Goal: Task Accomplishment & Management: Use online tool/utility

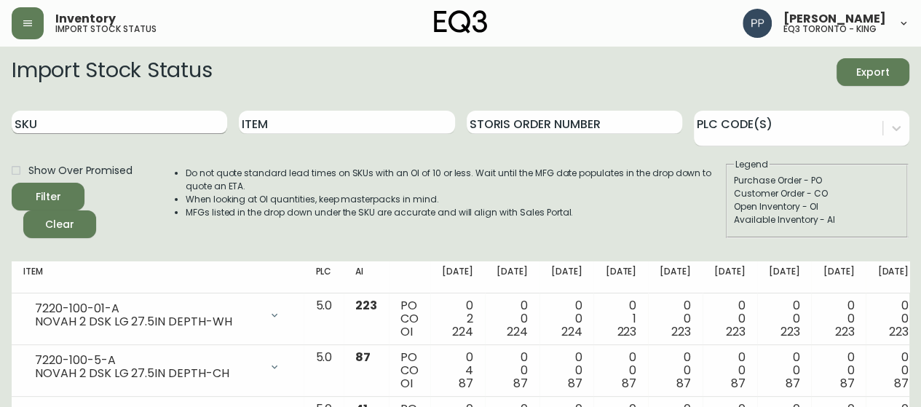
click at [200, 129] on input "SKU" at bounding box center [120, 122] width 216 height 23
paste input "[PHONE_NUMBER]"
click at [70, 197] on span "Filter" at bounding box center [48, 197] width 50 height 18
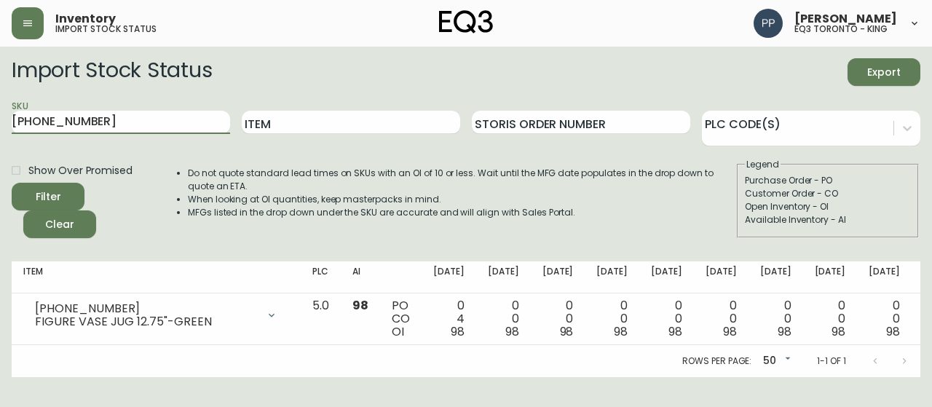
drag, startPoint x: 52, startPoint y: 118, endPoint x: 0, endPoint y: 118, distance: 51.7
click at [0, 118] on main "Import Stock Status Export SKU [PHONE_NUMBER] Item Storis Order Number PLC Code…" at bounding box center [466, 212] width 932 height 331
paste input "8"
click at [57, 200] on div "Filter" at bounding box center [48, 197] width 25 height 18
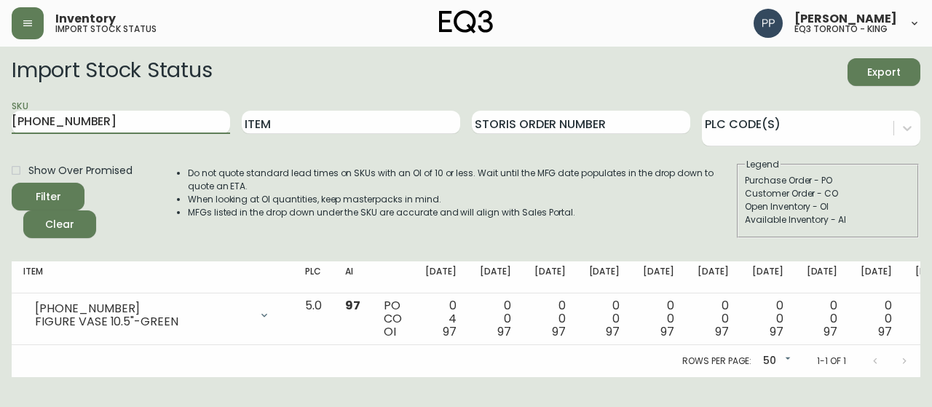
click at [0, 111] on main "Import Stock Status Export SKU [PHONE_NUMBER] Item Storis Order Number PLC Code…" at bounding box center [466, 212] width 932 height 331
paste input "3-7"
click at [67, 209] on button "Filter" at bounding box center [48, 197] width 73 height 28
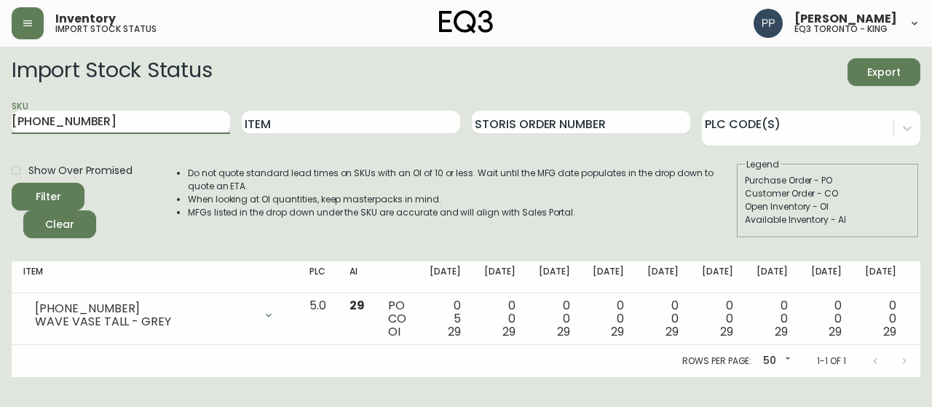
drag, startPoint x: 70, startPoint y: 110, endPoint x: 0, endPoint y: 103, distance: 70.3
click at [0, 103] on main "Import Stock Status Export SKU [PHONE_NUMBER] Item Storis Order Number PLC Code…" at bounding box center [466, 212] width 932 height 331
paste input "10-054-1"
click at [74, 193] on button "Filter" at bounding box center [48, 197] width 73 height 28
drag, startPoint x: 109, startPoint y: 118, endPoint x: 1, endPoint y: 117, distance: 108.5
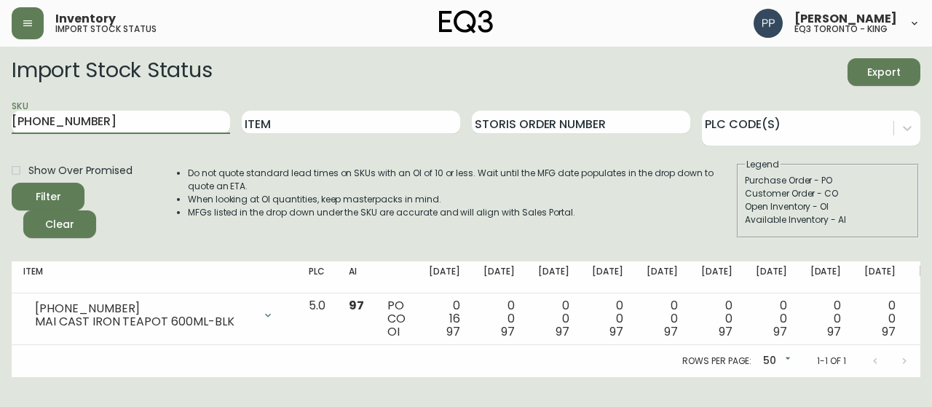
click at [3, 118] on main "Import Stock Status Export SKU [PHONE_NUMBER] Item Storis Order Number PLC Code…" at bounding box center [466, 212] width 932 height 331
paste input "180-6"
type input "[PHONE_NUMBER]"
click at [55, 184] on button "Filter" at bounding box center [48, 197] width 73 height 28
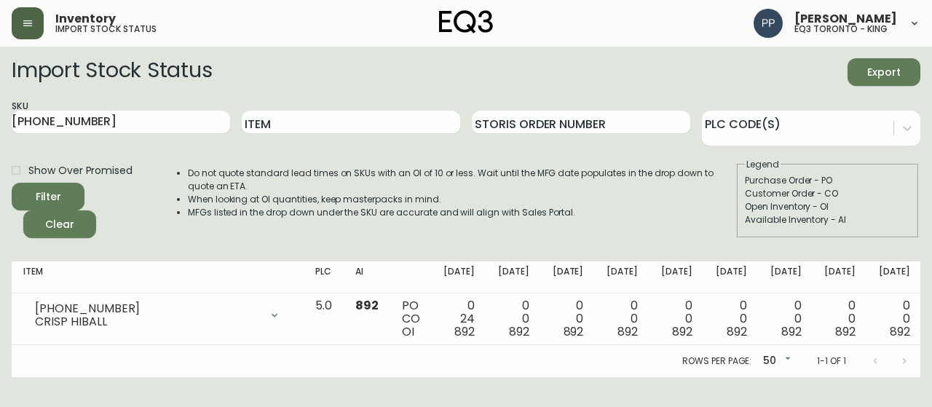
click at [29, 28] on icon "button" at bounding box center [28, 23] width 12 height 12
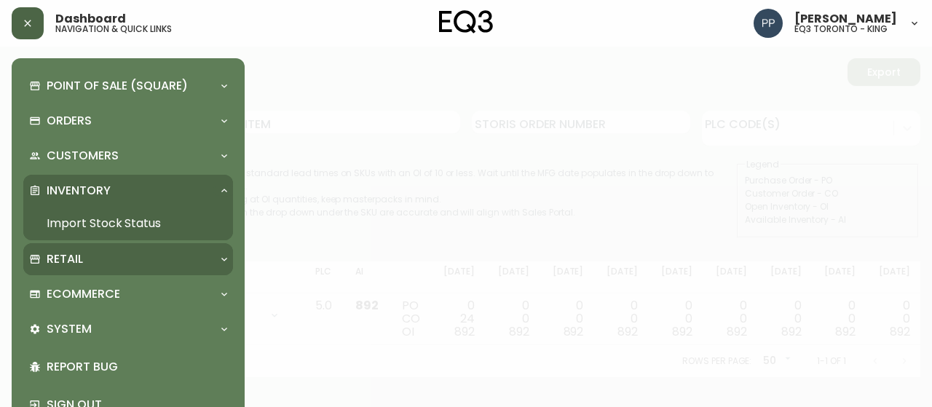
click at [63, 256] on p "Retail" at bounding box center [65, 259] width 36 height 16
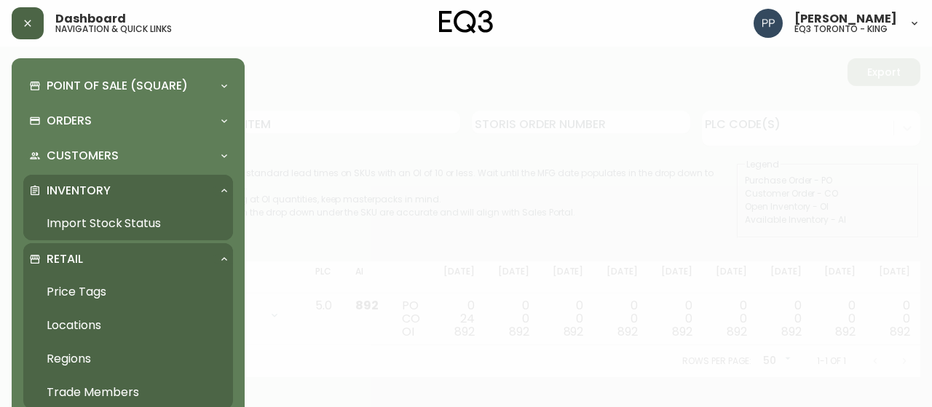
click at [74, 292] on link "Price Tags" at bounding box center [128, 292] width 210 height 34
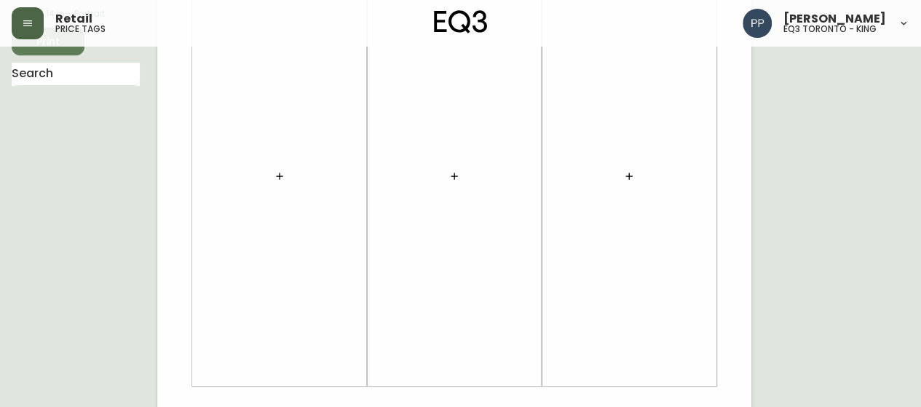
scroll to position [146, 0]
click at [275, 176] on icon "button" at bounding box center [280, 175] width 12 height 12
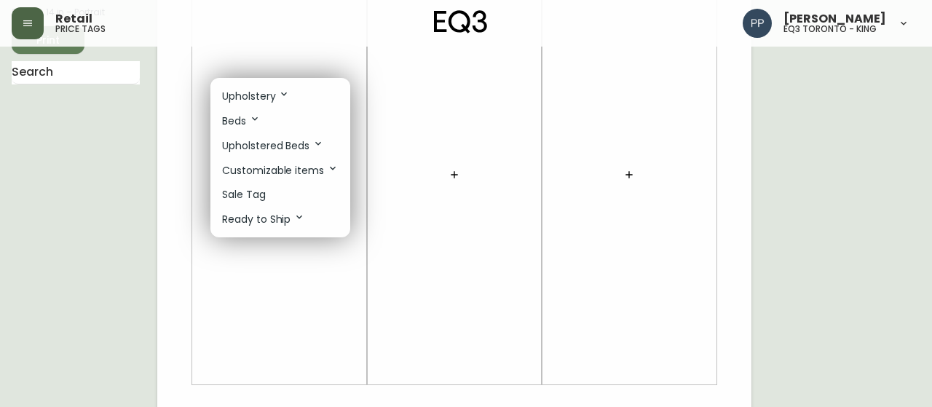
click at [264, 192] on p "Sale Tag" at bounding box center [244, 194] width 44 height 15
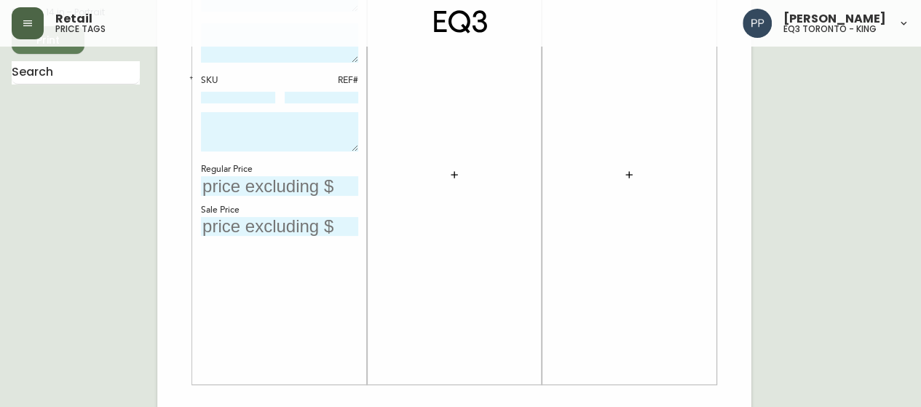
scroll to position [0, 0]
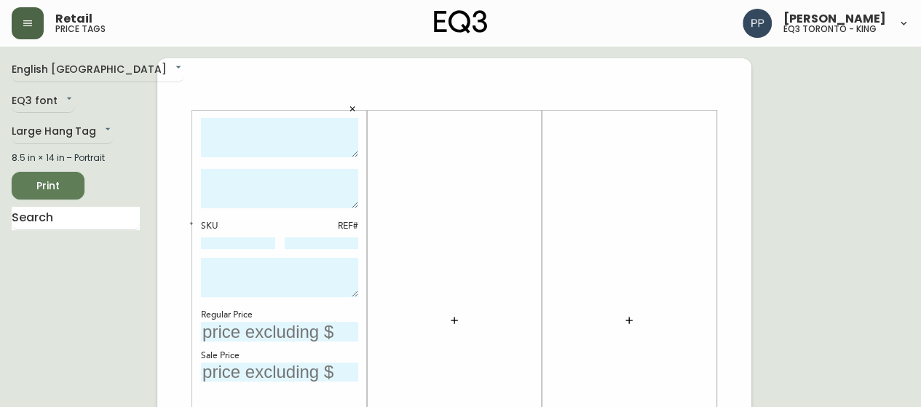
click at [298, 139] on textarea at bounding box center [279, 138] width 157 height 40
type textarea "j"
type textarea "H"
type textarea "O"
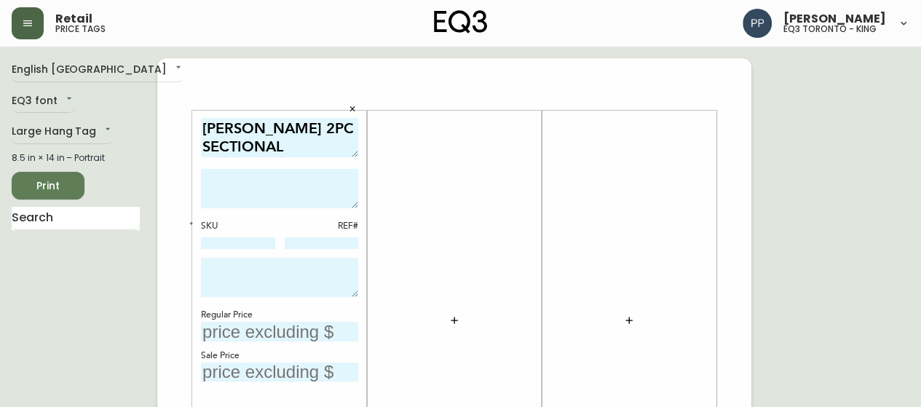
type textarea "[PERSON_NAME] 2PC SECTIONAL"
click at [280, 182] on textarea at bounding box center [279, 188] width 157 height 39
type textarea "*INCLUDES HEADREST"
click at [310, 293] on textarea at bounding box center [279, 277] width 157 height 39
type textarea "AS IS -FINAL SALE"
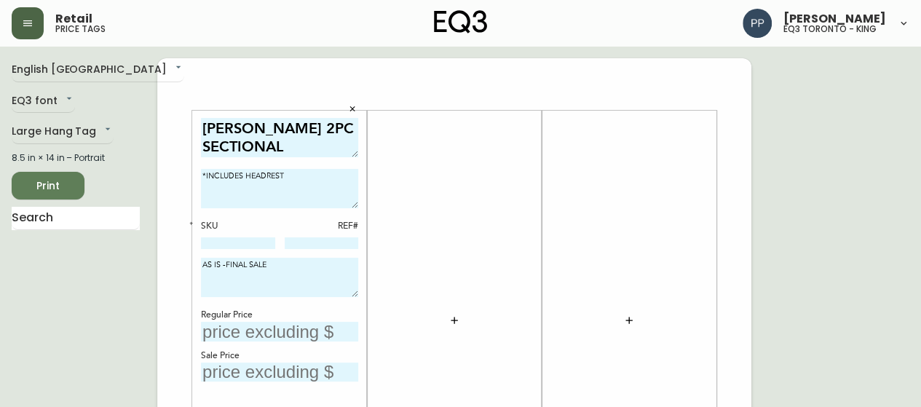
click at [294, 176] on textarea "*INCLUDES HEADREST" at bounding box center [279, 188] width 157 height 39
type textarea "*INCLUDES HEADREST AS SHOWN IN [GEOGRAPHIC_DATA] NATURAL"
click at [191, 224] on icon "button" at bounding box center [191, 223] width 5 height 5
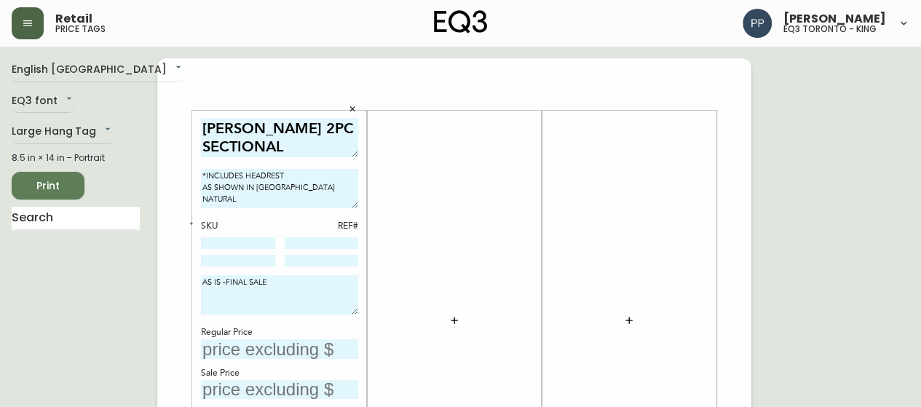
click at [191, 224] on icon "button" at bounding box center [191, 223] width 3 height 3
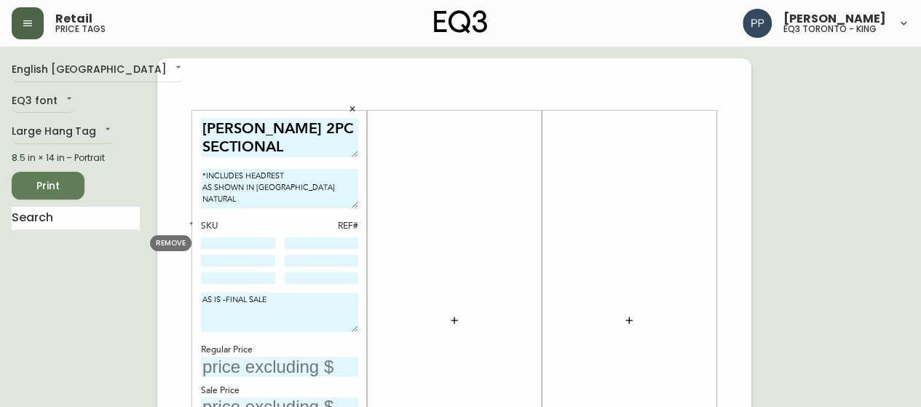
click at [209, 238] on input at bounding box center [238, 243] width 74 height 12
paste input "30217-01"
type input "30217-01"
click at [242, 257] on input at bounding box center [238, 261] width 74 height 12
paste input "30217-24"
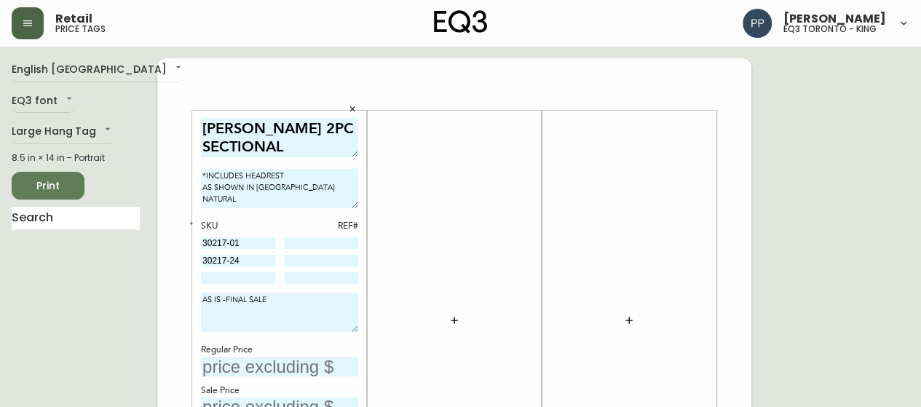
type input "30217-24"
click at [247, 278] on input at bounding box center [238, 278] width 74 height 12
paste input "30217-H2"
drag, startPoint x: 247, startPoint y: 278, endPoint x: 303, endPoint y: 282, distance: 56.2
click at [252, 280] on input "30217-H2" at bounding box center [238, 278] width 74 height 12
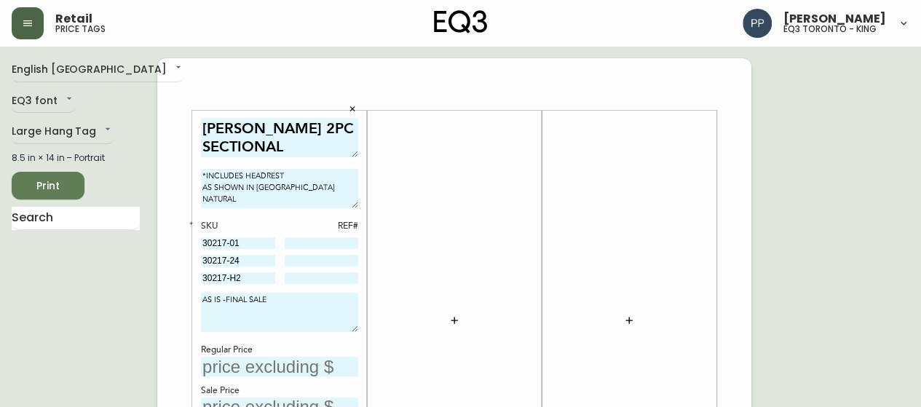
type input "30217-H2"
click at [489, 248] on div at bounding box center [454, 321] width 157 height 406
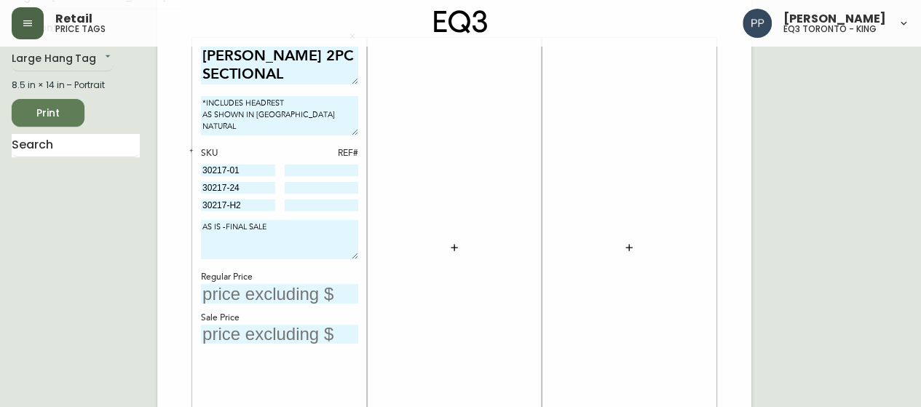
click at [304, 303] on div "[PERSON_NAME] 2PC SECTIONAL *INCLUDES HEADREST AS SHOWN IN [GEOGRAPHIC_DATA] NA…" at bounding box center [279, 248] width 157 height 406
click at [304, 293] on input "text" at bounding box center [279, 294] width 157 height 20
type input "$3669"
drag, startPoint x: 304, startPoint y: 336, endPoint x: 296, endPoint y: 327, distance: 11.9
click at [303, 336] on input "text" at bounding box center [279, 335] width 157 height 20
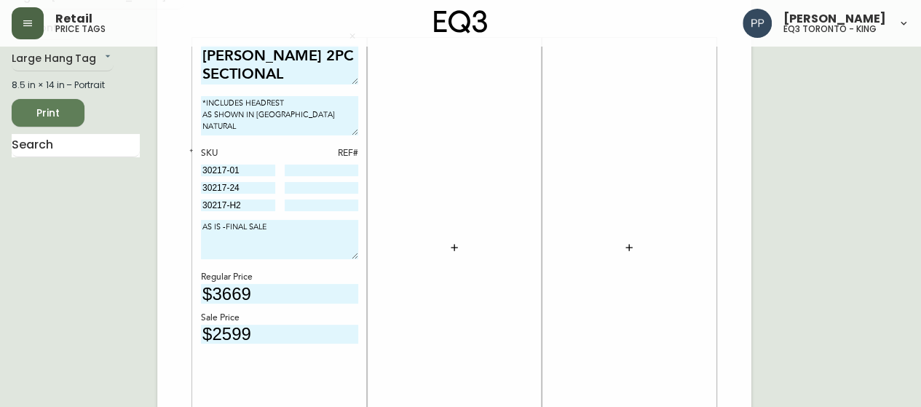
click at [232, 333] on input "$2599" at bounding box center [279, 335] width 157 height 20
type input "$2499"
drag, startPoint x: 275, startPoint y: 203, endPoint x: 214, endPoint y: 205, distance: 61.2
click at [214, 205] on div "SKU REF# 30217-01 30217-24 30217-H2" at bounding box center [279, 180] width 157 height 66
drag, startPoint x: 256, startPoint y: 206, endPoint x: 145, endPoint y: 206, distance: 111.4
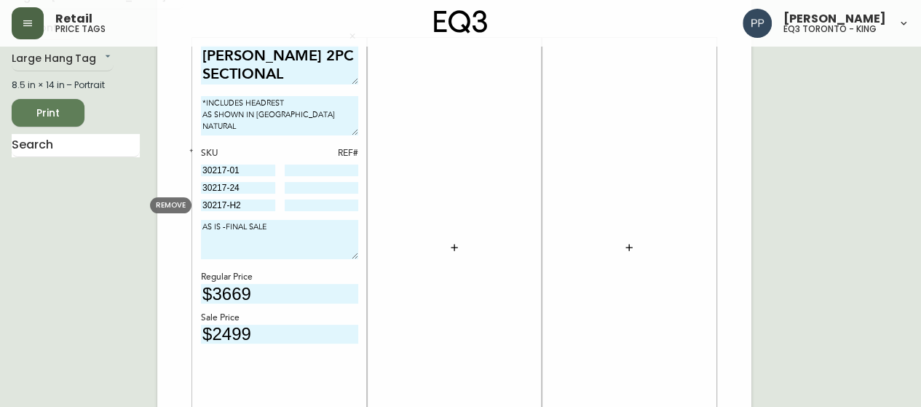
click at [491, 183] on div at bounding box center [454, 248] width 157 height 406
drag, startPoint x: 263, startPoint y: 168, endPoint x: 196, endPoint y: 168, distance: 67.0
click at [255, 170] on input "30217-01" at bounding box center [238, 171] width 74 height 12
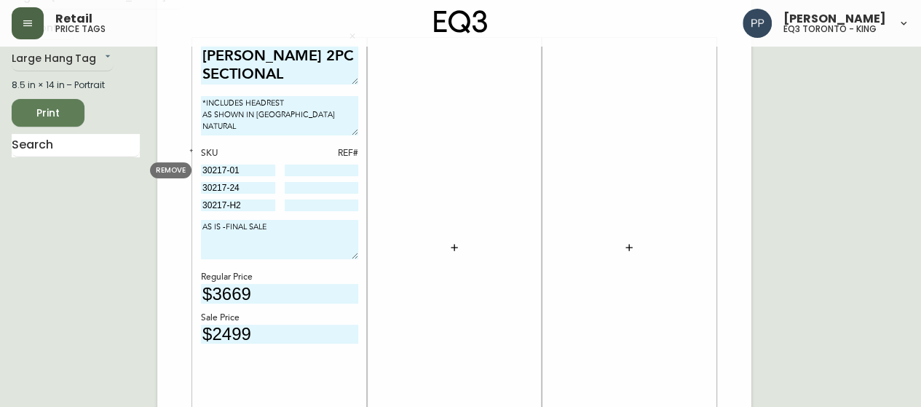
drag, startPoint x: 261, startPoint y: 171, endPoint x: 174, endPoint y: 170, distance: 86.7
paste input "5-S3"
type input "30215-S3"
click at [329, 170] on input at bounding box center [322, 171] width 74 height 12
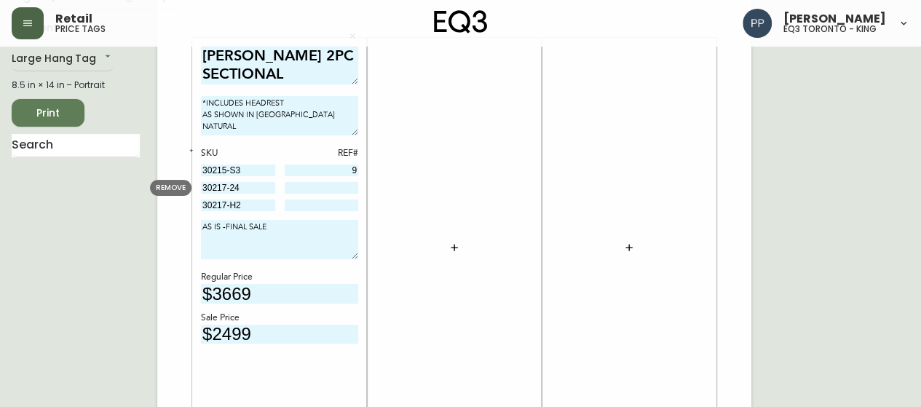
type input "9"
drag, startPoint x: 266, startPoint y: 192, endPoint x: 192, endPoint y: 193, distance: 73.6
paste input "5"
type input "30215-24"
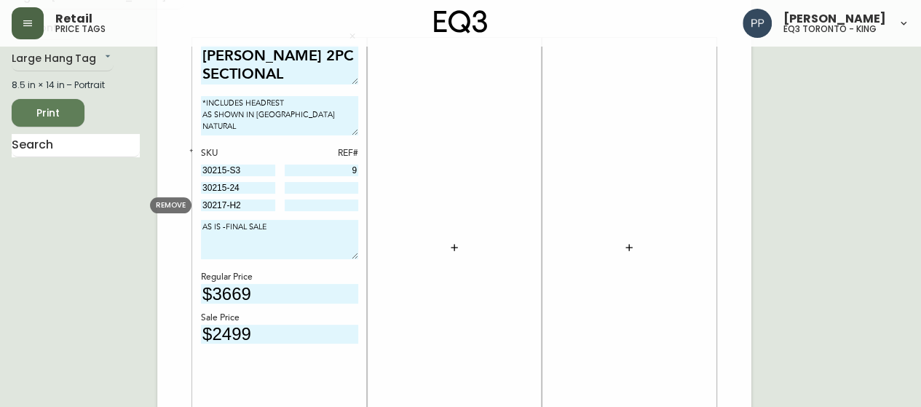
drag, startPoint x: 256, startPoint y: 208, endPoint x: 188, endPoint y: 207, distance: 68.5
paste input "1"
type input "30217-H1"
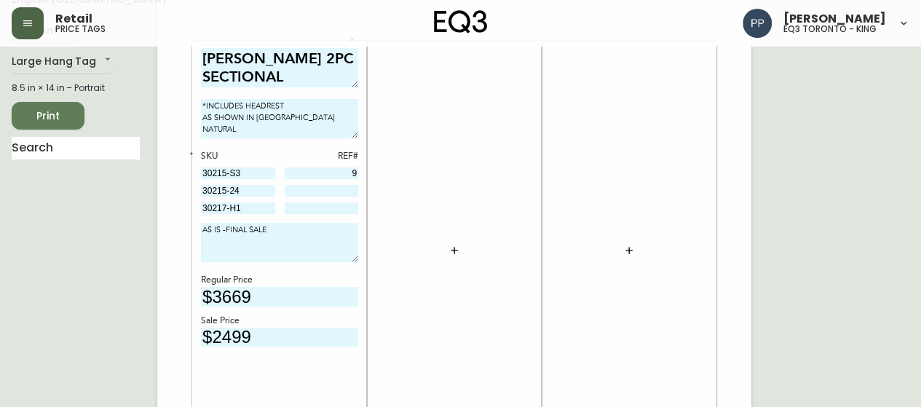
scroll to position [69, 0]
click at [315, 210] on input at bounding box center [322, 209] width 74 height 12
type input "25"
drag, startPoint x: 264, startPoint y: 190, endPoint x: 192, endPoint y: 190, distance: 71.4
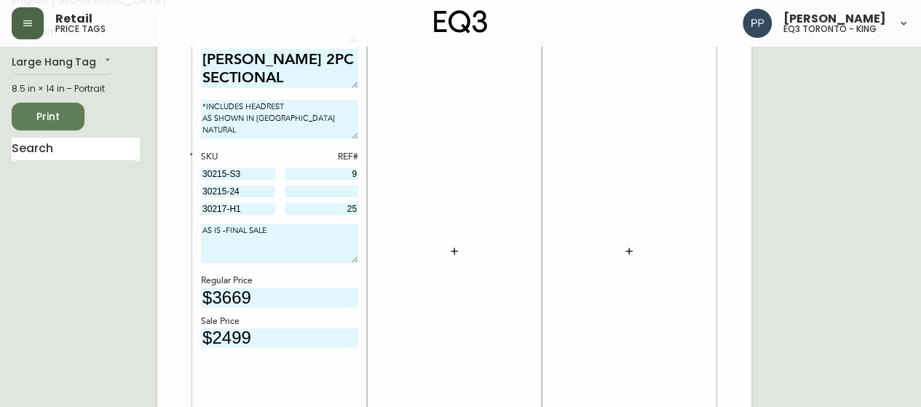
click at [328, 401] on div "[PERSON_NAME] 2PC SECTIONAL *INCLUDES HEADREST AS SHOWN IN [GEOGRAPHIC_DATA] NA…" at bounding box center [279, 252] width 157 height 406
drag, startPoint x: 299, startPoint y: 135, endPoint x: 259, endPoint y: 68, distance: 79.1
click at [285, 104] on div "[PERSON_NAME] 2PC SECTIONAL *INCLUDES HEADREST AS SHOWN IN [GEOGRAPHIC_DATA] NA…" at bounding box center [279, 252] width 157 height 406
click at [297, 190] on input at bounding box center [322, 192] width 74 height 12
type input "9"
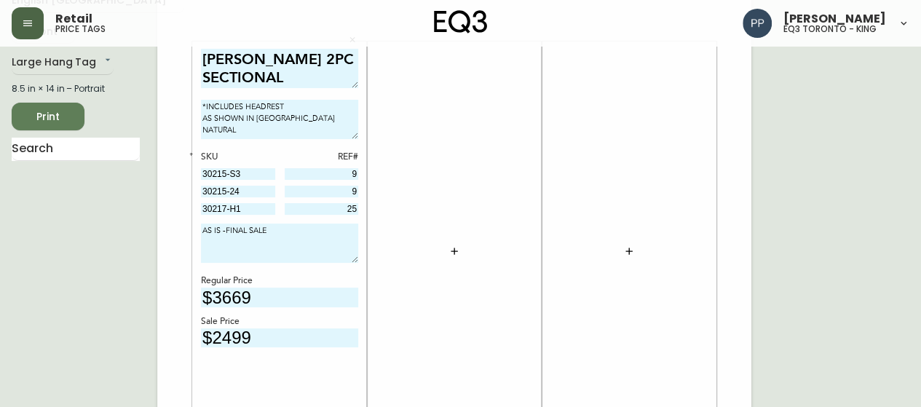
click at [339, 278] on div "Regular Price" at bounding box center [279, 281] width 157 height 13
drag, startPoint x: 271, startPoint y: 178, endPoint x: 194, endPoint y: 178, distance: 76.5
drag, startPoint x: 783, startPoint y: 122, endPoint x: 749, endPoint y: 135, distance: 36.0
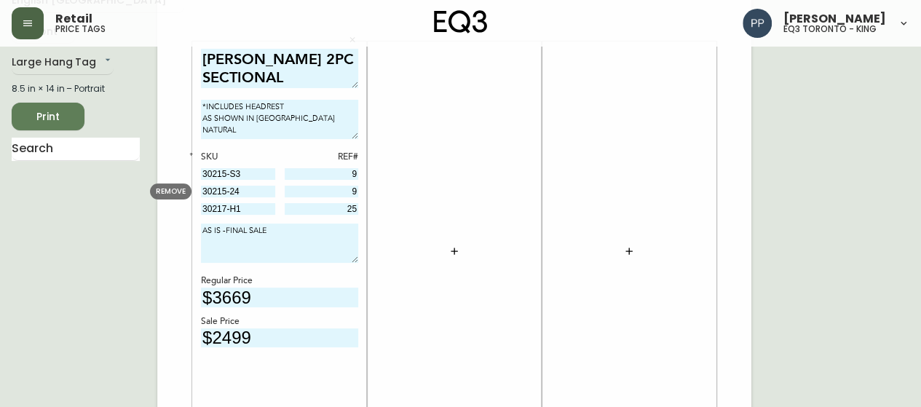
drag, startPoint x: 259, startPoint y: 193, endPoint x: 194, endPoint y: 193, distance: 64.8
click at [679, 158] on div at bounding box center [629, 252] width 157 height 406
drag, startPoint x: 258, startPoint y: 208, endPoint x: 188, endPoint y: 209, distance: 69.9
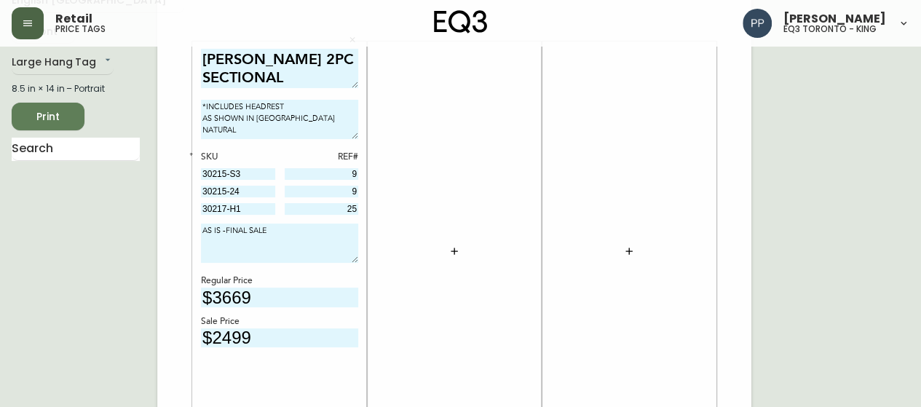
click at [667, 162] on div at bounding box center [629, 252] width 157 height 406
click at [686, 206] on div at bounding box center [629, 252] width 157 height 406
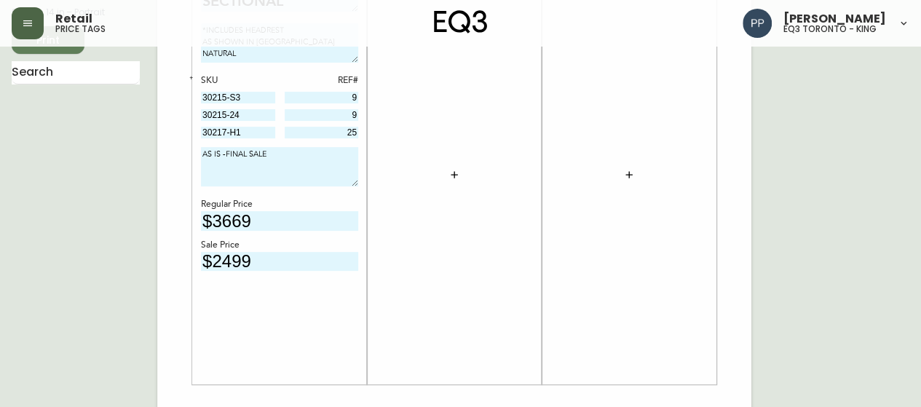
scroll to position [73, 0]
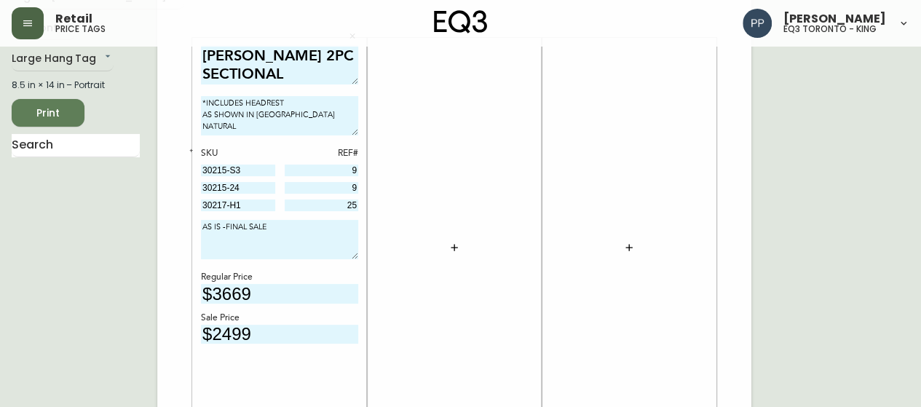
click at [43, 110] on span "Print" at bounding box center [48, 113] width 50 height 18
click at [32, 23] on icon "button" at bounding box center [27, 23] width 9 height 6
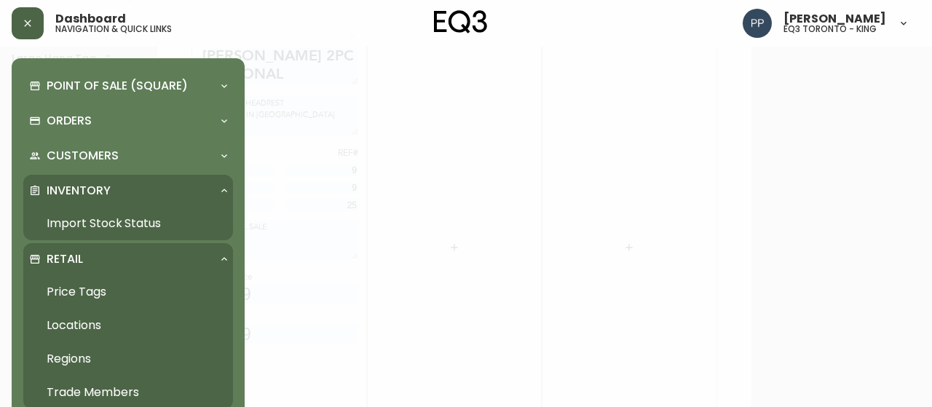
click at [103, 189] on p "Inventory" at bounding box center [79, 191] width 64 height 16
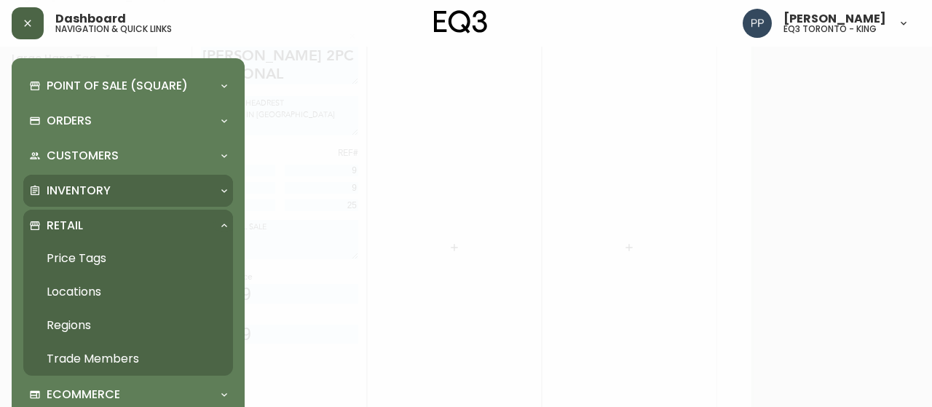
click at [82, 193] on p "Inventory" at bounding box center [79, 191] width 64 height 16
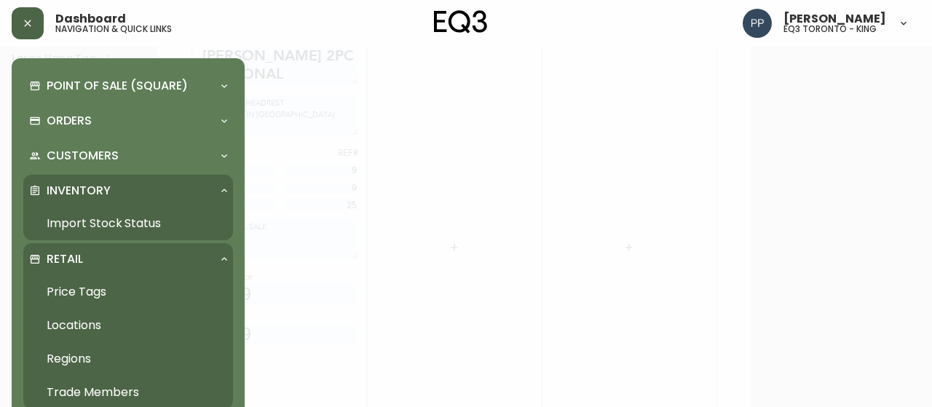
click at [94, 224] on link "Import Stock Status" at bounding box center [128, 224] width 210 height 34
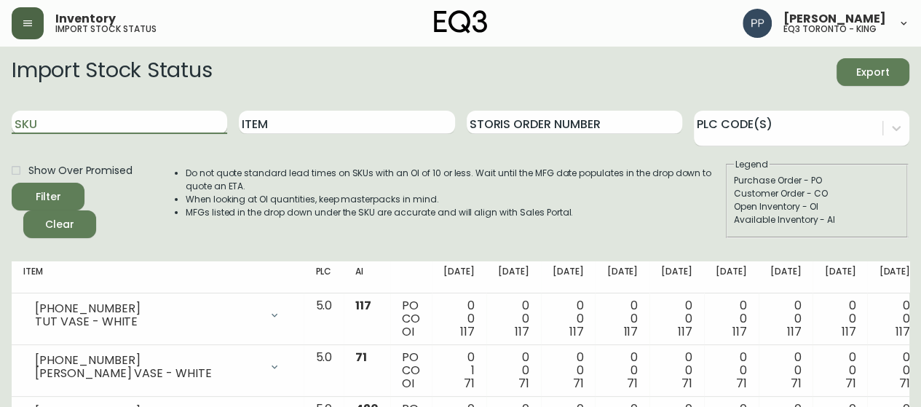
click at [112, 125] on input "SKU" at bounding box center [120, 122] width 216 height 23
paste input "[PHONE_NUMBER]"
click at [26, 188] on button "Filter" at bounding box center [48, 197] width 73 height 28
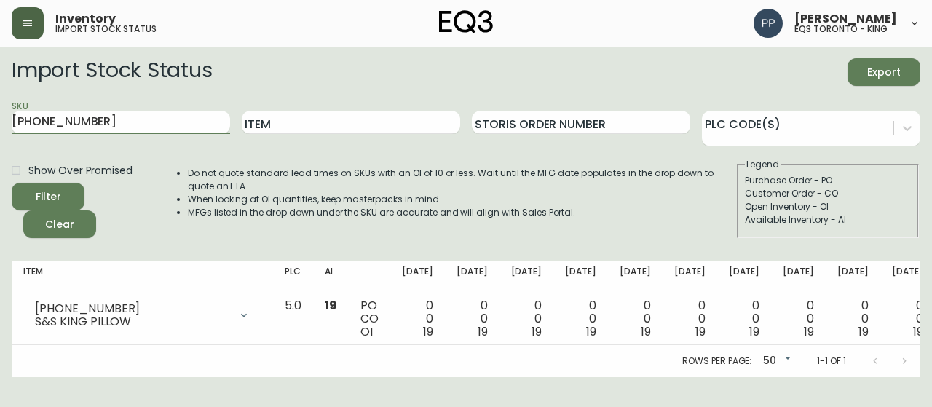
drag, startPoint x: 130, startPoint y: 127, endPoint x: 0, endPoint y: 127, distance: 129.6
click at [0, 127] on main "Import Stock Status Export SKU [PHONE_NUMBER] Item Storis Order Number PLC Code…" at bounding box center [466, 212] width 932 height 331
paste input "3"
type input "[PHONE_NUMBER]"
click at [74, 191] on button "Filter" at bounding box center [48, 197] width 73 height 28
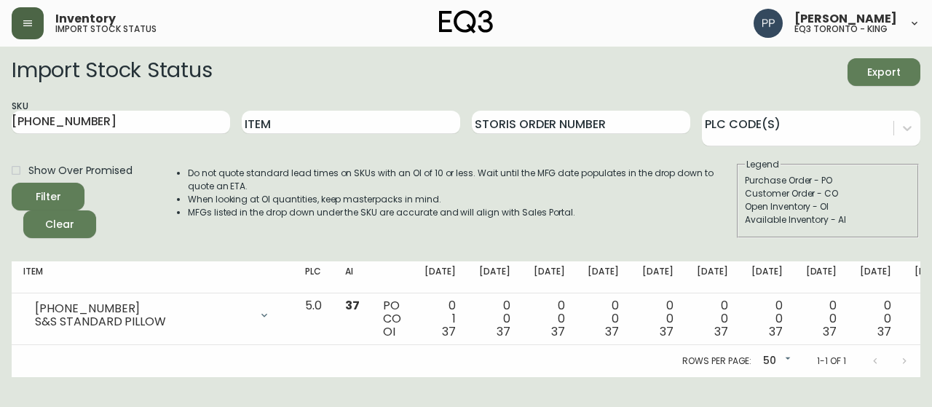
click at [33, 22] on icon "button" at bounding box center [28, 23] width 12 height 12
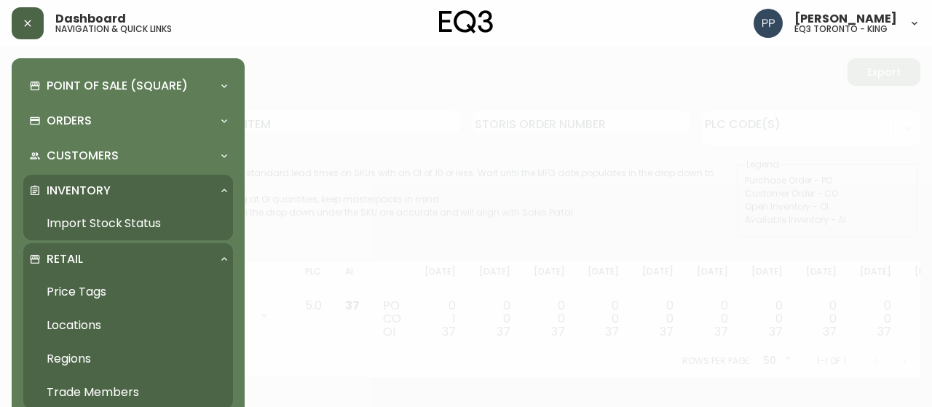
click at [92, 293] on link "Price Tags" at bounding box center [128, 292] width 210 height 34
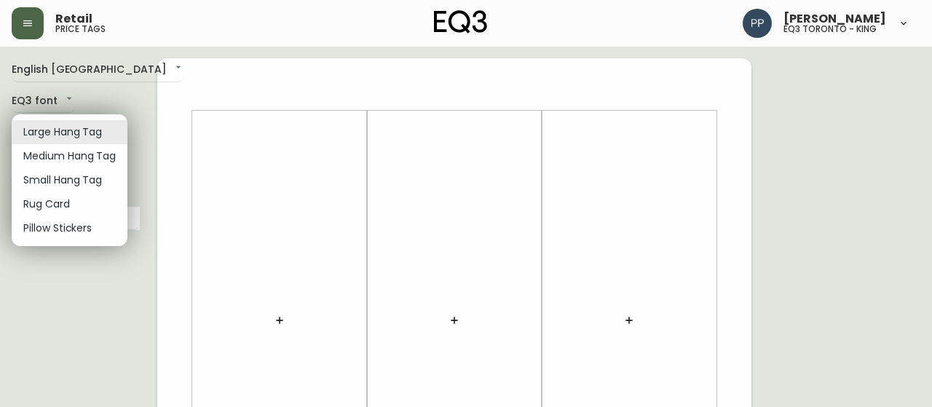
click at [91, 185] on li "Small Hang Tag" at bounding box center [70, 180] width 116 height 24
type input "small"
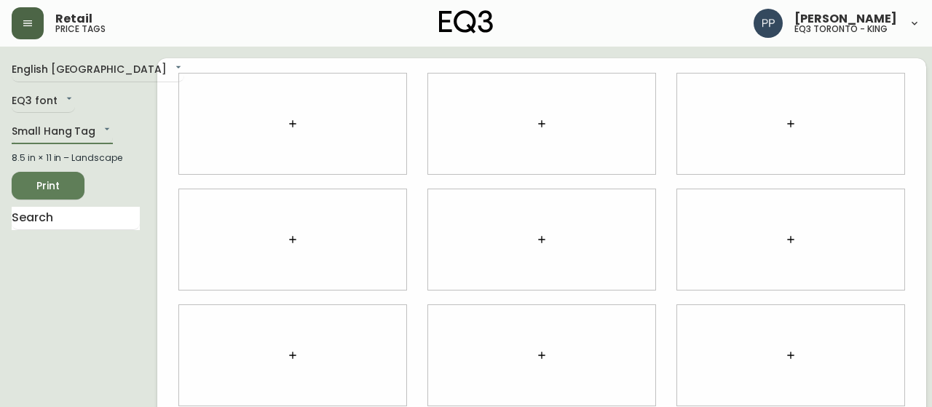
click at [292, 122] on div at bounding box center [292, 124] width 227 height 101
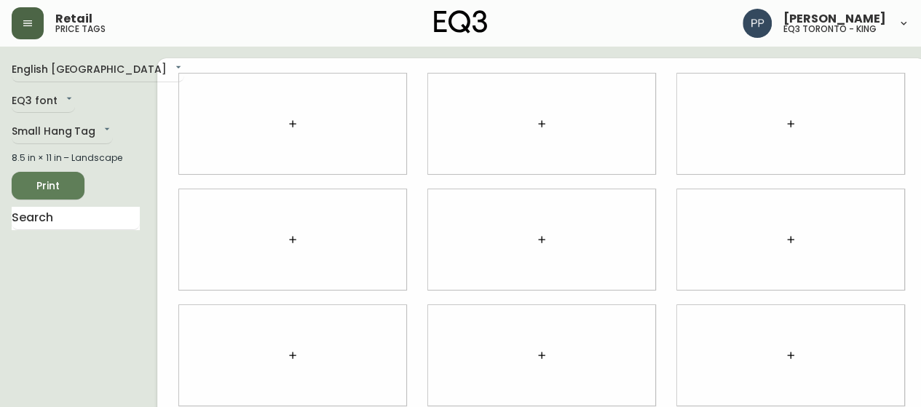
click at [287, 124] on icon "button" at bounding box center [293, 124] width 12 height 12
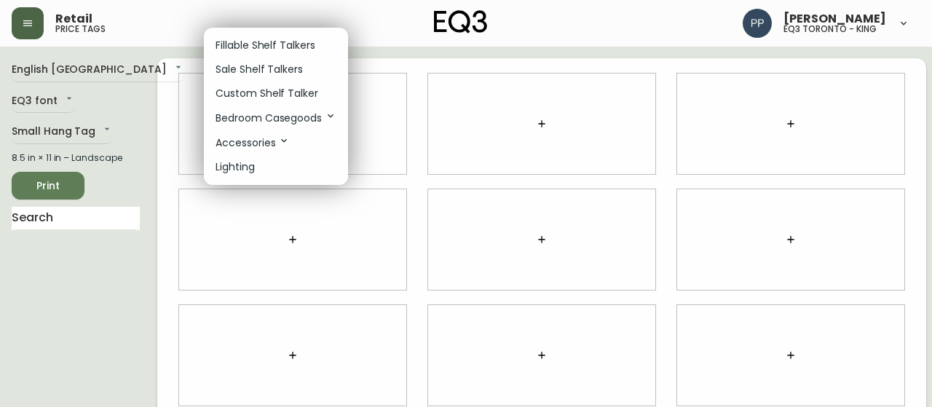
click at [277, 47] on p "Fillable Shelf Talkers" at bounding box center [266, 45] width 100 height 15
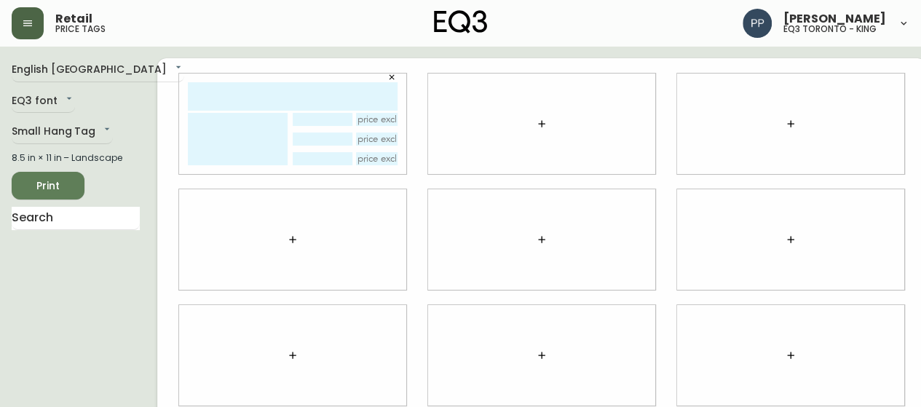
click at [387, 76] on icon "button" at bounding box center [391, 77] width 9 height 9
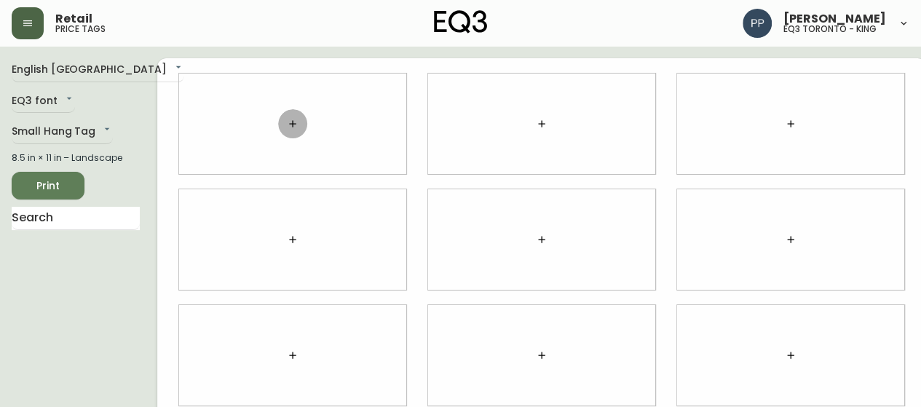
click at [287, 119] on icon "button" at bounding box center [293, 124] width 12 height 12
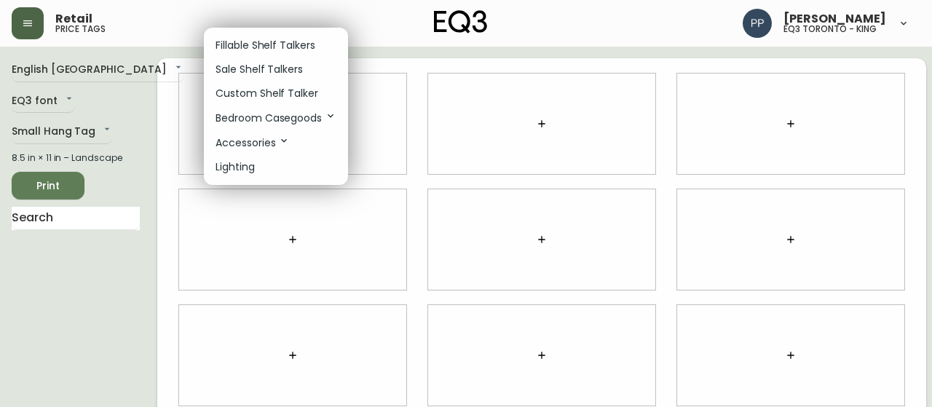
click at [272, 66] on p "Sale Shelf Talkers" at bounding box center [259, 69] width 87 height 15
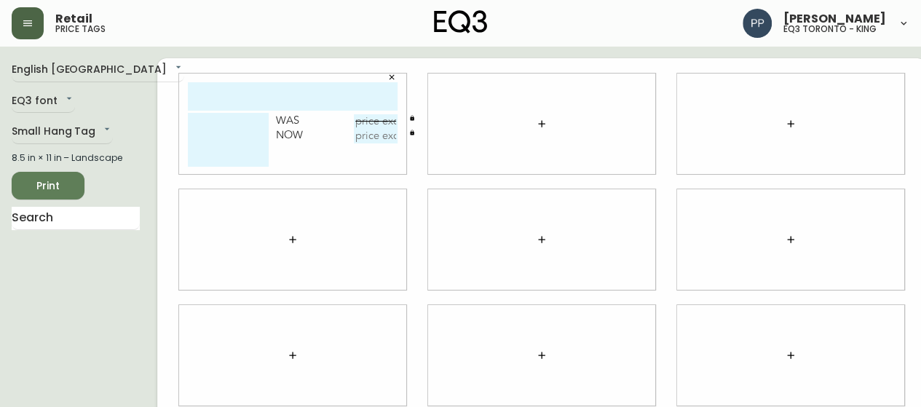
click at [272, 99] on input "text" at bounding box center [293, 96] width 210 height 28
type input "RETT THROW"
click at [354, 122] on input "text" at bounding box center [376, 121] width 44 height 15
type input "$99.99"
click at [360, 136] on input "text" at bounding box center [376, 136] width 44 height 15
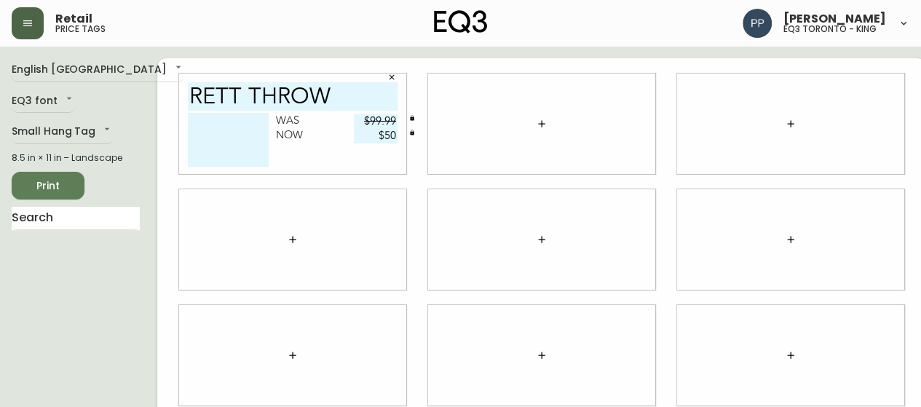
type input "$50"
click at [63, 182] on span "Print" at bounding box center [48, 186] width 50 height 18
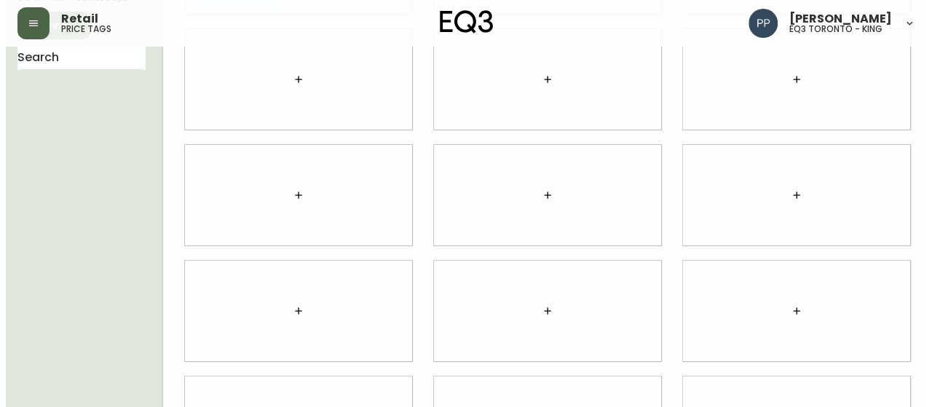
scroll to position [245, 0]
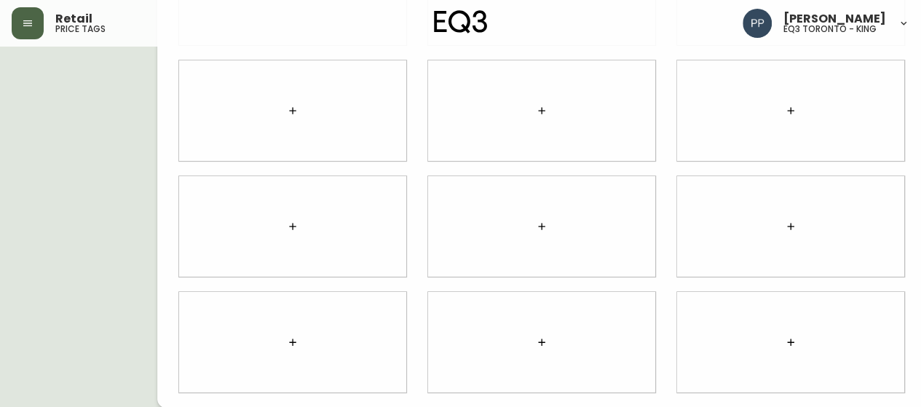
click at [33, 19] on icon "button" at bounding box center [28, 23] width 12 height 12
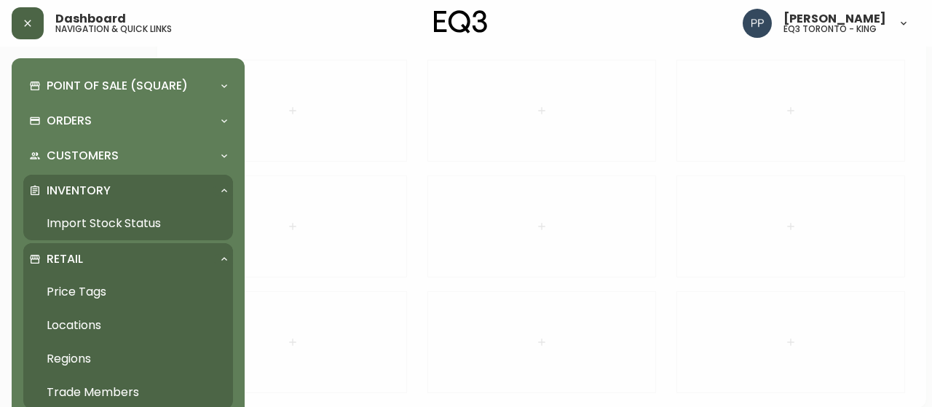
click at [121, 225] on link "Import Stock Status" at bounding box center [128, 224] width 210 height 34
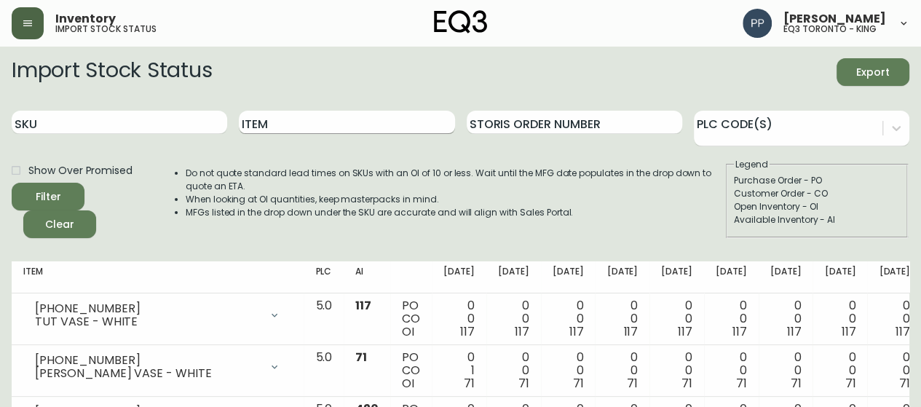
click at [328, 127] on input "Item" at bounding box center [347, 122] width 216 height 23
click at [12, 183] on button "Filter" at bounding box center [48, 197] width 73 height 28
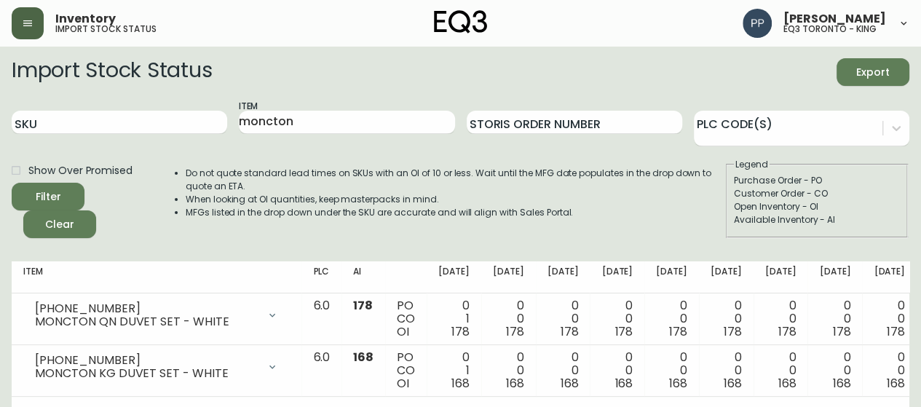
click at [896, 190] on div "Customer Order - CO" at bounding box center [817, 193] width 166 height 13
click at [867, 191] on div "Customer Order - CO" at bounding box center [817, 193] width 166 height 13
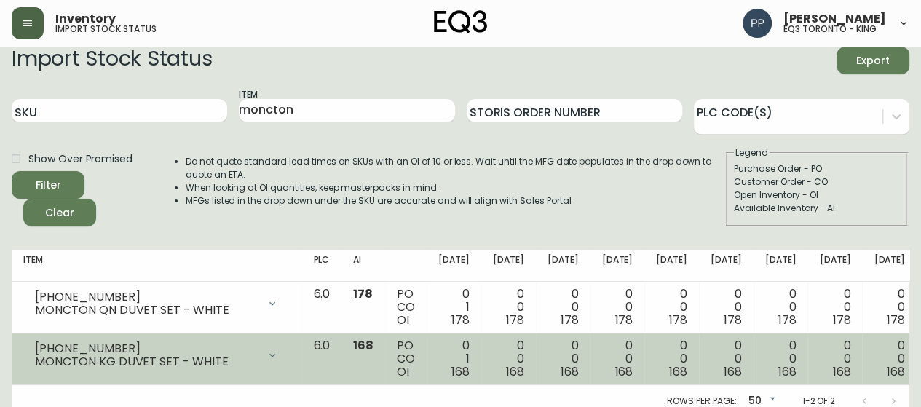
scroll to position [32, 0]
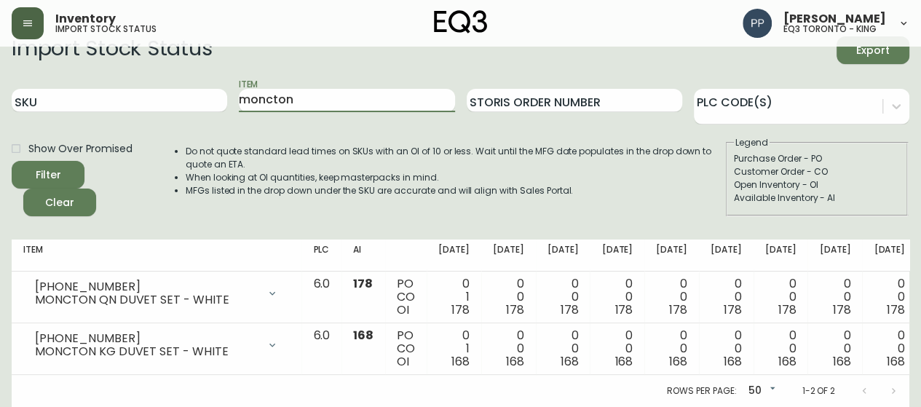
drag, startPoint x: 364, startPoint y: 95, endPoint x: 125, endPoint y: 72, distance: 239.9
click at [127, 77] on div "SKU Item moncton Storis Order Number PLC Code(s)" at bounding box center [461, 100] width 898 height 47
click at [12, 161] on button "Filter" at bounding box center [48, 175] width 73 height 28
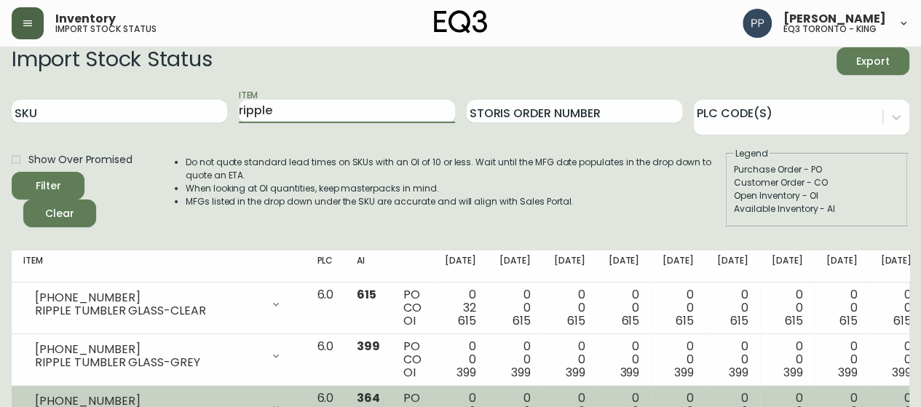
scroll to position [0, 0]
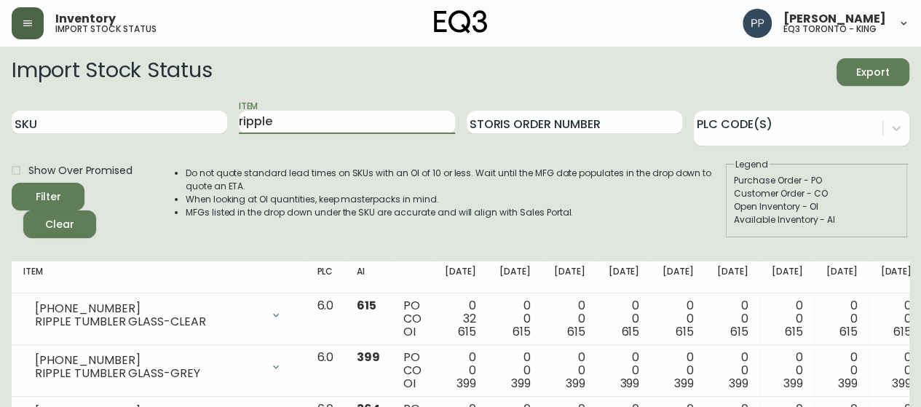
drag, startPoint x: 288, startPoint y: 123, endPoint x: 143, endPoint y: 139, distance: 145.8
click at [143, 141] on div "SKU Item ripple Storis Order Number PLC Code(s)" at bounding box center [461, 122] width 898 height 47
click at [80, 201] on button "Filter" at bounding box center [48, 197] width 73 height 28
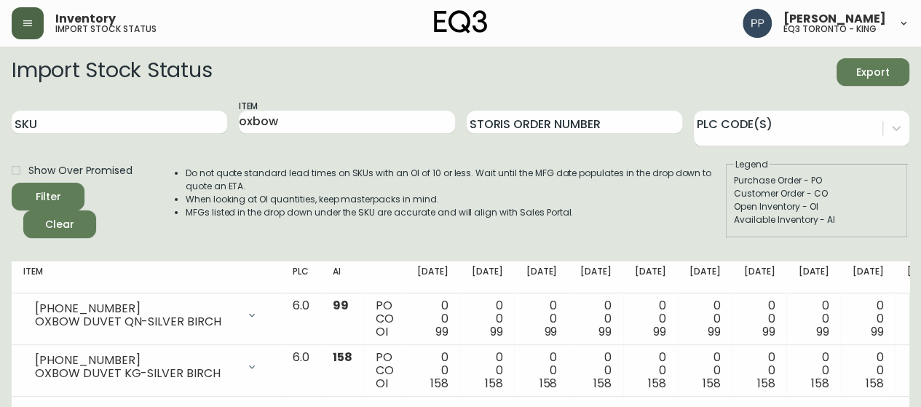
scroll to position [32, 0]
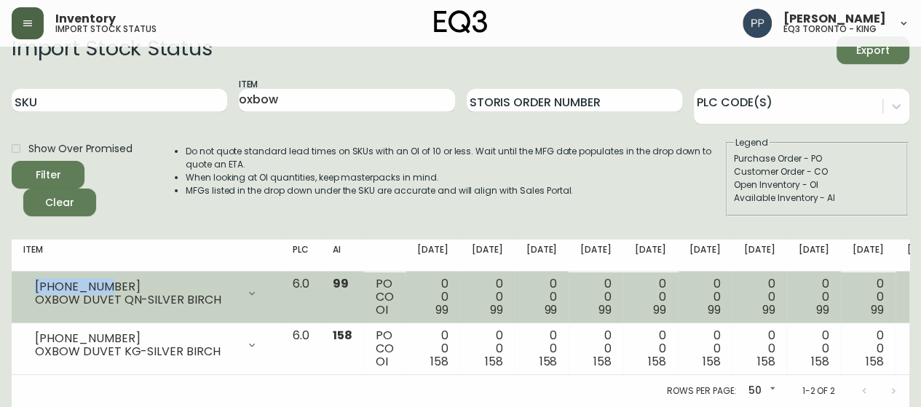
drag, startPoint x: 117, startPoint y: 270, endPoint x: 36, endPoint y: 276, distance: 81.0
click at [36, 280] on div "[PHONE_NUMBER]" at bounding box center [136, 286] width 202 height 13
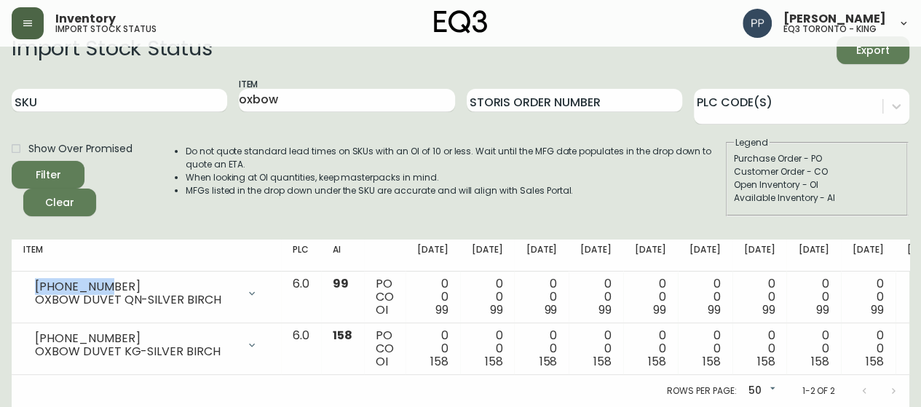
copy div "[PHONE_NUMBER]"
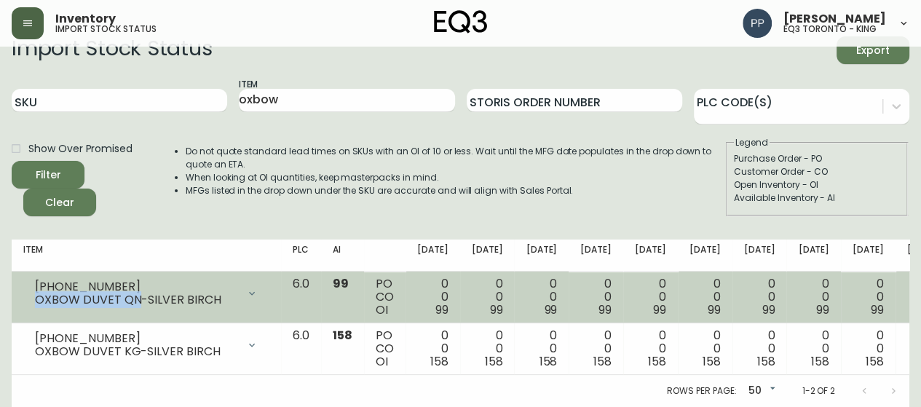
drag, startPoint x: 138, startPoint y: 289, endPoint x: 31, endPoint y: 303, distance: 108.7
click at [31, 303] on td "[PHONE_NUMBER] OXBOW DUVET QN-SILVER BIRCH Opening Balance 99 ( [DATE] ) Availa…" at bounding box center [146, 298] width 269 height 52
copy div "OXBOW DUVET QN"
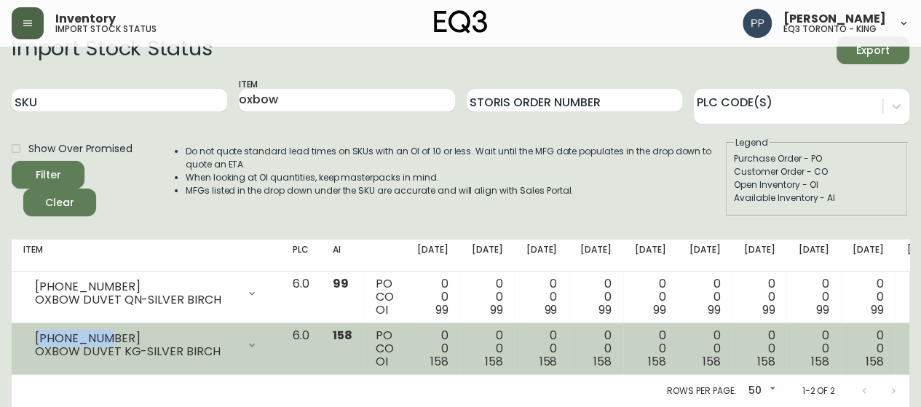
drag, startPoint x: 110, startPoint y: 328, endPoint x: 33, endPoint y: 328, distance: 77.2
click at [33, 329] on div "[PHONE_NUMBER] OXBOW DUVET KG-SILVER BIRCH" at bounding box center [146, 345] width 246 height 32
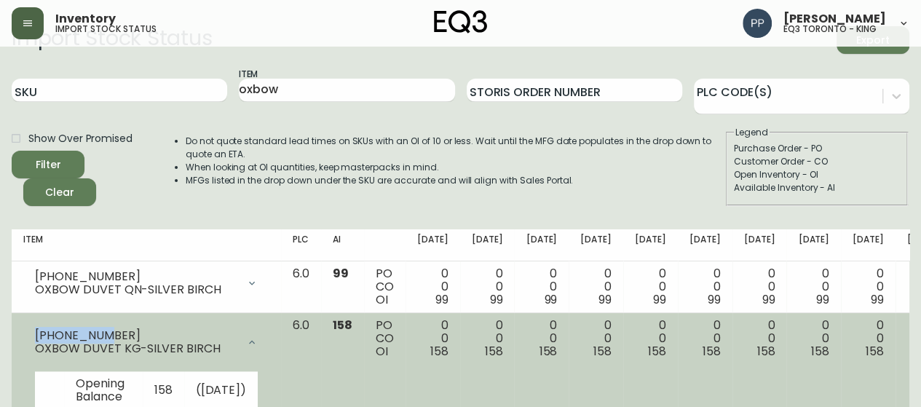
copy div "[PHONE_NUMBER]"
drag, startPoint x: 138, startPoint y: 346, endPoint x: 37, endPoint y: 355, distance: 101.6
click at [37, 355] on div "OXBOW DUVET KG-SILVER BIRCH" at bounding box center [136, 348] width 202 height 13
copy div "OXBOW DUVET KG"
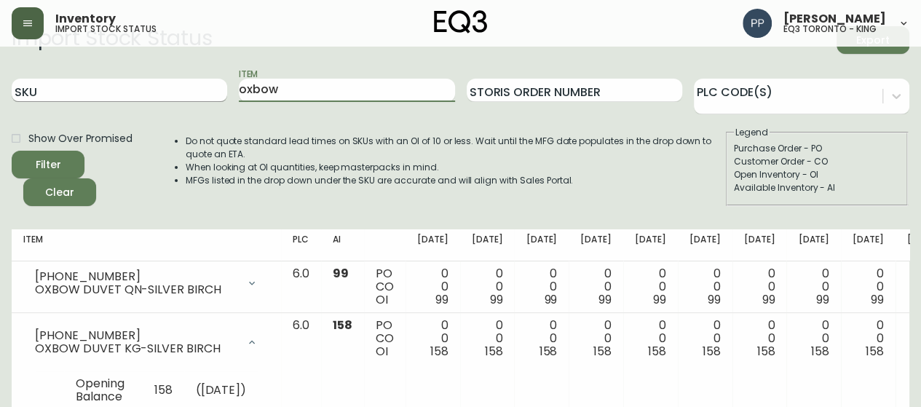
drag, startPoint x: 223, startPoint y: 88, endPoint x: 144, endPoint y: 95, distance: 79.0
click at [144, 98] on div "SKU Item oxbow Storis Order Number PLC Code(s)" at bounding box center [461, 90] width 898 height 47
click at [12, 151] on button "Filter" at bounding box center [48, 165] width 73 height 28
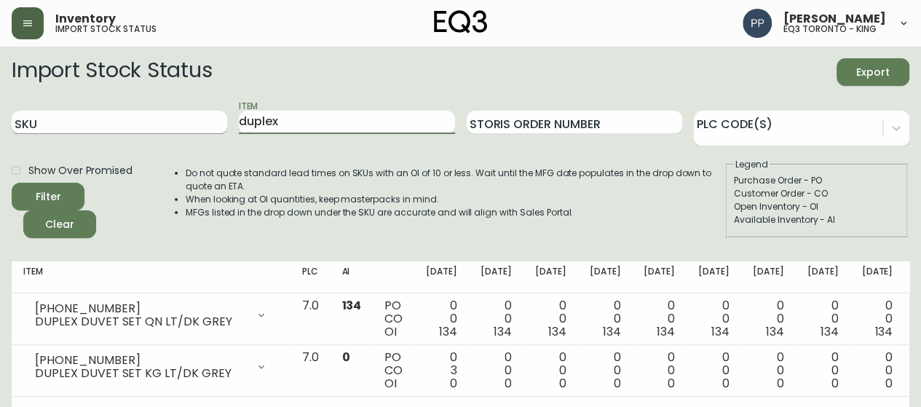
drag, startPoint x: 297, startPoint y: 129, endPoint x: 119, endPoint y: 125, distance: 177.8
click at [118, 131] on div "SKU Item duplex Storis Order Number PLC Code(s)" at bounding box center [461, 122] width 898 height 47
type input "moncton"
click at [12, 183] on button "Filter" at bounding box center [48, 197] width 73 height 28
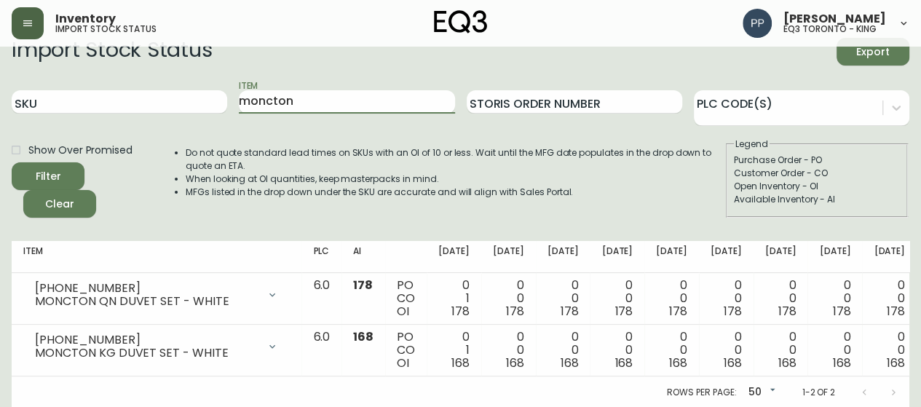
scroll to position [32, 0]
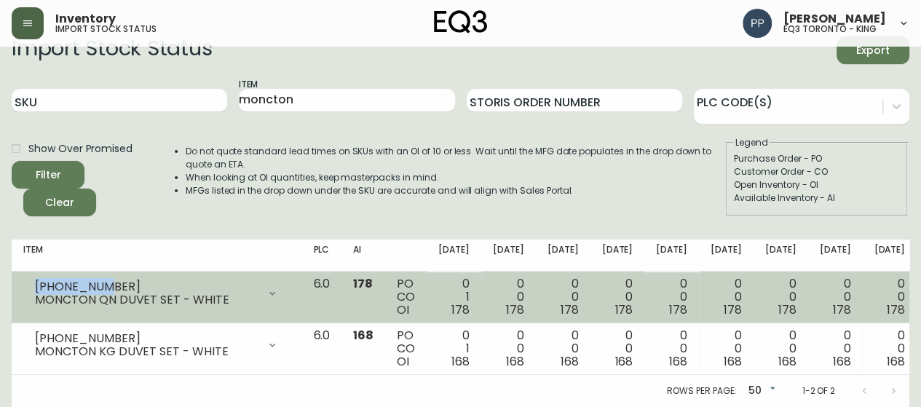
drag, startPoint x: 114, startPoint y: 274, endPoint x: 37, endPoint y: 275, distance: 76.5
click at [37, 280] on div "[PHONE_NUMBER]" at bounding box center [146, 286] width 223 height 13
copy div "[PHONE_NUMBER]"
drag, startPoint x: 175, startPoint y: 289, endPoint x: 30, endPoint y: 293, distance: 145.0
click at [30, 293] on div "[PHONE_NUMBER] MONCTON QN DUVET SET - WHITE" at bounding box center [156, 293] width 267 height 32
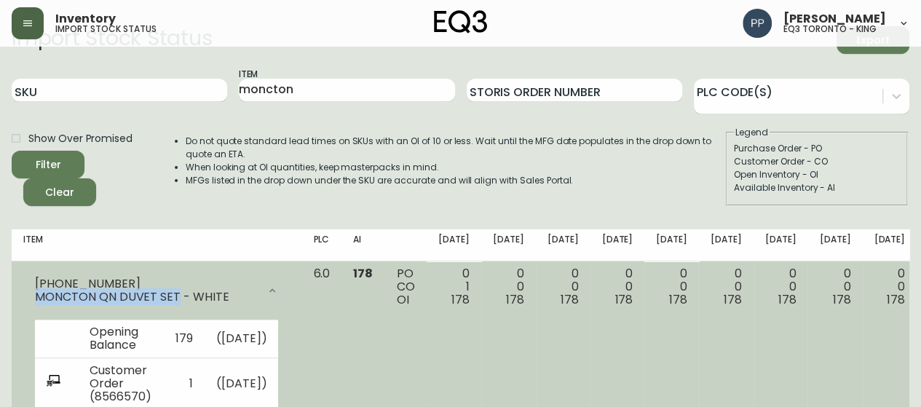
copy div "MONCTON QN DUVET SET"
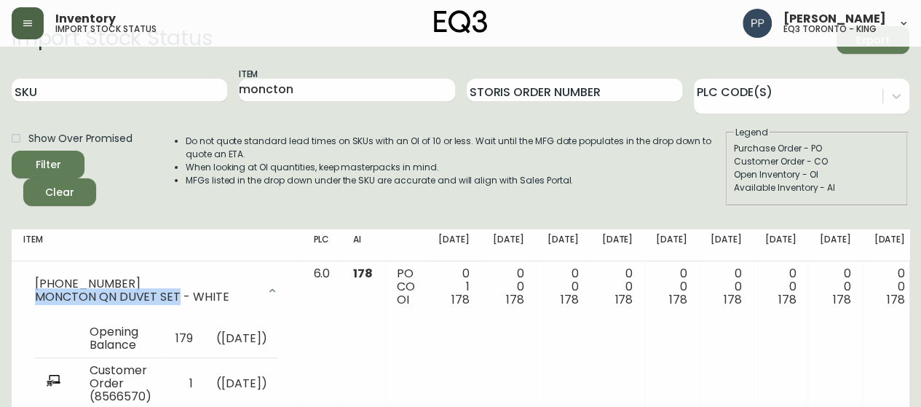
click at [264, 74] on div "Item moncton" at bounding box center [347, 90] width 216 height 47
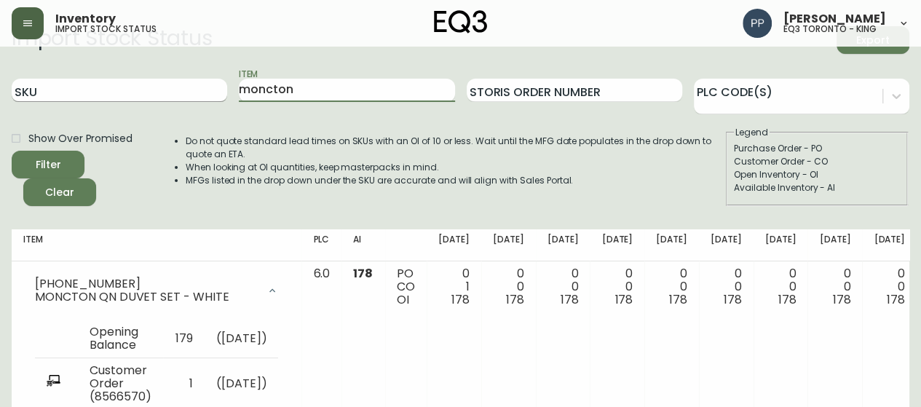
drag, startPoint x: 248, startPoint y: 100, endPoint x: 226, endPoint y: 100, distance: 21.1
click at [226, 100] on div "SKU Item moncton Storis Order Number PLC Code(s)" at bounding box center [461, 90] width 898 height 47
click at [168, 92] on input "SKU" at bounding box center [120, 90] width 216 height 23
paste input "[PHONE_NUMBER]"
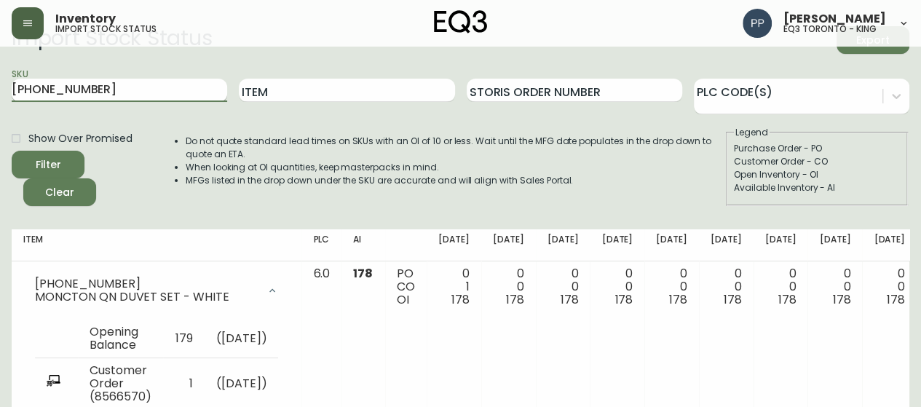
click at [168, 92] on input "[PHONE_NUMBER]" at bounding box center [120, 90] width 216 height 23
click at [68, 159] on span "Filter" at bounding box center [48, 165] width 50 height 18
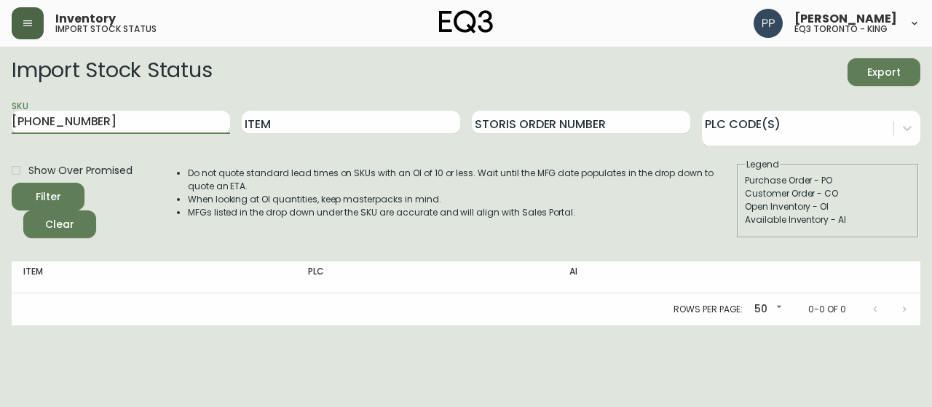
type input "3170-290-"
drag, startPoint x: 108, startPoint y: 127, endPoint x: 0, endPoint y: 116, distance: 108.3
click at [0, 127] on main "Import Stock Status Export SKU 3170-290- Item Storis Order Number PLC Code(s) S…" at bounding box center [466, 186] width 932 height 279
click at [343, 123] on input "Item" at bounding box center [351, 122] width 218 height 23
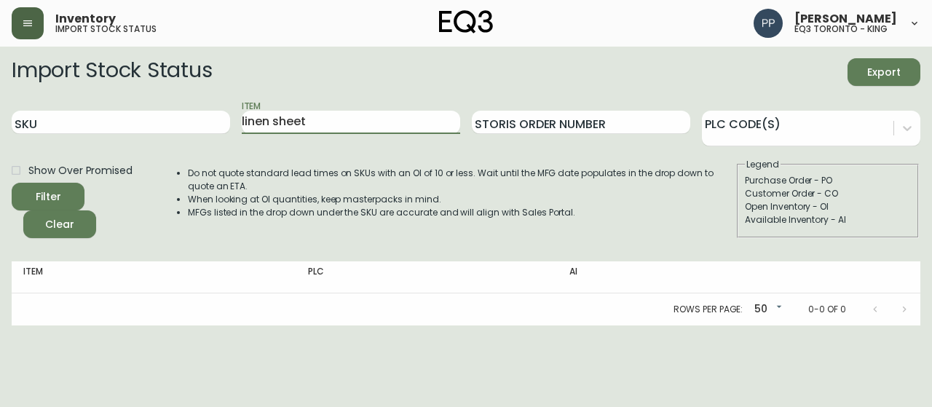
type input "linen sheet"
click at [12, 183] on button "Filter" at bounding box center [48, 197] width 73 height 28
click at [299, 121] on input "Item" at bounding box center [351, 122] width 218 height 23
click at [12, 183] on button "Filter" at bounding box center [48, 197] width 73 height 28
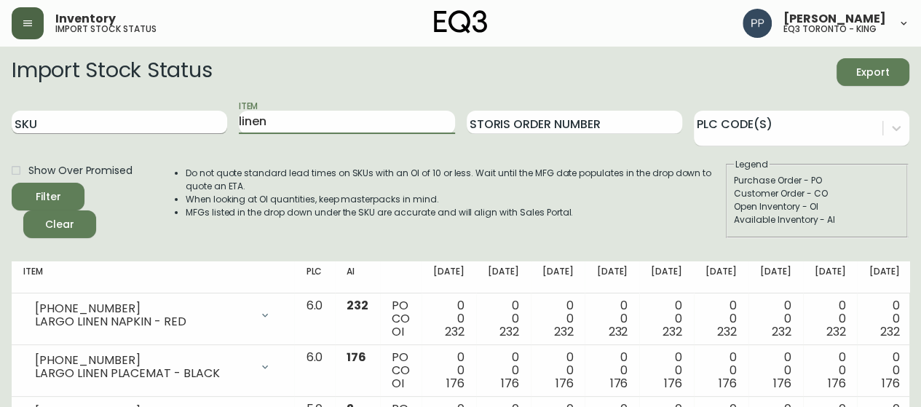
drag, startPoint x: 200, startPoint y: 117, endPoint x: 91, endPoint y: 119, distance: 109.3
click at [92, 119] on div "SKU Item linen Storis Order Number PLC Code(s)" at bounding box center [461, 122] width 898 height 47
type input "organic"
click at [12, 183] on button "Filter" at bounding box center [48, 197] width 73 height 28
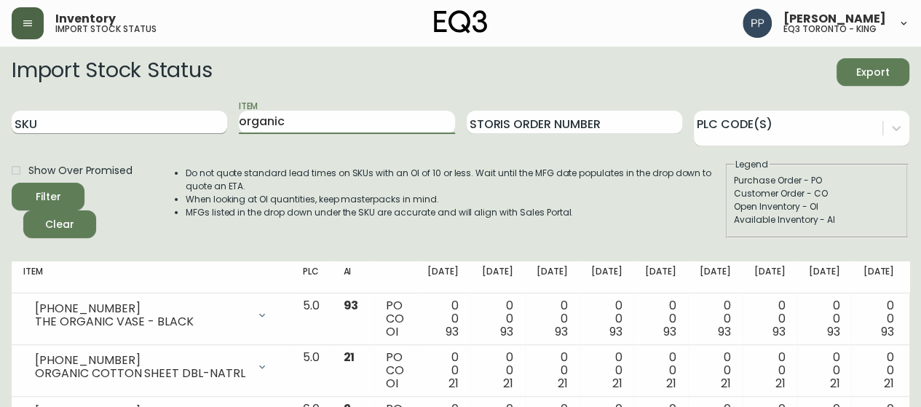
drag, startPoint x: 131, startPoint y: 126, endPoint x: 108, endPoint y: 127, distance: 23.4
click at [109, 130] on div "SKU Item organic Storis Order Number PLC Code(s)" at bounding box center [461, 122] width 898 height 47
click at [108, 127] on input "SKU" at bounding box center [120, 122] width 216 height 23
paste input "[PHONE_NUMBER]"
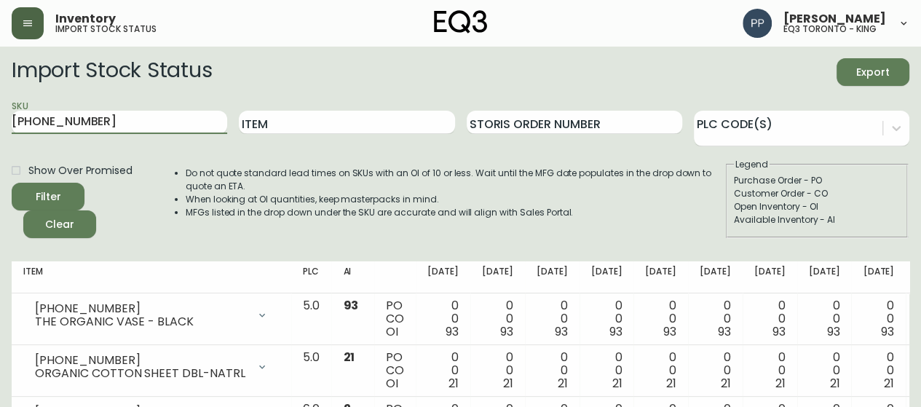
click at [59, 200] on div "Filter" at bounding box center [48, 197] width 25 height 18
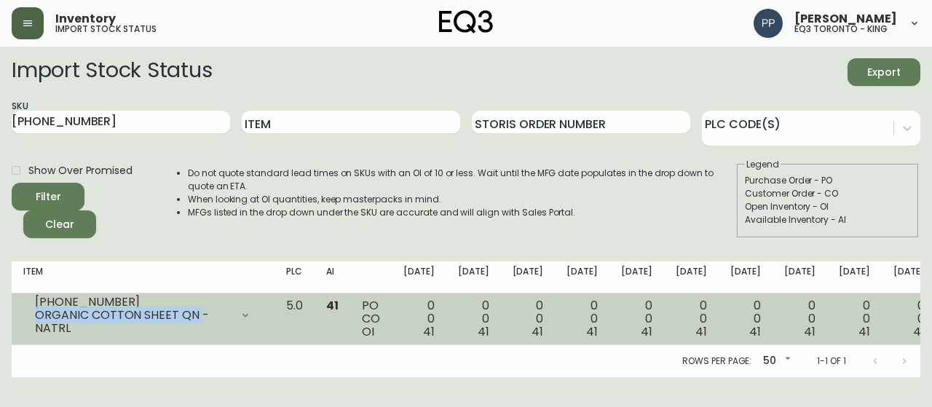
drag, startPoint x: 197, startPoint y: 313, endPoint x: 36, endPoint y: 315, distance: 161.7
click at [36, 315] on div "ORGANIC COTTON SHEET QN -NATRL" at bounding box center [133, 322] width 196 height 26
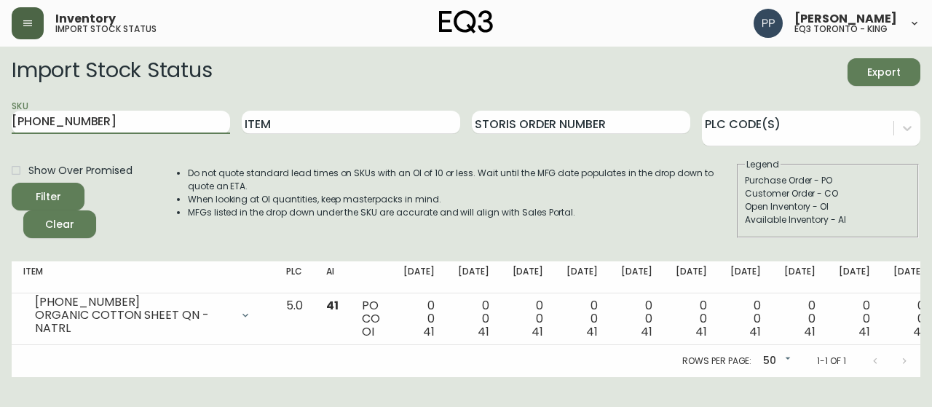
drag, startPoint x: 43, startPoint y: 122, endPoint x: 0, endPoint y: 125, distance: 43.0
click at [0, 125] on main "Import Stock Status Export SKU [PHONE_NUMBER] Item Storis Order Number PLC Code…" at bounding box center [466, 212] width 932 height 331
paste input "7"
click at [64, 186] on button "Filter" at bounding box center [48, 197] width 73 height 28
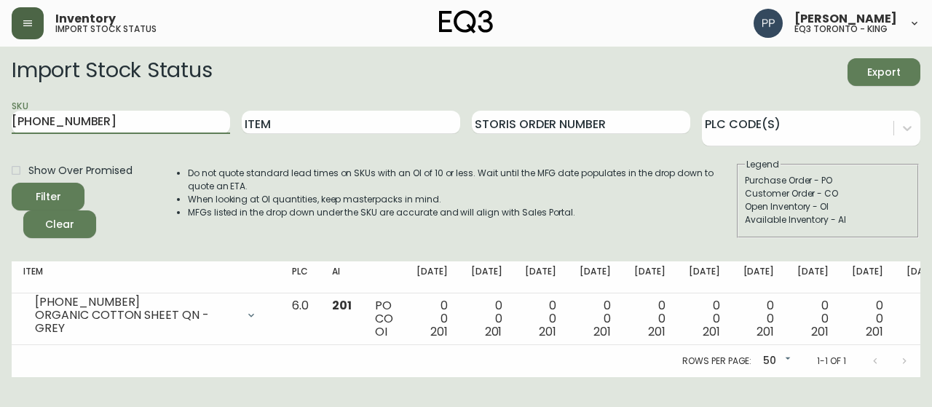
drag, startPoint x: 122, startPoint y: 122, endPoint x: 0, endPoint y: 141, distance: 123.8
click at [0, 141] on main "Import Stock Status Export SKU [PHONE_NUMBER] Item Storis Order Number PLC Code…" at bounding box center [466, 212] width 932 height 331
paste input "498-0"
click at [67, 190] on span "Filter" at bounding box center [48, 197] width 50 height 18
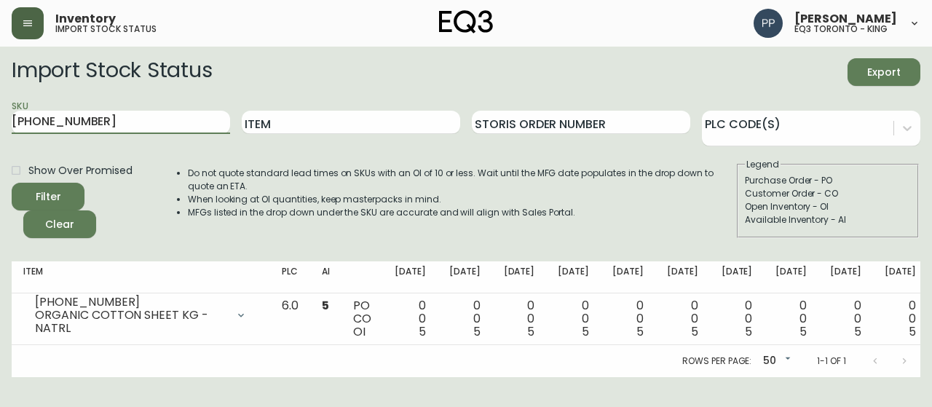
drag, startPoint x: 70, startPoint y: 119, endPoint x: 0, endPoint y: 127, distance: 70.3
click at [0, 127] on main "Import Stock Status Export SKU [PHONE_NUMBER] Item Storis Order Number PLC Code…" at bounding box center [466, 212] width 932 height 331
paste input "7"
click at [61, 189] on span "Filter" at bounding box center [48, 197] width 50 height 18
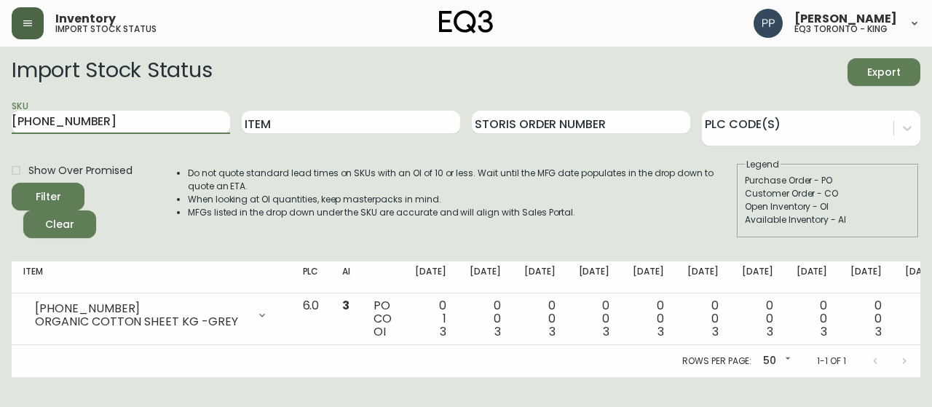
click at [0, 132] on main "Import Stock Status Export SKU [PHONE_NUMBER] Item Storis Order Number PLC Code…" at bounding box center [466, 212] width 932 height 331
paste input "297-0"
click at [63, 184] on button "Filter" at bounding box center [48, 197] width 73 height 28
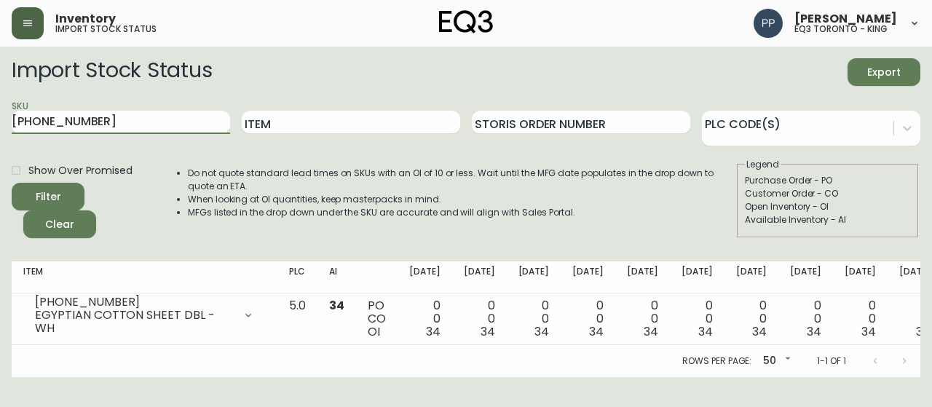
drag, startPoint x: 115, startPoint y: 125, endPoint x: 0, endPoint y: 125, distance: 115.1
click at [0, 125] on main "Import Stock Status Export SKU [PHONE_NUMBER] Item Storis Order Number PLC Code…" at bounding box center [466, 212] width 932 height 331
paste input "7"
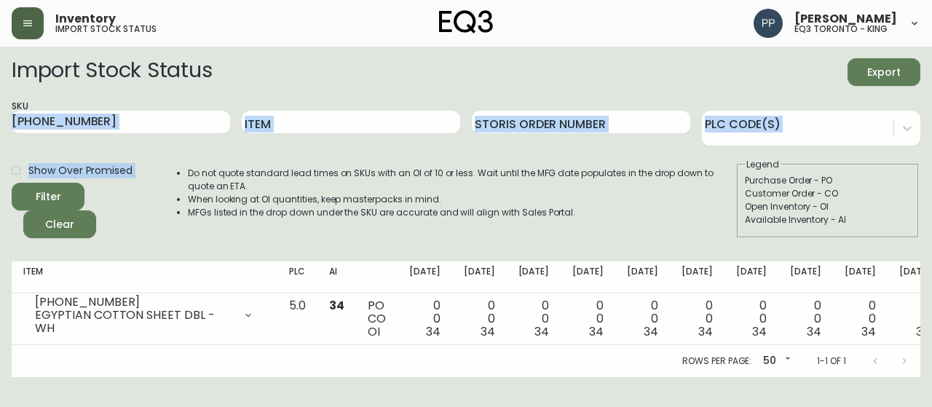
drag, startPoint x: 41, startPoint y: 122, endPoint x: 63, endPoint y: 210, distance: 91.5
click at [63, 207] on main "Import Stock Status Export SKU [PHONE_NUMBER] Item Storis Order Number PLC Code…" at bounding box center [466, 212] width 932 height 331
click at [67, 191] on span "Filter" at bounding box center [48, 197] width 50 height 18
drag, startPoint x: 159, startPoint y: 111, endPoint x: 135, endPoint y: 130, distance: 30.2
click at [159, 113] on input "[PHONE_NUMBER]" at bounding box center [121, 122] width 218 height 23
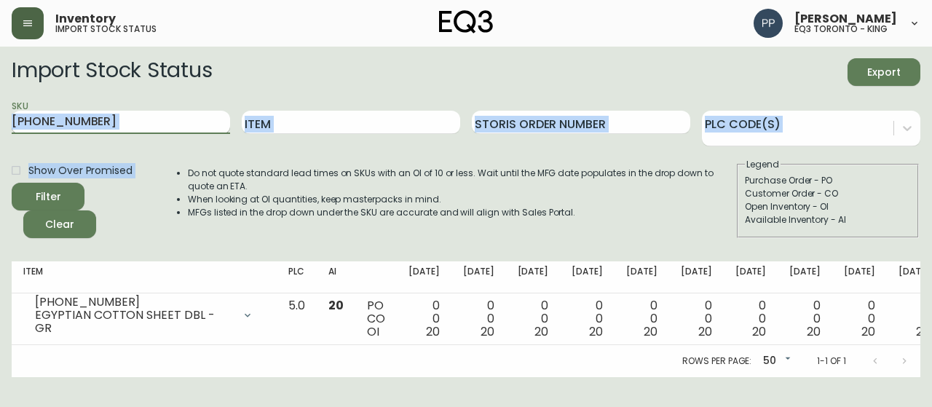
click at [135, 126] on input "[PHONE_NUMBER]" at bounding box center [121, 122] width 218 height 23
click at [141, 123] on input "[PHONE_NUMBER]" at bounding box center [121, 122] width 218 height 23
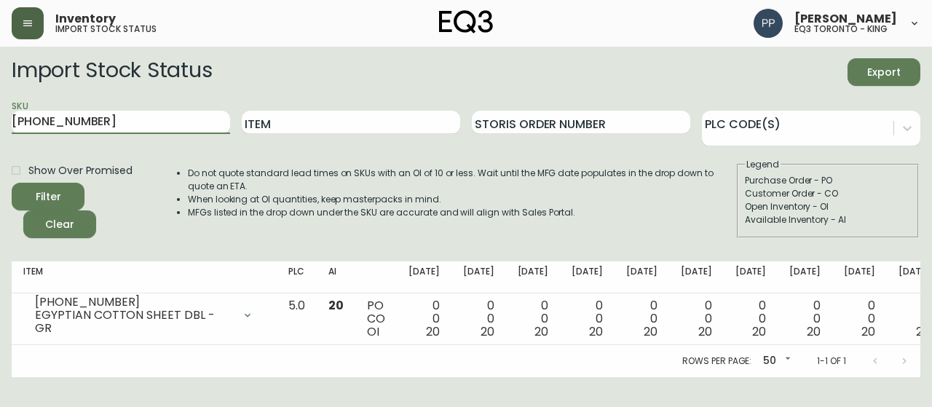
drag, startPoint x: 102, startPoint y: 122, endPoint x: 0, endPoint y: 122, distance: 102.0
click at [0, 122] on main "Import Stock Status Export SKU [PHONE_NUMBER] Item Storis Order Number PLC Code…" at bounding box center [466, 212] width 932 height 331
paste input "3"
click at [76, 195] on button "Filter" at bounding box center [48, 197] width 73 height 28
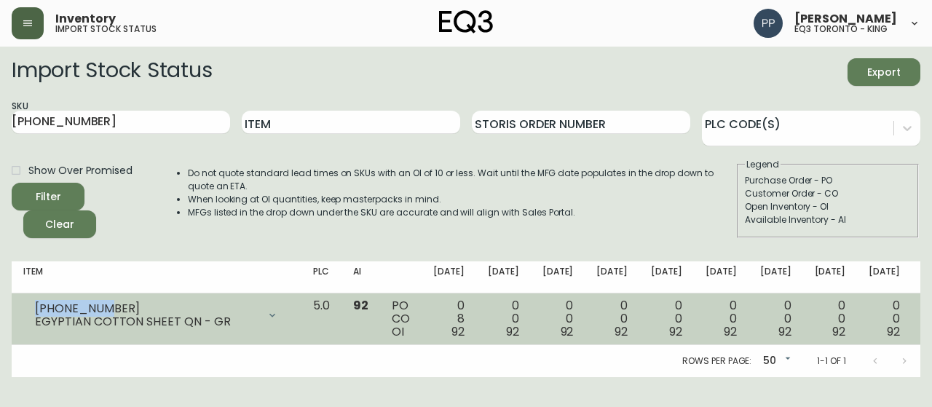
drag, startPoint x: 106, startPoint y: 307, endPoint x: 42, endPoint y: 296, distance: 65.0
click at [36, 299] on div "[PHONE_NUMBER] EGYPTIAN COTTON SHEET QN - GR" at bounding box center [156, 315] width 267 height 32
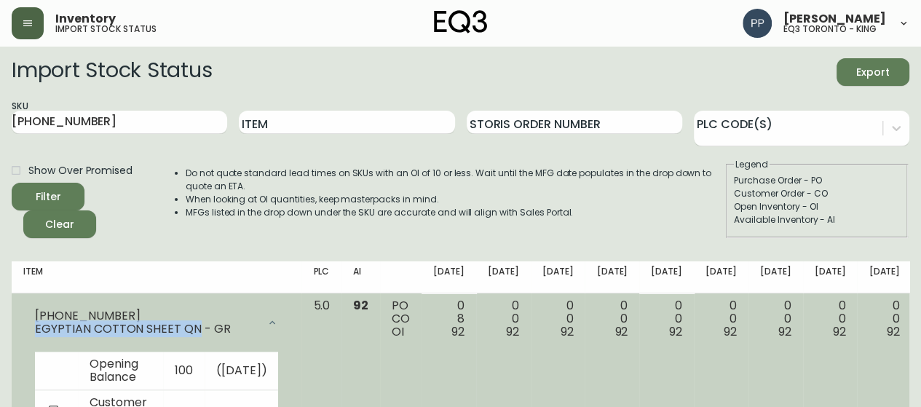
drag, startPoint x: 195, startPoint y: 328, endPoint x: 34, endPoint y: 335, distance: 161.8
click at [34, 335] on div "[PHONE_NUMBER] EGYPTIAN COTTON SHEET QN - GR" at bounding box center [156, 322] width 267 height 47
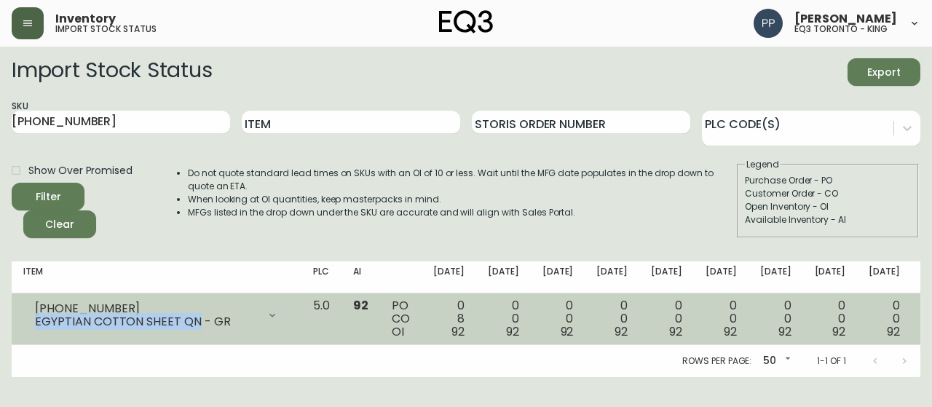
copy div "EGYPTIAN COTTON SHEET QN"
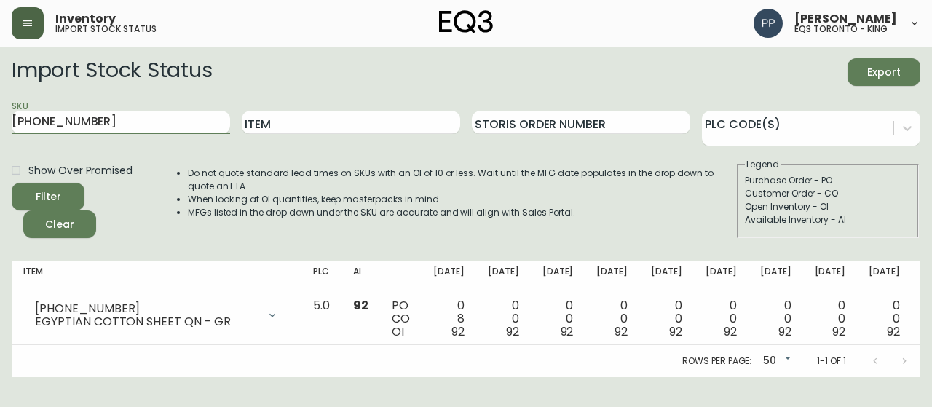
drag, startPoint x: 41, startPoint y: 126, endPoint x: 0, endPoint y: 126, distance: 40.8
click at [0, 126] on main "Import Stock Status Export SKU [PHONE_NUMBER] Item Storis Order Number PLC Code…" at bounding box center [466, 212] width 932 height 331
drag, startPoint x: 0, startPoint y: 126, endPoint x: 49, endPoint y: 135, distance: 49.6
click at [4, 125] on main "Import Stock Status Export SKU [PHONE_NUMBER] Item Storis Order Number PLC Code…" at bounding box center [466, 212] width 932 height 331
click at [74, 202] on button "Filter" at bounding box center [48, 197] width 73 height 28
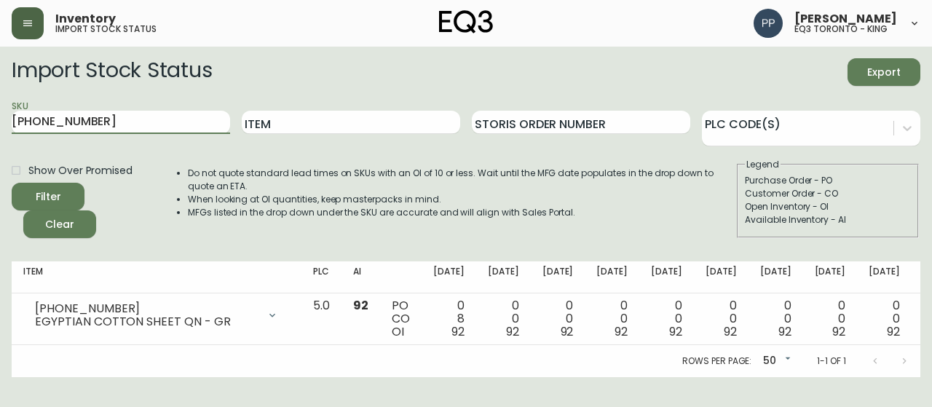
drag, startPoint x: 133, startPoint y: 126, endPoint x: 7, endPoint y: 129, distance: 126.0
click at [7, 129] on main "Import Stock Status Export SKU [PHONE_NUMBER] Item Storis Order Number PLC Code…" at bounding box center [466, 212] width 932 height 331
paste input "497-0"
click at [67, 197] on span "Filter" at bounding box center [48, 197] width 50 height 18
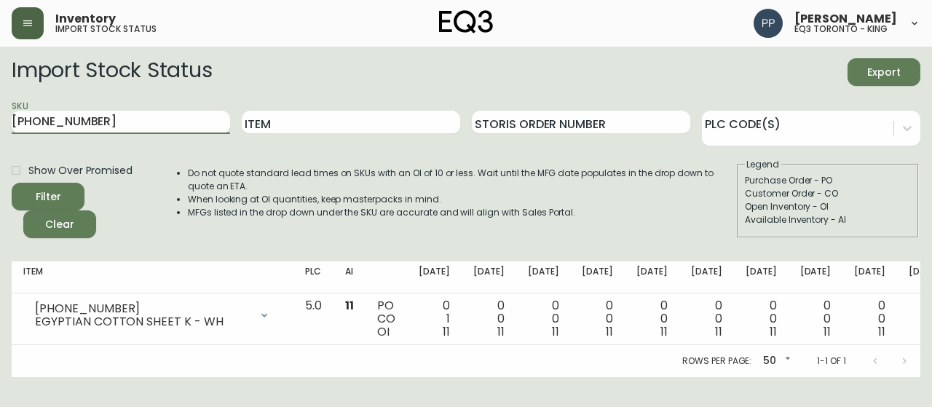
drag, startPoint x: 146, startPoint y: 125, endPoint x: 12, endPoint y: 119, distance: 133.4
click at [3, 130] on main "Import Stock Status Export SKU [PHONE_NUMBER] Item Storis Order Number PLC Code…" at bounding box center [466, 212] width 932 height 331
paste input "7"
click at [69, 190] on span "Filter" at bounding box center [48, 197] width 50 height 18
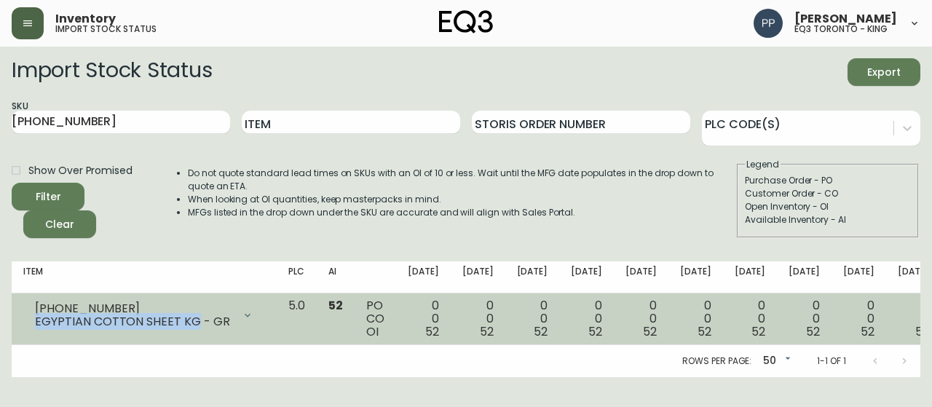
drag, startPoint x: 195, startPoint y: 315, endPoint x: 36, endPoint y: 317, distance: 158.8
click at [36, 317] on div "EGYPTIAN COTTON SHEET KG - GR" at bounding box center [134, 321] width 198 height 13
copy div "EGYPTIAN COTTON SHEET KG"
click at [36, 317] on div "EGYPTIAN COTTON SHEET KG - GR" at bounding box center [134, 321] width 198 height 13
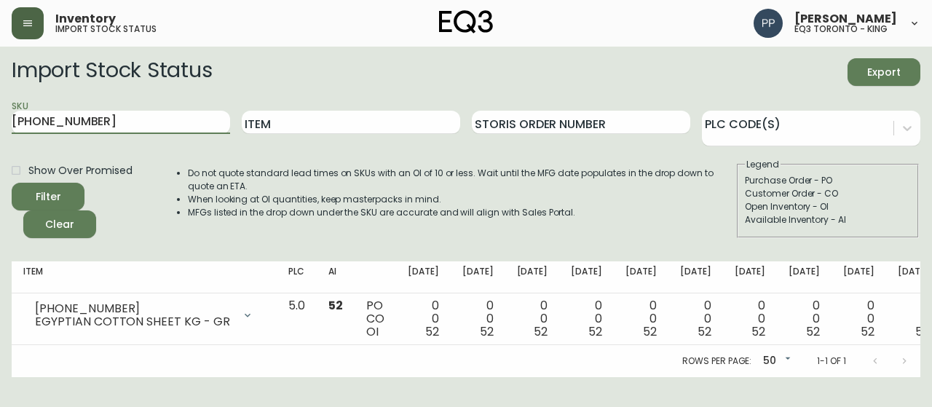
drag, startPoint x: 124, startPoint y: 114, endPoint x: 0, endPoint y: 114, distance: 123.8
click at [0, 114] on main "Import Stock Status Export SKU [PHONE_NUMBER] Item Storis Order Number PLC Code…" at bounding box center [466, 212] width 932 height 331
paste input "10-195"
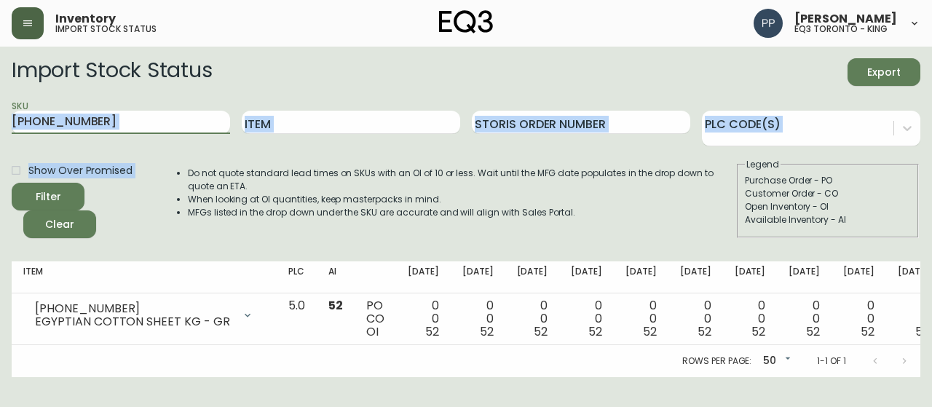
drag, startPoint x: 0, startPoint y: 114, endPoint x: 18, endPoint y: 191, distance: 78.6
click at [17, 191] on main "Import Stock Status Export SKU [PHONE_NUMBER] Item Storis Order Number PLC Code…" at bounding box center [466, 212] width 932 height 331
click at [66, 194] on span "Filter" at bounding box center [48, 197] width 50 height 18
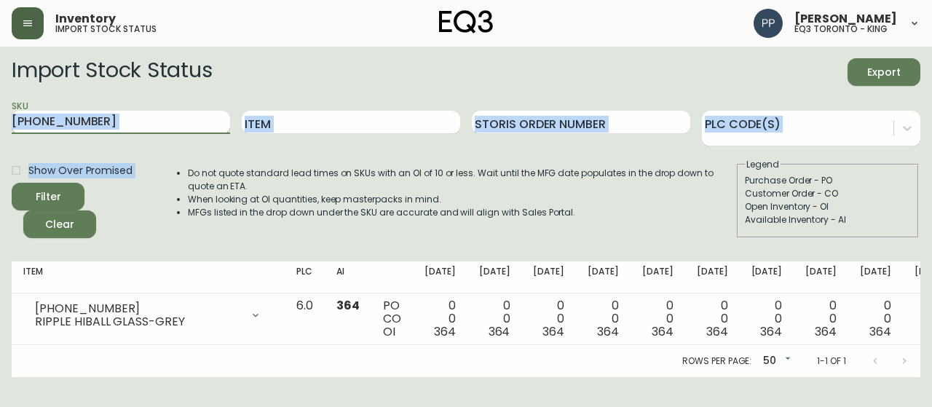
click at [186, 118] on input "[PHONE_NUMBER]" at bounding box center [121, 122] width 218 height 23
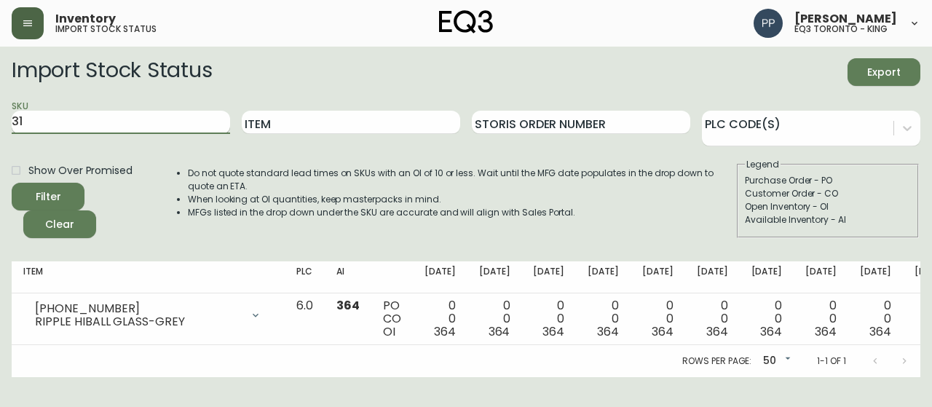
type input "3"
type input "crescent"
click at [71, 200] on span "Filter" at bounding box center [48, 197] width 50 height 18
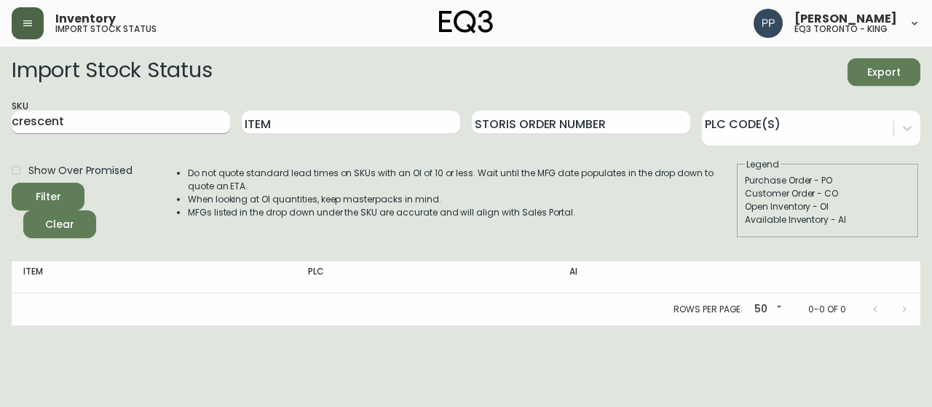
click at [106, 125] on input "crescent" at bounding box center [121, 122] width 218 height 23
click at [47, 186] on button "Filter" at bounding box center [48, 197] width 73 height 28
click at [50, 190] on icon "submit" at bounding box center [43, 195] width 18 height 18
drag, startPoint x: 109, startPoint y: 122, endPoint x: 0, endPoint y: 130, distance: 108.9
click at [0, 130] on main "Import Stock Status Export SKU crescent Item Storis Order Number PLC Code(s) Sh…" at bounding box center [466, 186] width 932 height 279
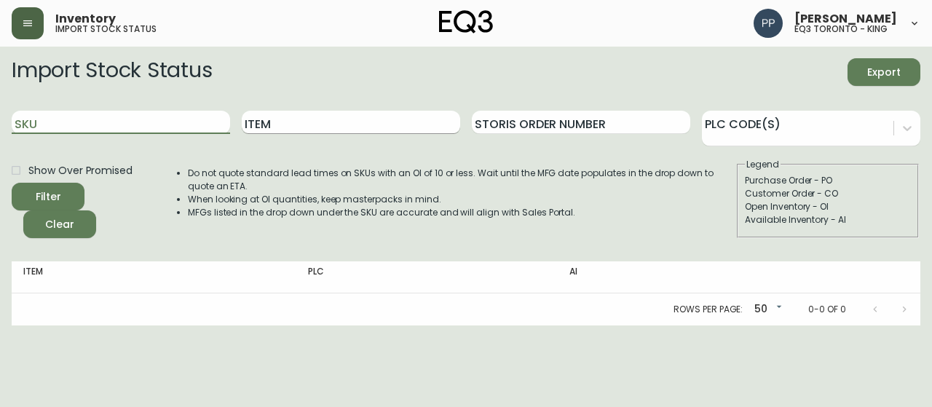
click at [337, 131] on input "Item" at bounding box center [351, 122] width 218 height 23
type input "crescent"
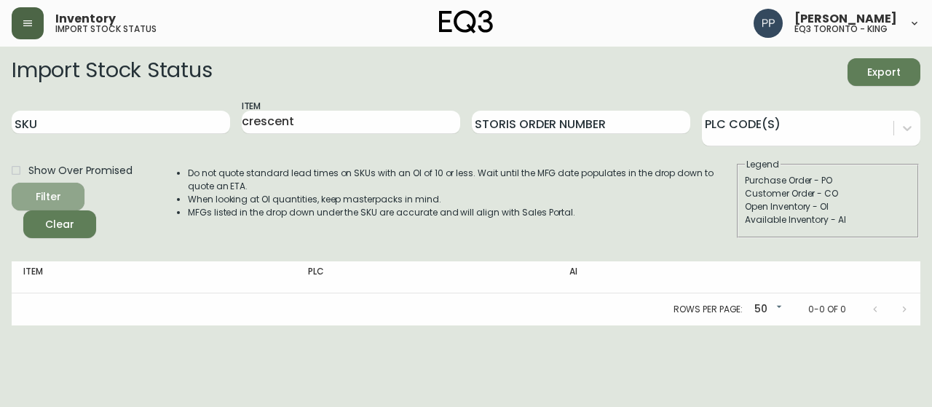
click at [70, 197] on span "Filter" at bounding box center [48, 197] width 50 height 18
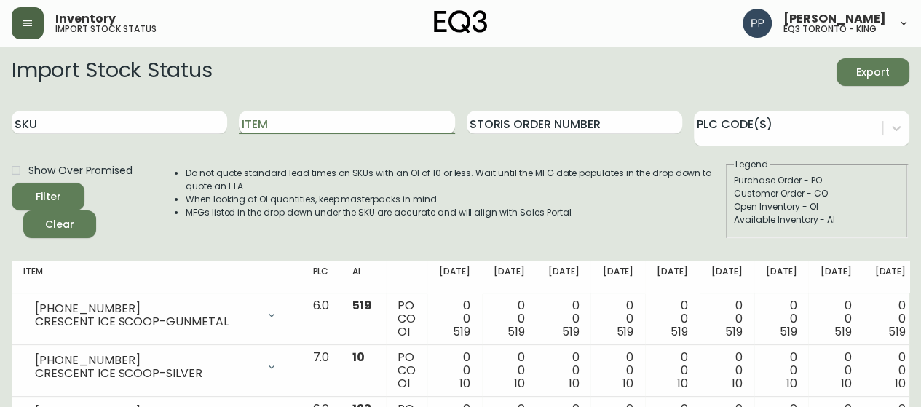
click at [357, 121] on input "Item" at bounding box center [347, 122] width 216 height 23
click at [12, 183] on button "Filter" at bounding box center [48, 197] width 73 height 28
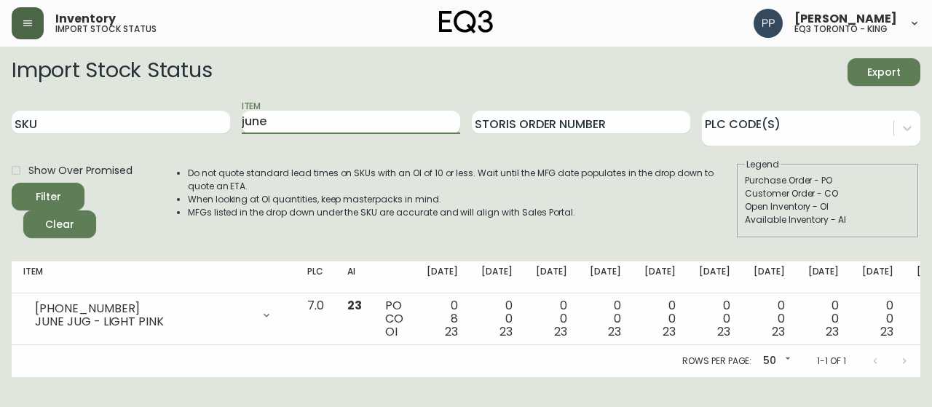
click at [280, 121] on input "june" at bounding box center [351, 122] width 218 height 23
type input "j"
click at [12, 183] on button "Filter" at bounding box center [48, 197] width 73 height 28
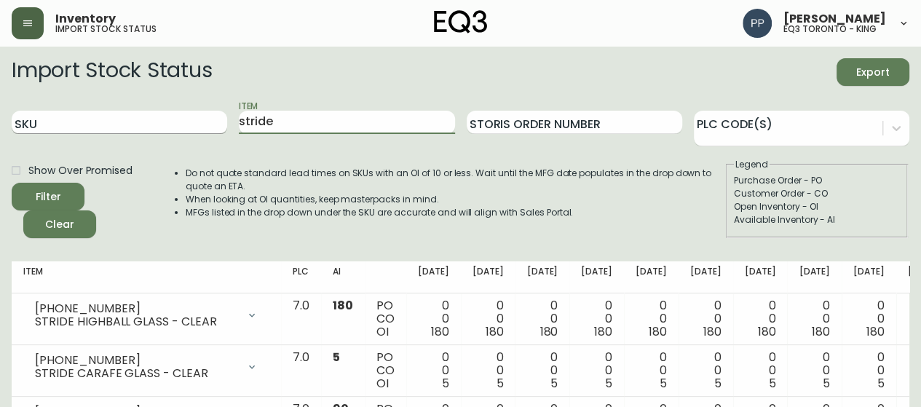
click at [193, 132] on div "SKU Item stride Storis Order Number PLC Code(s)" at bounding box center [461, 122] width 898 height 47
click at [12, 183] on button "Filter" at bounding box center [48, 197] width 73 height 28
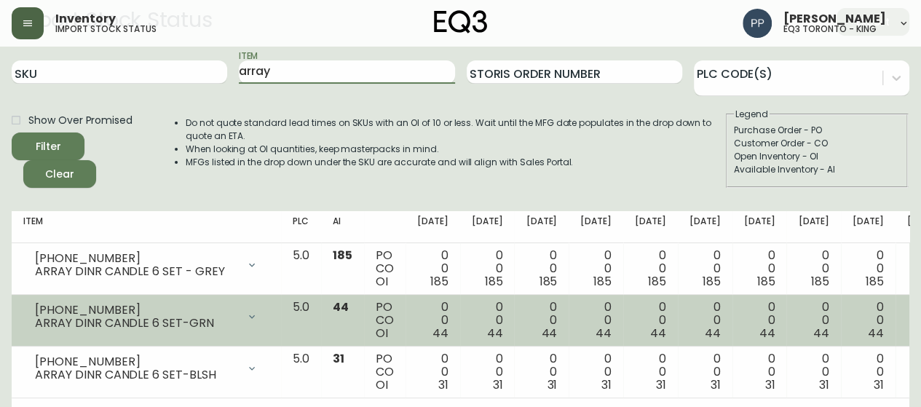
scroll to position [73, 0]
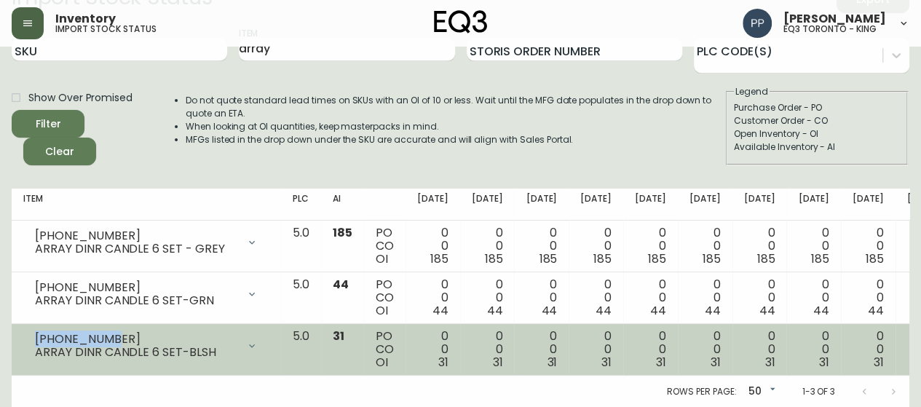
drag, startPoint x: 122, startPoint y: 336, endPoint x: 38, endPoint y: 338, distance: 84.5
click at [38, 338] on div "[PHONE_NUMBER]" at bounding box center [136, 339] width 202 height 13
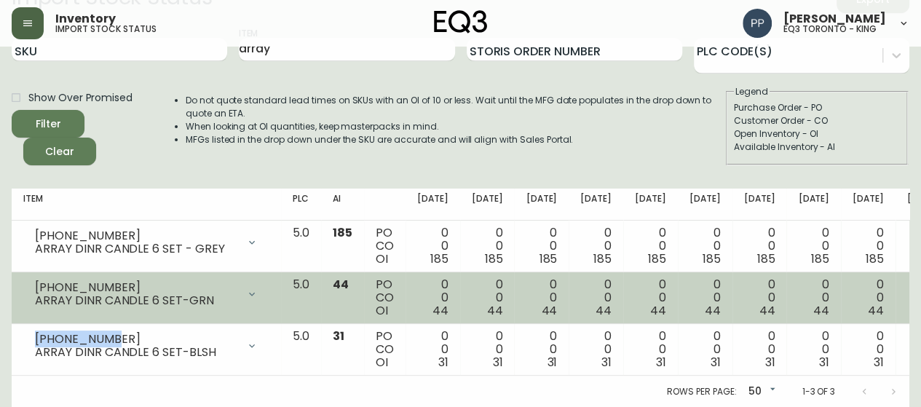
copy div "[PHONE_NUMBER]"
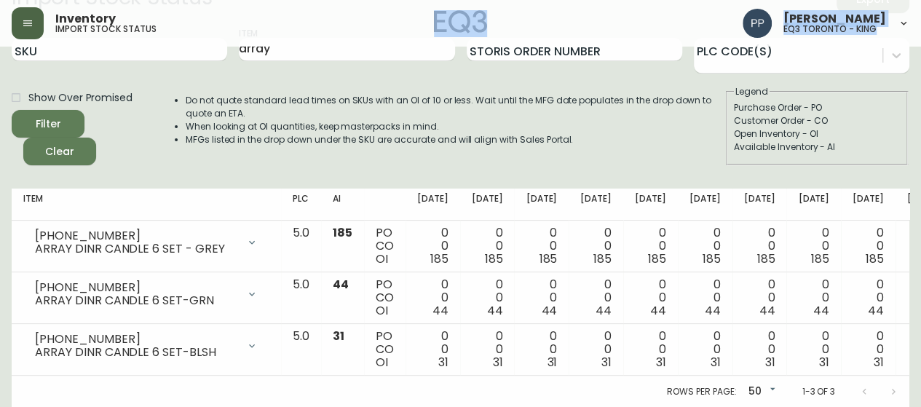
scroll to position [0, 0]
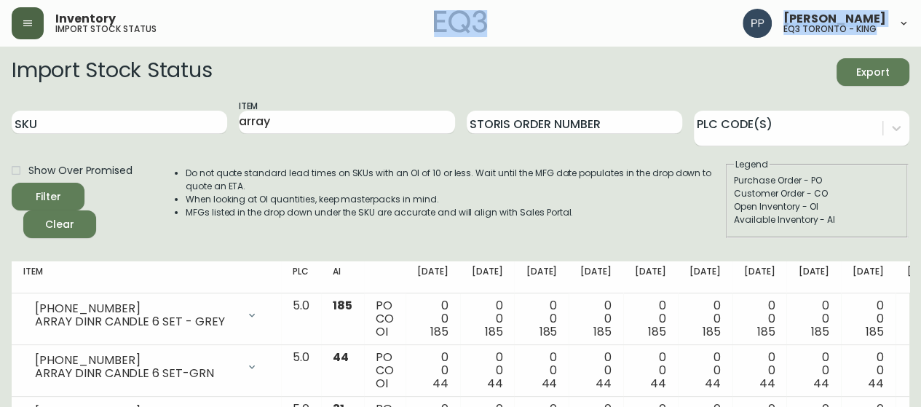
drag, startPoint x: 431, startPoint y: 38, endPoint x: 533, endPoint y: -76, distance: 153.2
click at [533, 0] on html "Inventory import stock status [PERSON_NAME] eq3 [GEOGRAPHIC_DATA] - king Import…" at bounding box center [460, 240] width 921 height 481
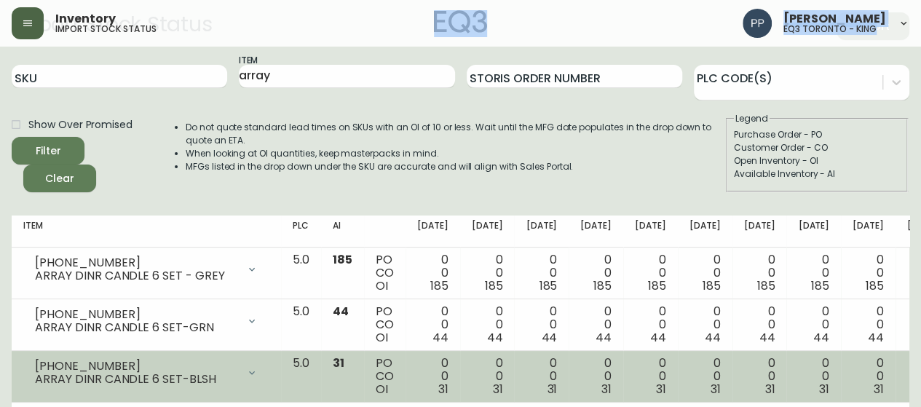
scroll to position [84, 0]
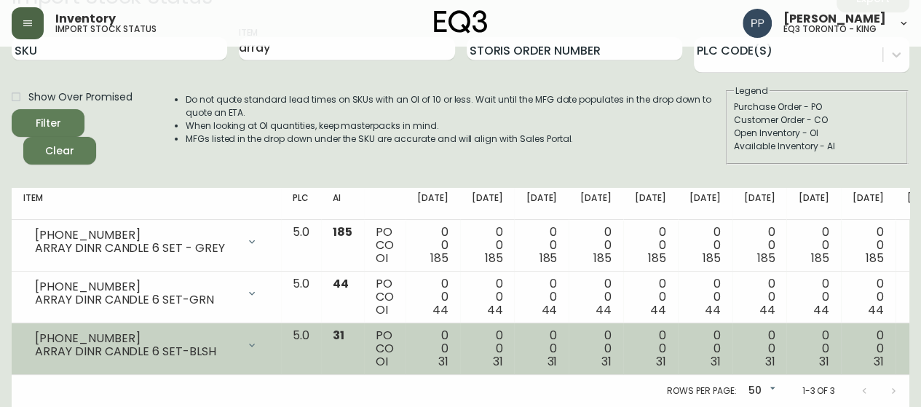
click at [159, 332] on div "[PHONE_NUMBER]" at bounding box center [136, 338] width 202 height 13
drag, startPoint x: 218, startPoint y: 339, endPoint x: 29, endPoint y: 343, distance: 188.7
click at [29, 343] on div "[PHONE_NUMBER] ARRAY DINR CANDLE 6 SET-BLSH" at bounding box center [146, 345] width 246 height 32
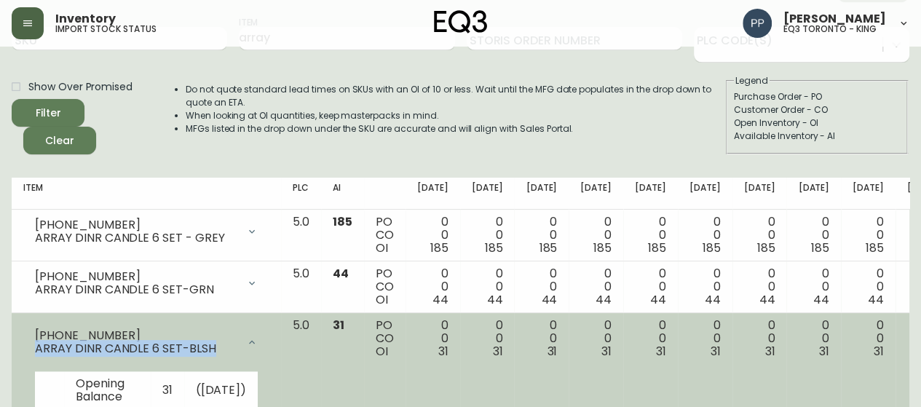
click at [31, 343] on div "[PHONE_NUMBER] ARRAY DINR CANDLE 6 SET-BLSH" at bounding box center [146, 342] width 246 height 47
copy div "ARRAY DINR CANDLE 6 SET-BLSH"
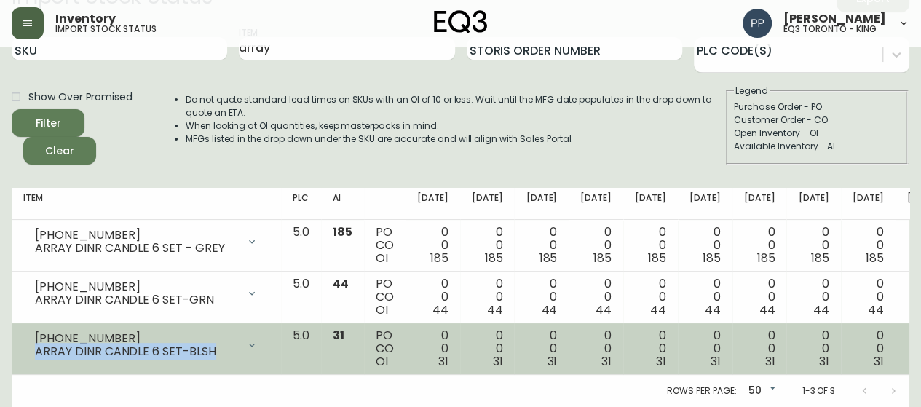
click at [32, 342] on div "[PHONE_NUMBER] ARRAY DINR CANDLE 6 SET-BLSH" at bounding box center [146, 345] width 246 height 32
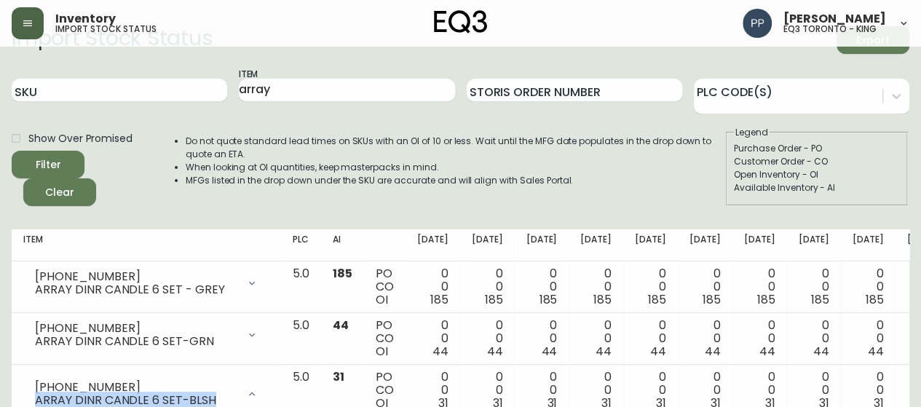
scroll to position [0, 0]
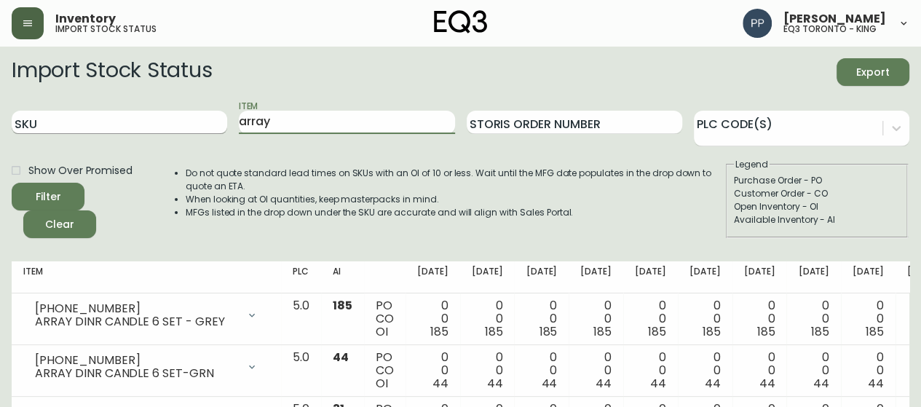
drag, startPoint x: 252, startPoint y: 116, endPoint x: 201, endPoint y: 115, distance: 51.0
click at [204, 116] on div "SKU Item array Storis Order Number PLC Code(s)" at bounding box center [461, 122] width 898 height 47
click at [12, 183] on button "Filter" at bounding box center [48, 197] width 73 height 28
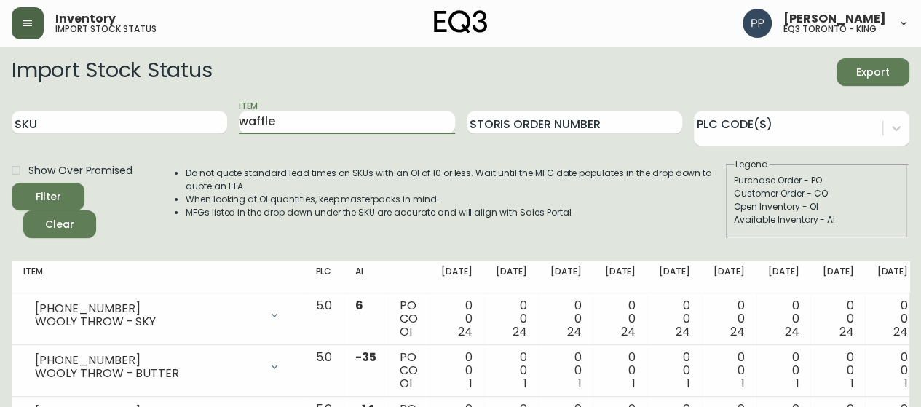
click at [12, 183] on button "Filter" at bounding box center [48, 197] width 73 height 28
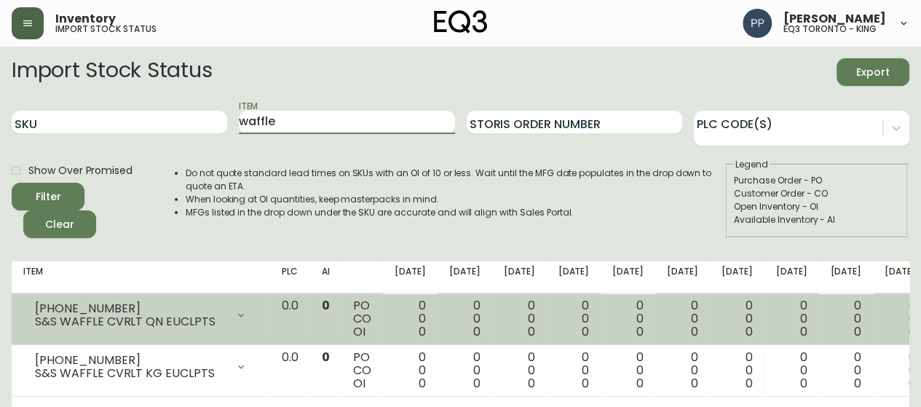
scroll to position [32, 0]
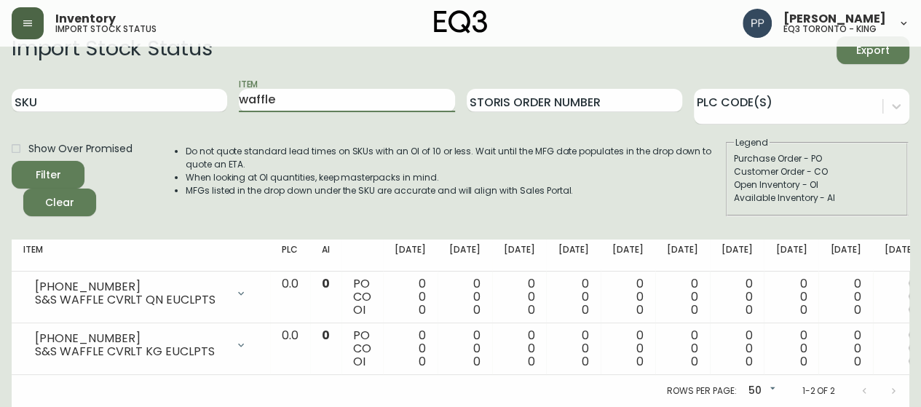
click at [12, 161] on button "Filter" at bounding box center [48, 175] width 73 height 28
type input "w"
click at [33, 25] on icon "button" at bounding box center [28, 23] width 12 height 12
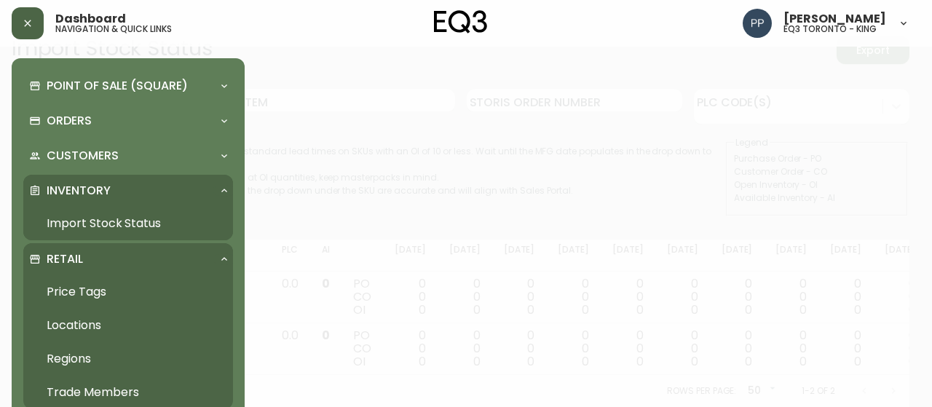
click at [101, 285] on link "Price Tags" at bounding box center [128, 292] width 210 height 34
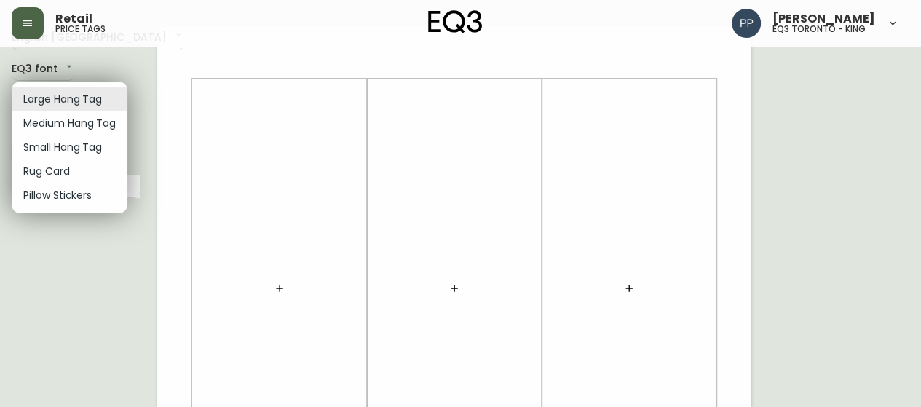
click at [92, 143] on li "Small Hang Tag" at bounding box center [70, 147] width 116 height 24
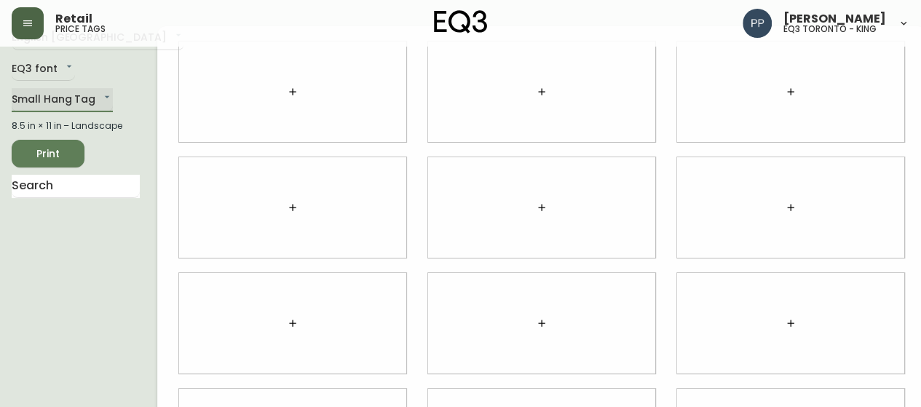
type input "small"
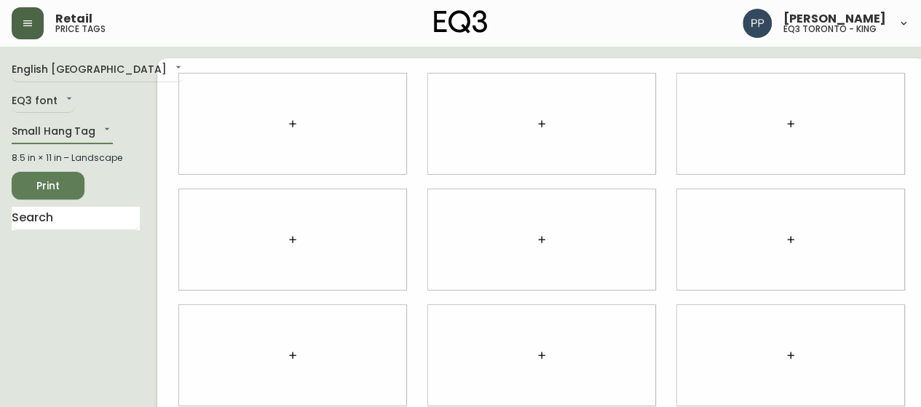
click at [287, 125] on icon "button" at bounding box center [293, 124] width 12 height 12
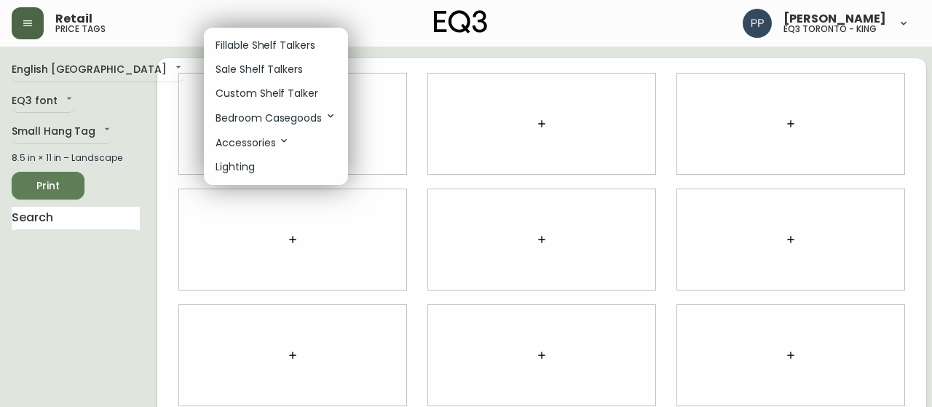
click at [281, 73] on p "Sale Shelf Talkers" at bounding box center [259, 69] width 87 height 15
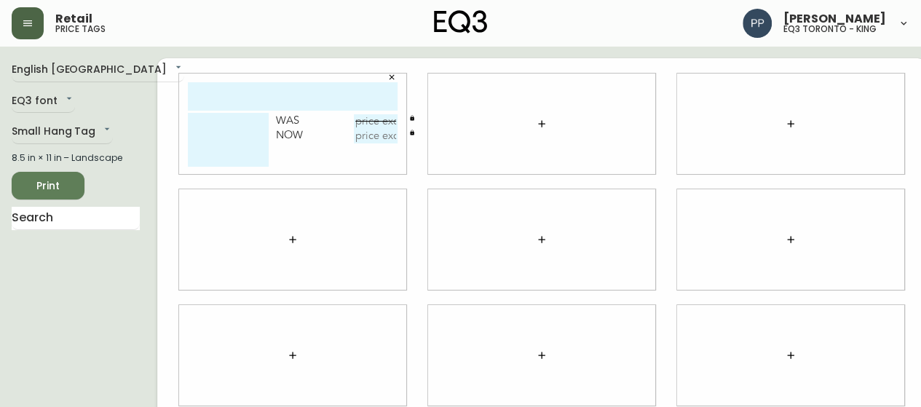
click at [291, 98] on input "text" at bounding box center [293, 96] width 210 height 28
type input "seeker white"
click at [354, 120] on input "text" at bounding box center [376, 121] width 44 height 15
type input "$39.99"
click at [354, 133] on input "text" at bounding box center [376, 136] width 44 height 15
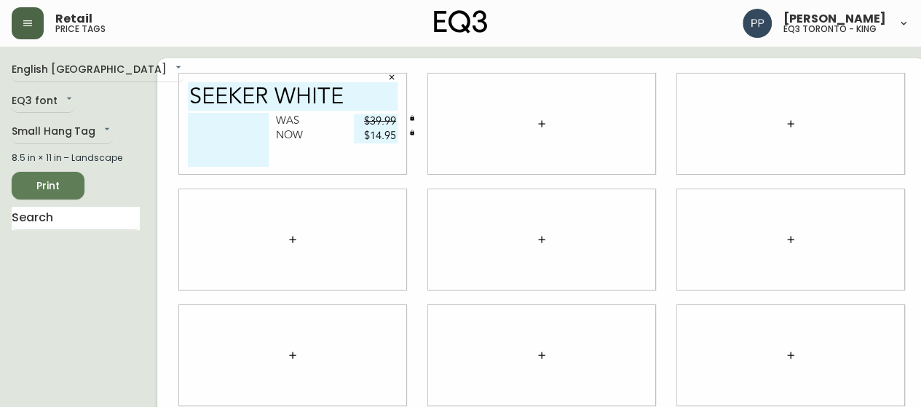
type input "$14.95"
click at [336, 92] on input "seeker white" at bounding box center [293, 96] width 210 height 28
type input "seeker pillow"
click at [259, 178] on div "seeker pillow Was $39.99 Now $14.95" at bounding box center [292, 124] width 249 height 116
drag, startPoint x: 202, startPoint y: 121, endPoint x: 144, endPoint y: 119, distance: 58.3
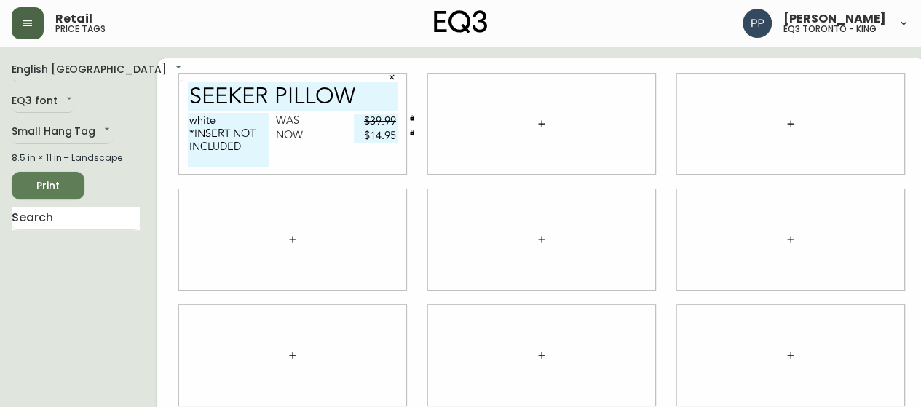
click at [157, 119] on div "seeker pillow white *INSERT NOT INCLUDED Was $39.99 Now $14.95" at bounding box center [541, 355] width 769 height 594
type textarea "WHITE *INSERT NOT INCLUDED"
click at [536, 125] on icon "button" at bounding box center [542, 124] width 12 height 12
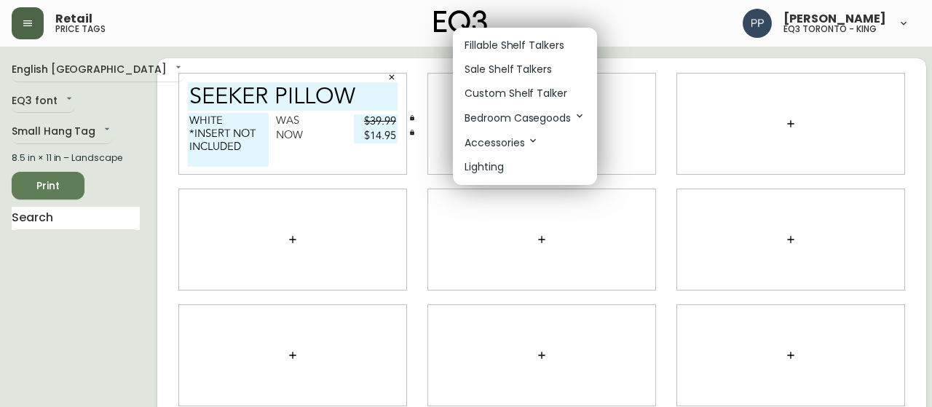
click at [536, 71] on p "Sale Shelf Talkers" at bounding box center [508, 69] width 87 height 15
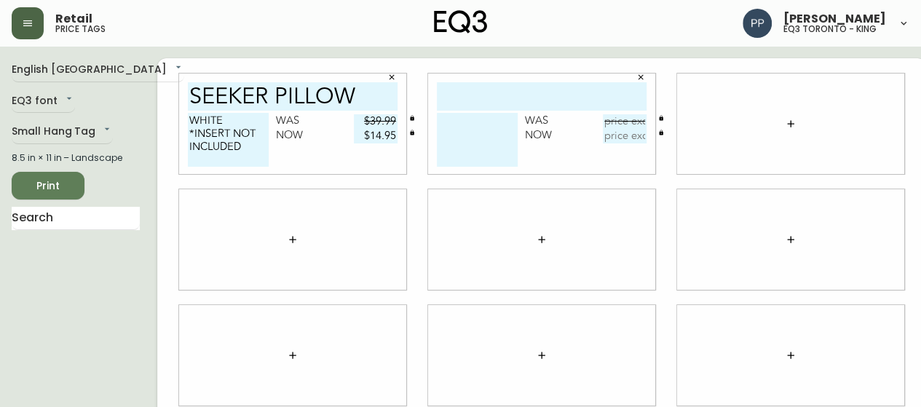
drag, startPoint x: 361, startPoint y: 97, endPoint x: 176, endPoint y: 123, distance: 187.6
click at [179, 123] on div "seeker pillow WHITE *INSERT NOT INCLUDED Was $39.99 Now $14.95" at bounding box center [292, 124] width 227 height 101
click at [540, 95] on input "text" at bounding box center [542, 96] width 210 height 28
paste input "seeker pillow"
type input "seeker pillow"
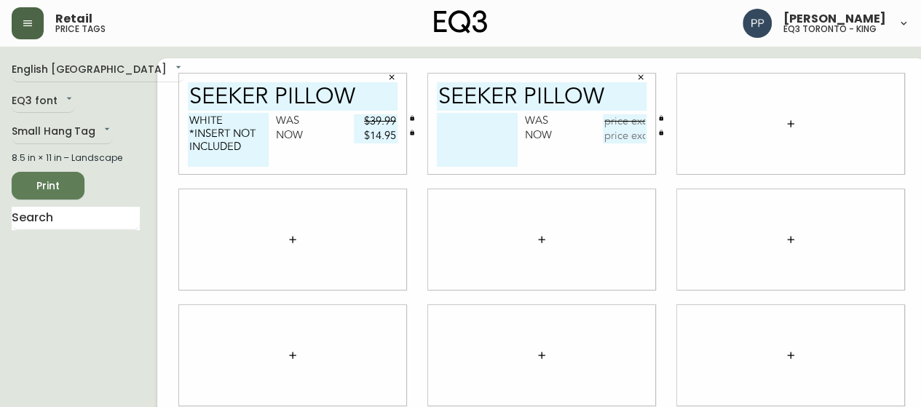
drag, startPoint x: 172, startPoint y: 117, endPoint x: 246, endPoint y: 160, distance: 86.2
click at [246, 160] on textarea "WHITE *INSERT NOT INCLUDED" at bounding box center [228, 140] width 81 height 54
click at [525, 125] on div "Was" at bounding box center [564, 121] width 78 height 15
click at [447, 129] on textarea at bounding box center [477, 140] width 81 height 54
paste textarea "WHITE *INSERT NOT INCLUDED"
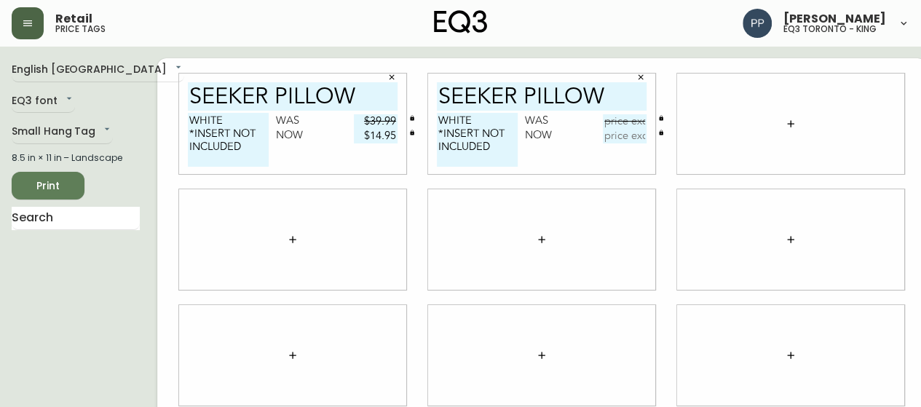
type textarea "WHITE *INSERT NOT INCLUDED"
click at [608, 120] on input "text" at bounding box center [625, 121] width 44 height 15
type input "$39.99"
click at [610, 138] on input "text" at bounding box center [625, 136] width 44 height 15
type input "$14.95"
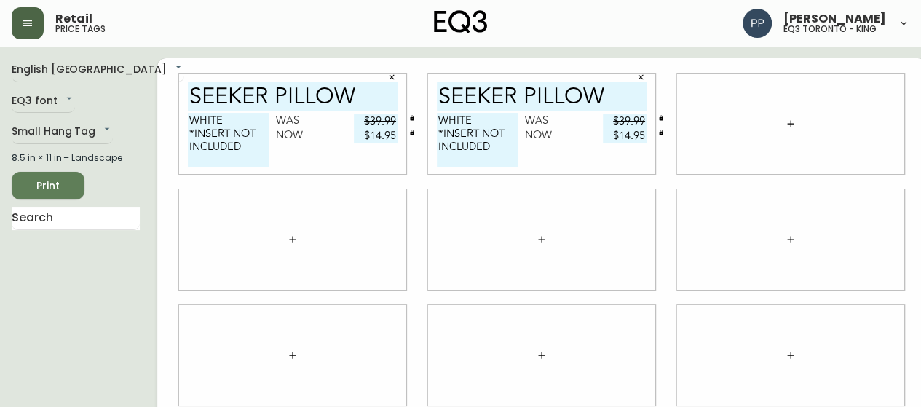
click at [70, 186] on span "Print" at bounding box center [48, 186] width 50 height 18
click at [630, 78] on button "button" at bounding box center [641, 77] width 22 height 22
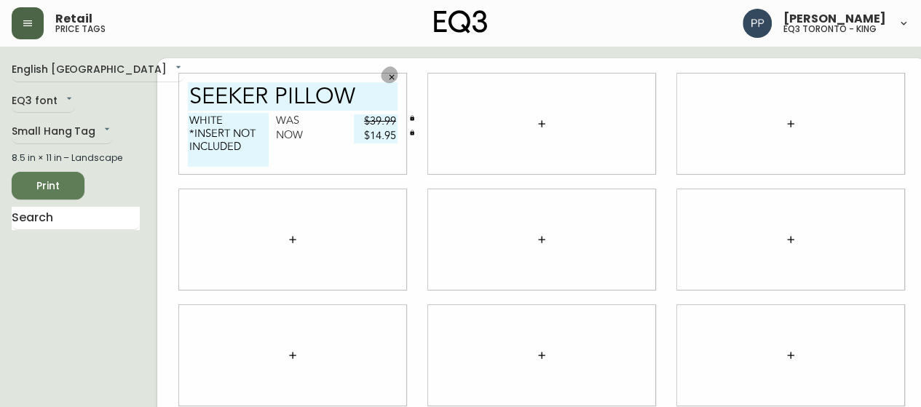
click at [387, 74] on icon "button" at bounding box center [391, 77] width 9 height 9
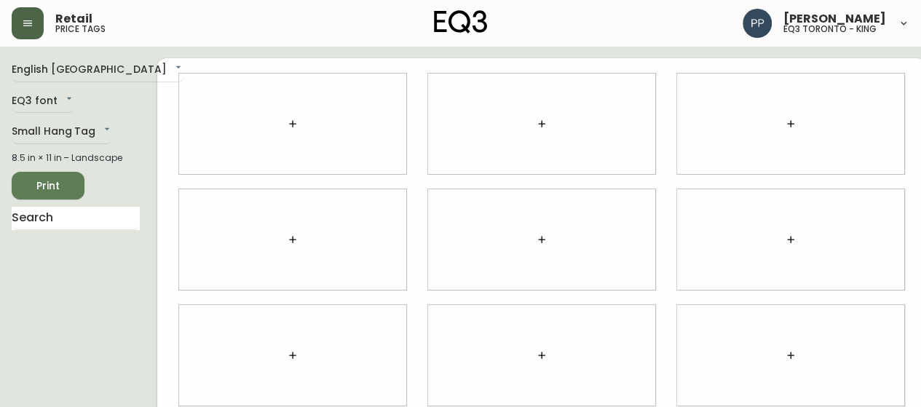
click at [23, 20] on icon "button" at bounding box center [28, 23] width 12 height 12
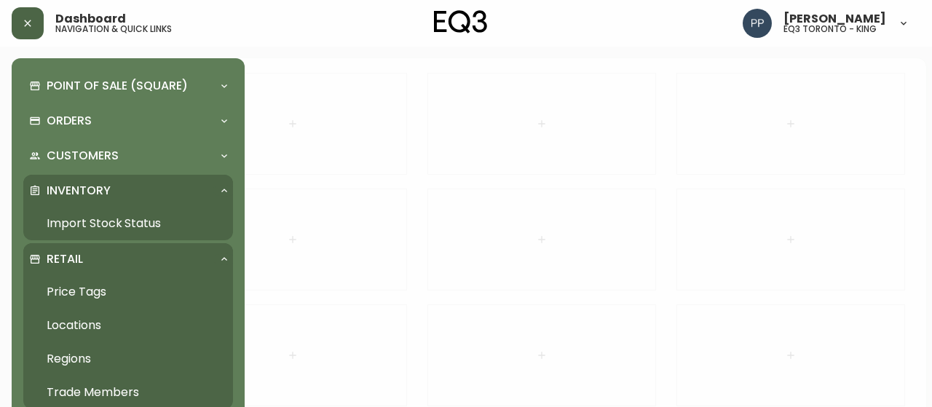
click at [112, 216] on link "Import Stock Status" at bounding box center [128, 224] width 210 height 34
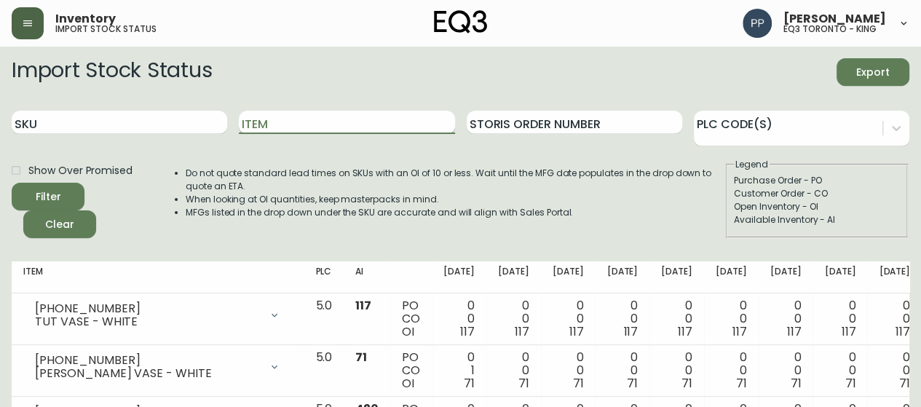
click at [375, 122] on input "Item" at bounding box center [347, 122] width 216 height 23
click at [37, 197] on circle "submit" at bounding box center [43, 195] width 16 height 16
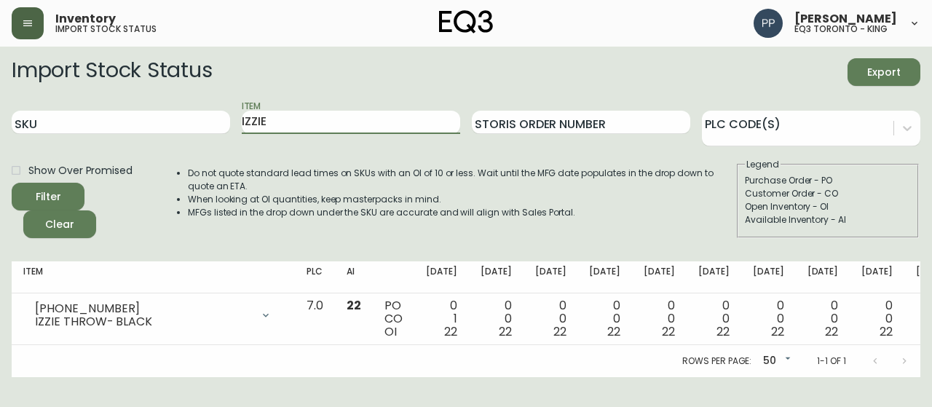
drag, startPoint x: 307, startPoint y: 125, endPoint x: 101, endPoint y: 150, distance: 208.4
click at [101, 150] on form "Import Stock Status Export SKU Item IZZIE Storis Order Number PLC Code(s) Show …" at bounding box center [466, 148] width 909 height 180
type input "LARGO"
click at [64, 194] on span "Filter" at bounding box center [48, 197] width 50 height 18
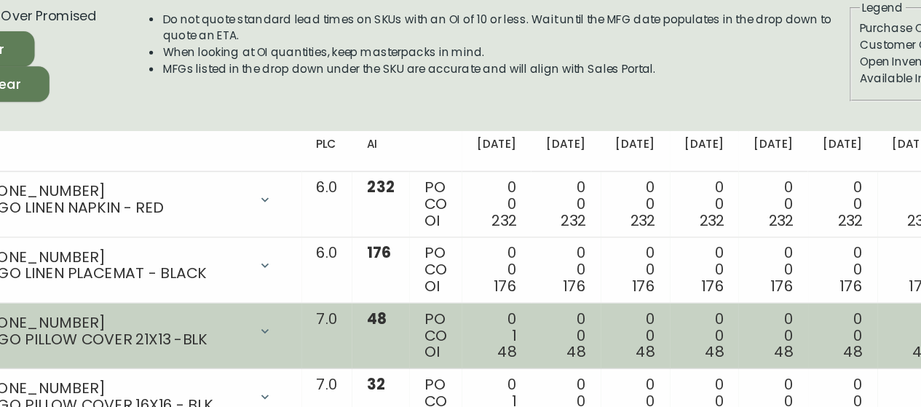
scroll to position [135, 0]
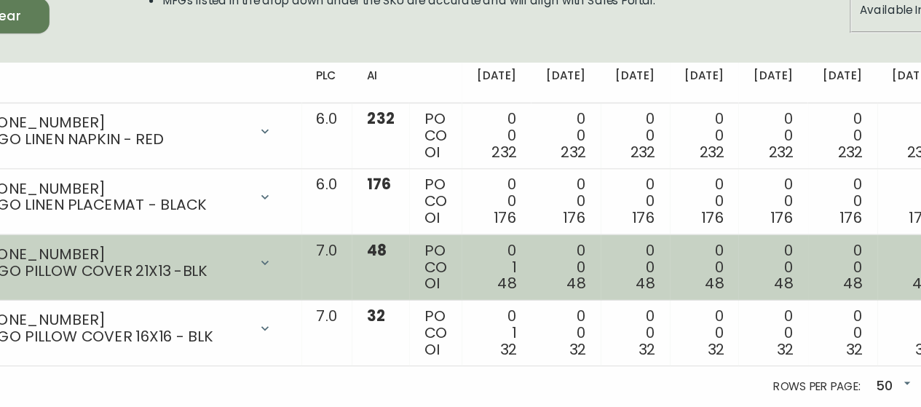
click at [542, 277] on div "0 0 48" at bounding box center [557, 296] width 31 height 39
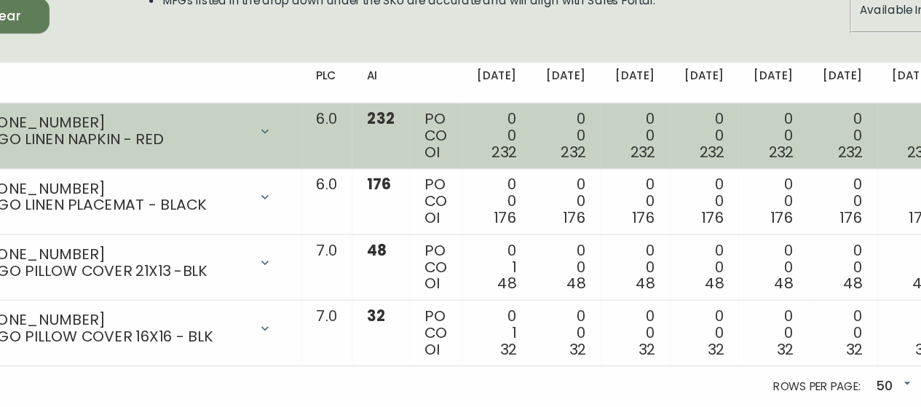
click at [391, 198] on span "OI" at bounding box center [397, 206] width 12 height 17
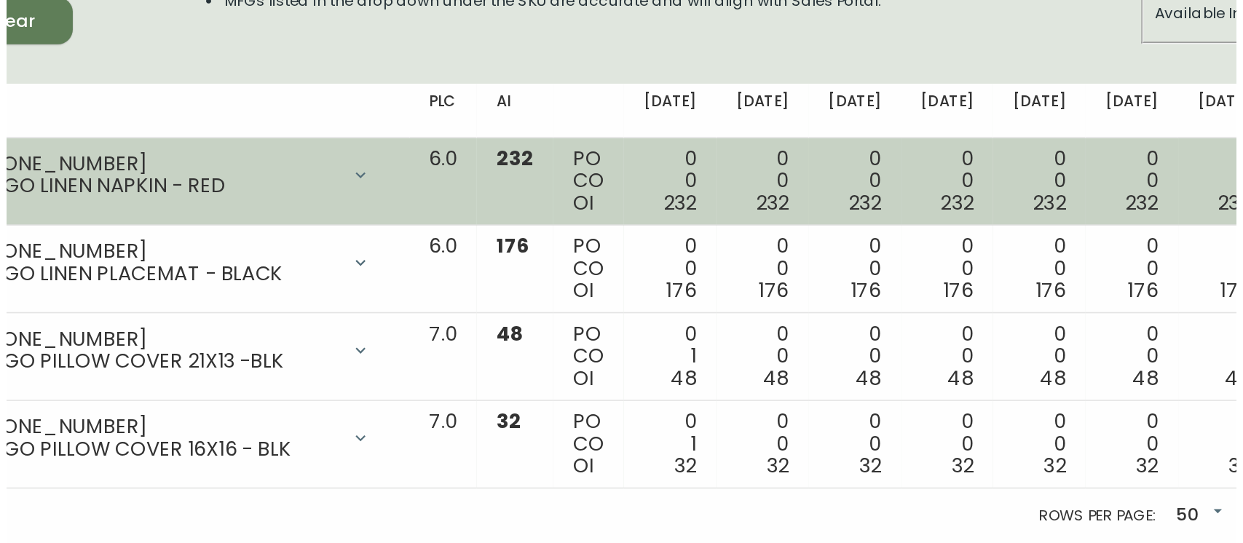
scroll to position [0, 0]
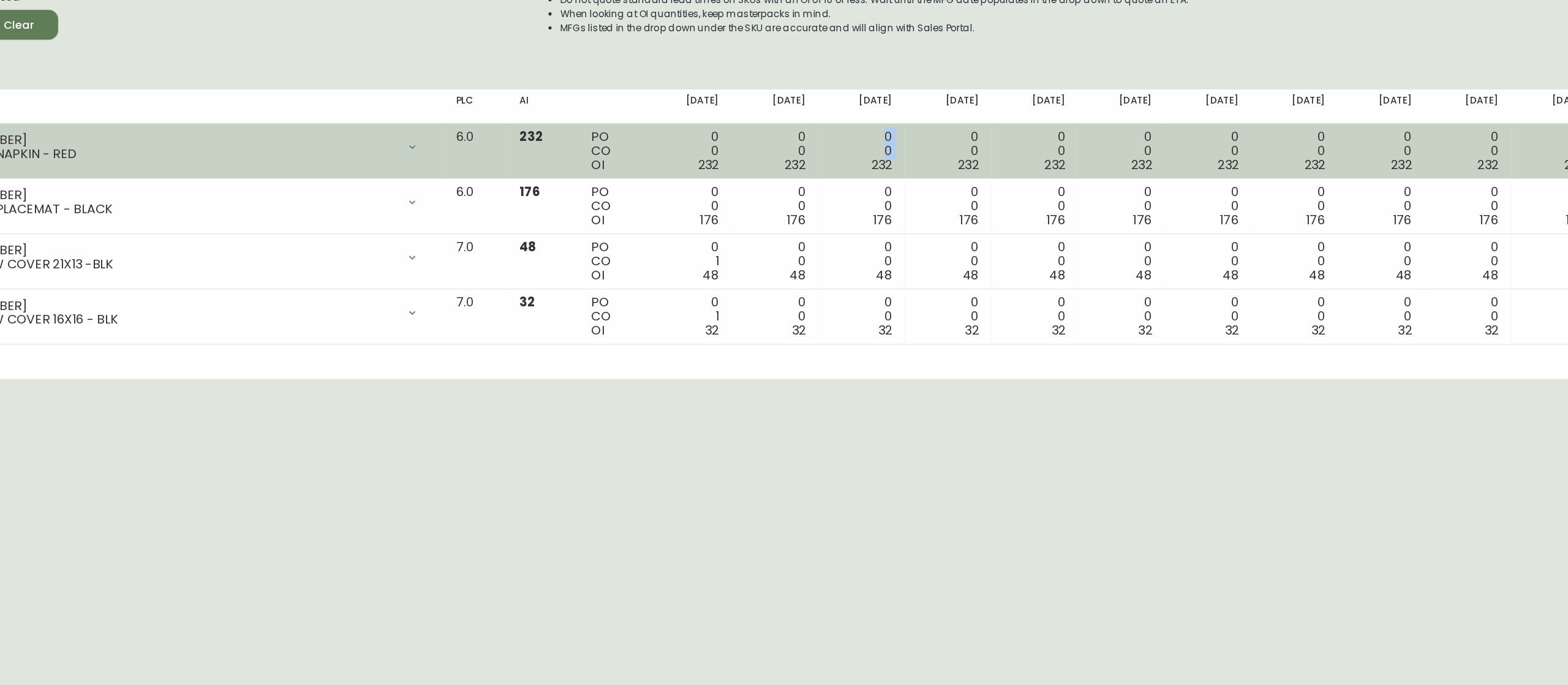
drag, startPoint x: 510, startPoint y: 252, endPoint x: 574, endPoint y: 284, distance: 71.6
click at [765, 342] on tbody "[PHONE_NUMBER] LARGO LINEN NAPKIN - RED Opening Balance 232 ( [DATE] ) Availabl…" at bounding box center [784, 330] width 1549 height 174
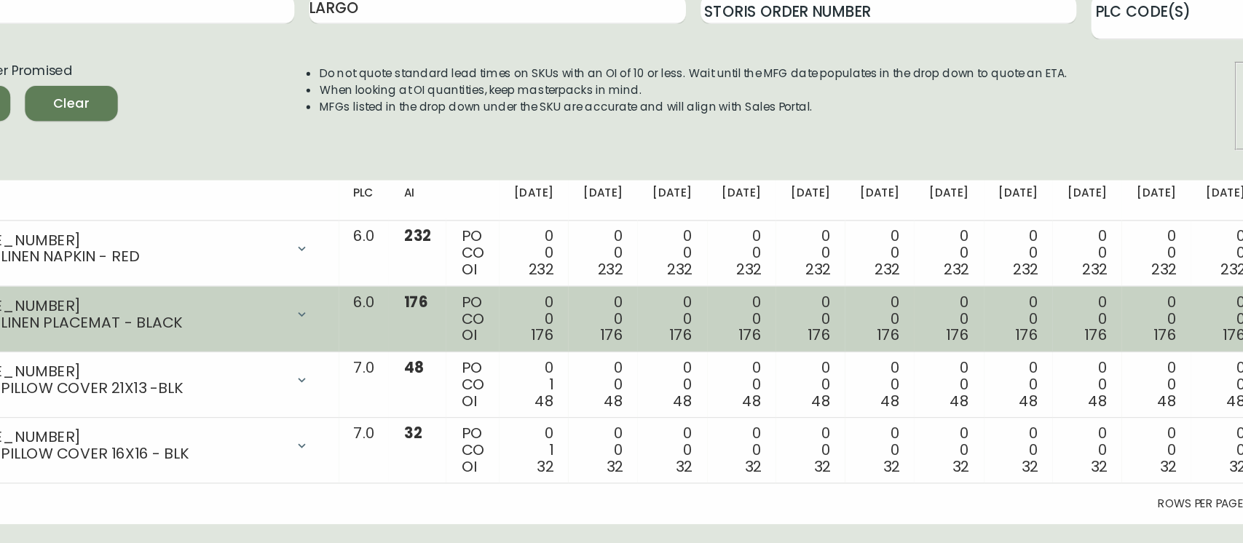
drag, startPoint x: 598, startPoint y: 328, endPoint x: 466, endPoint y: 340, distance: 132.4
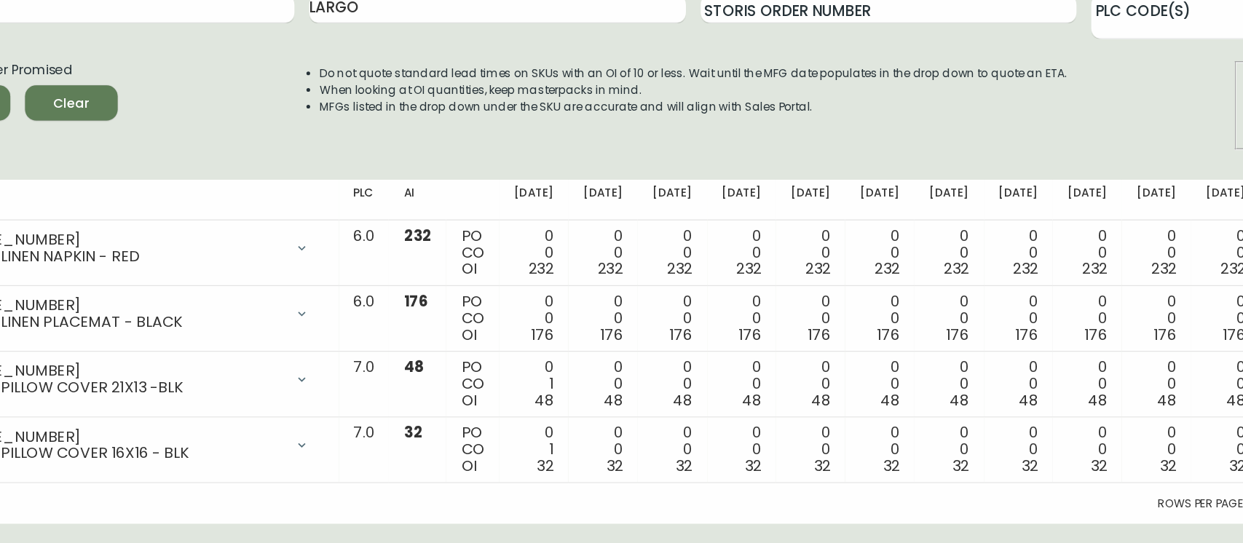
drag, startPoint x: 503, startPoint y: 526, endPoint x: 252, endPoint y: 526, distance: 251.3
click at [252, 406] on div "Rows per page: 50 50 1-4 of 4" at bounding box center [622, 512] width 1220 height 32
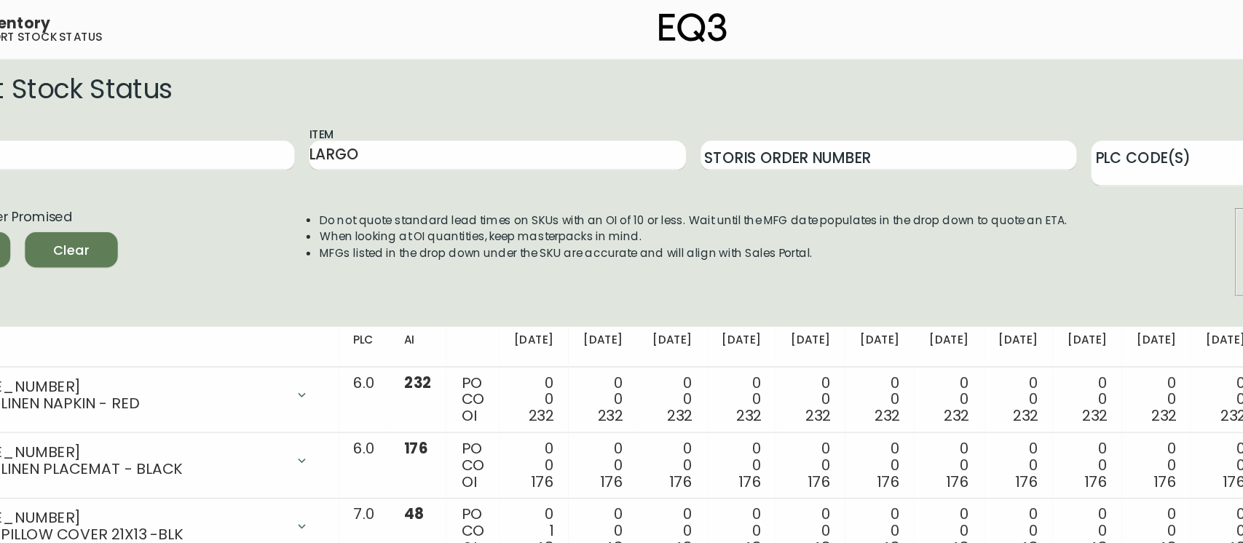
drag, startPoint x: 369, startPoint y: 313, endPoint x: 457, endPoint y: 267, distance: 99.4
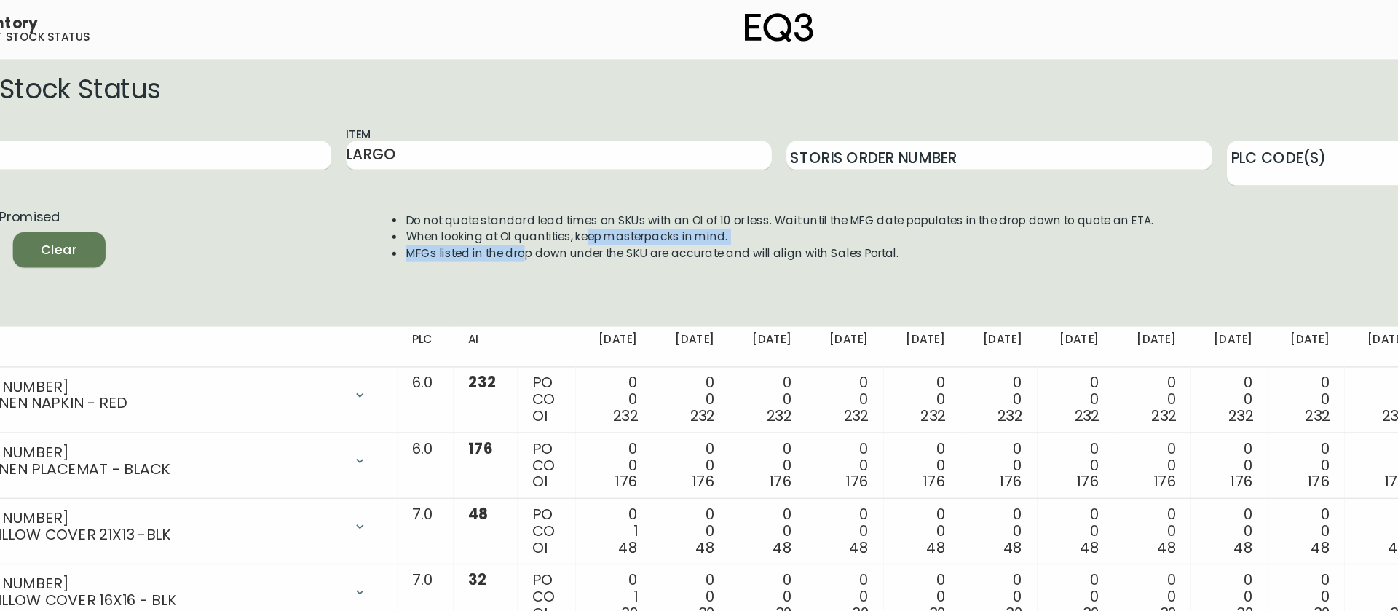
drag, startPoint x: 505, startPoint y: 194, endPoint x: 564, endPoint y: 184, distance: 60.5
click at [562, 187] on ul "Do not quote standard lead times on SKUs with an OI of 10 or less. Wait until t…" at bounding box center [686, 186] width 618 height 39
click at [515, 66] on div "Import Stock Status Export" at bounding box center [699, 72] width 1375 height 28
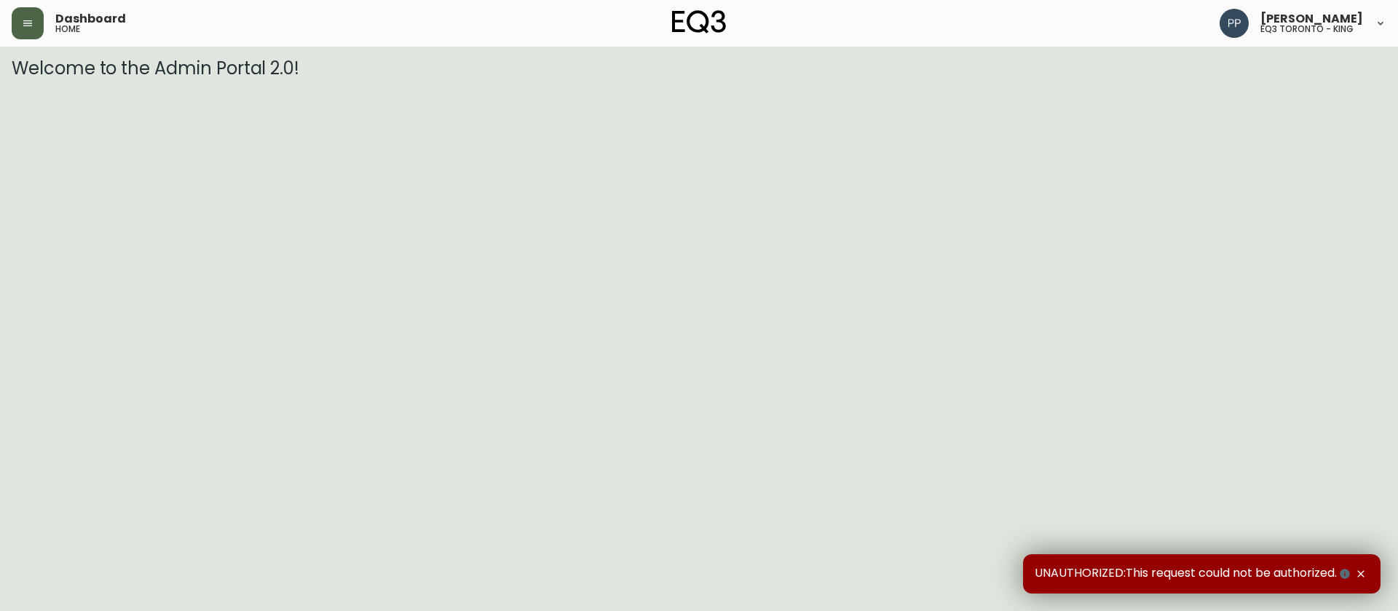
click at [36, 24] on button "button" at bounding box center [28, 23] width 32 height 32
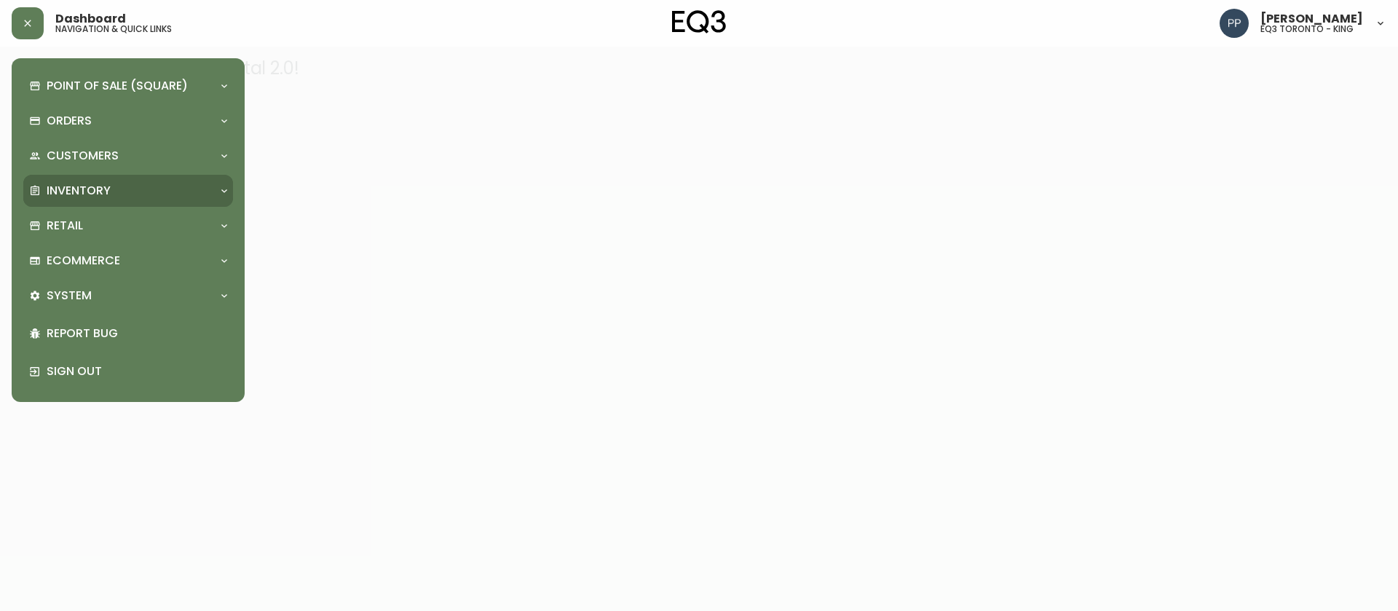
click at [103, 188] on p "Inventory" at bounding box center [79, 191] width 64 height 16
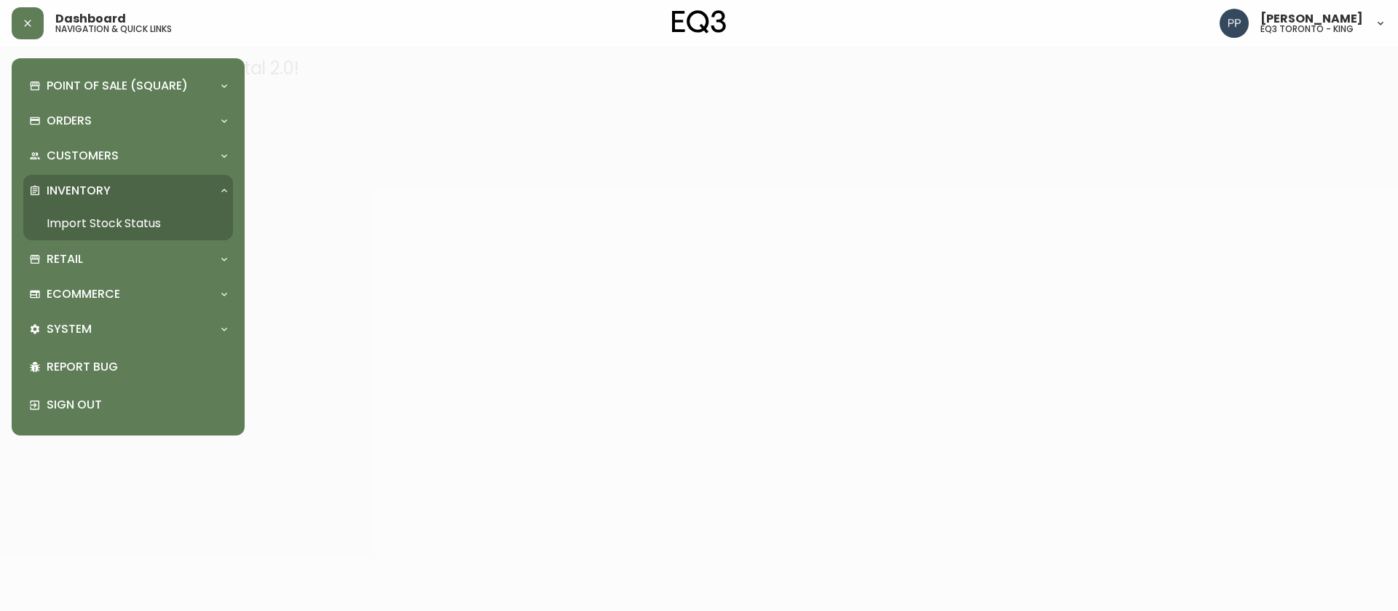
click at [108, 226] on link "Import Stock Status" at bounding box center [128, 224] width 210 height 34
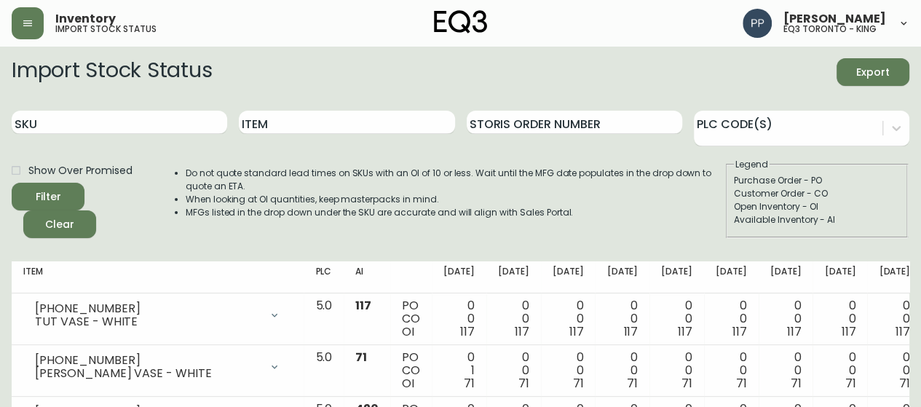
click at [523, 81] on div "Import Stock Status Export" at bounding box center [461, 72] width 898 height 28
click at [307, 119] on input "Item" at bounding box center [347, 122] width 216 height 23
type input "FAYE"
click at [44, 196] on icon "submit" at bounding box center [42, 194] width 17 height 17
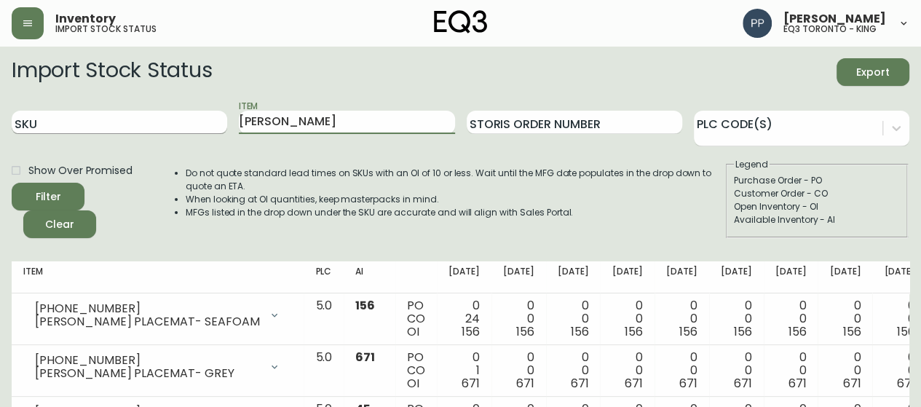
click at [166, 123] on div "SKU Item FAYE Storis Order Number PLC Code(s)" at bounding box center [461, 122] width 898 height 47
click at [132, 121] on input "SKU" at bounding box center [120, 122] width 216 height 23
paste input "1220-104-0"
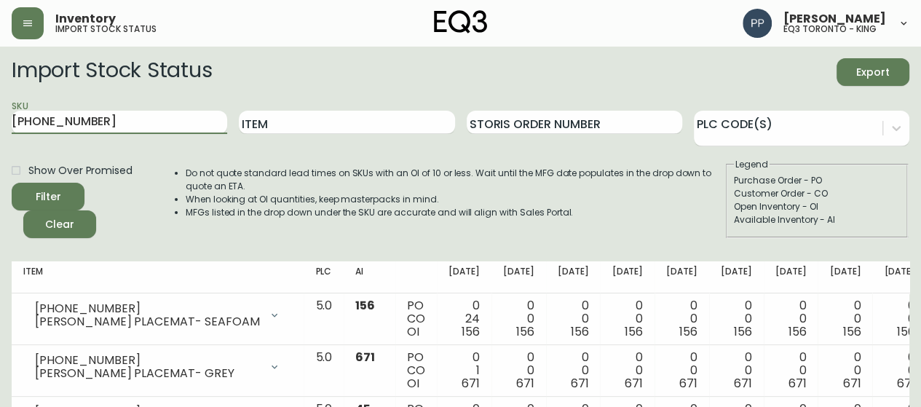
type input "1220-104-0"
click at [65, 188] on span "Filter" at bounding box center [48, 197] width 50 height 18
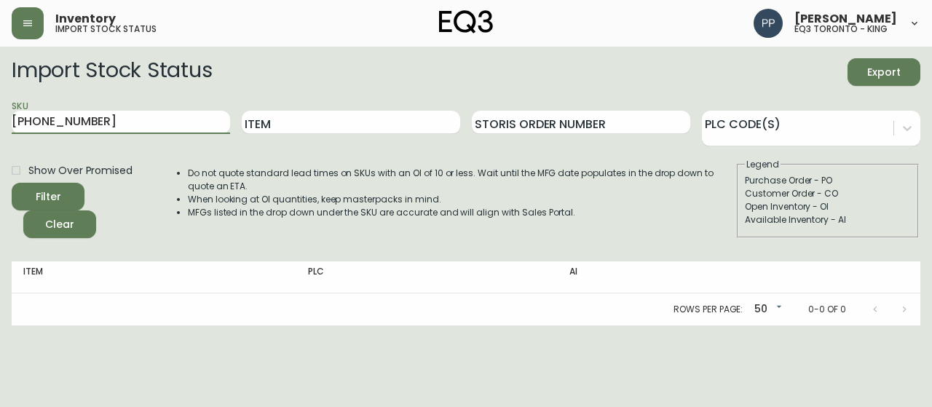
drag, startPoint x: 127, startPoint y: 126, endPoint x: 0, endPoint y: 129, distance: 127.5
click at [0, 131] on main "Import Stock Status Export SKU 1220-104-0 Item Storis Order Number PLC Code(s) …" at bounding box center [466, 186] width 932 height 279
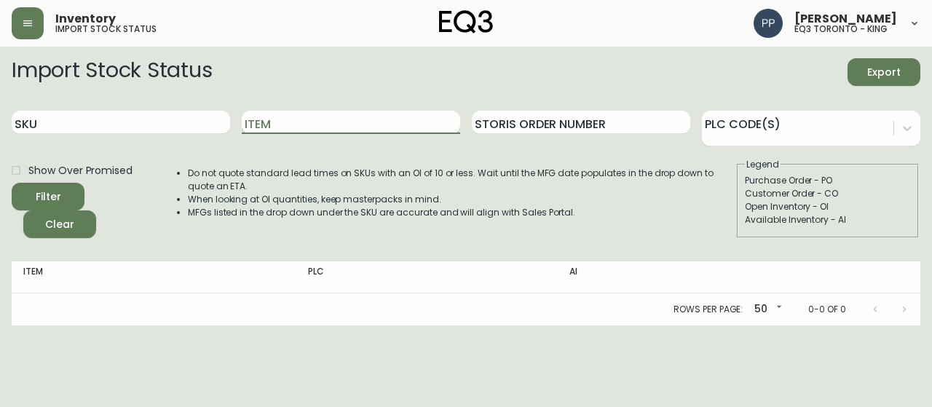
click at [335, 119] on input "Item" at bounding box center [351, 122] width 218 height 23
type input "bassoon"
click at [57, 187] on button "Filter" at bounding box center [48, 197] width 73 height 28
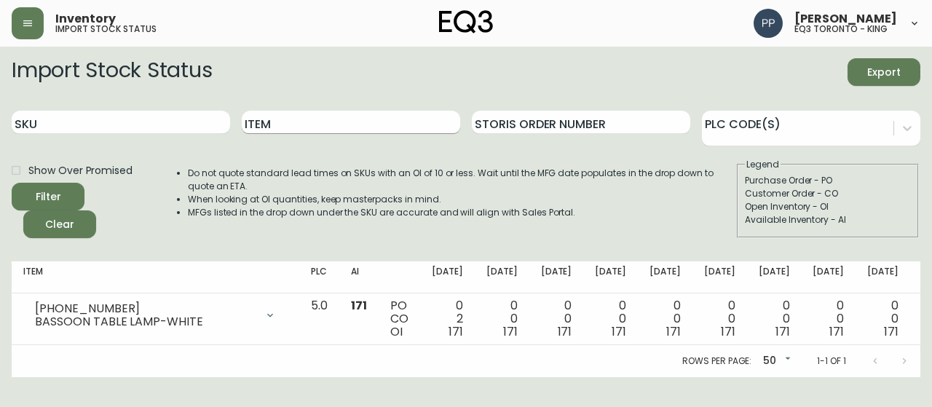
click at [274, 126] on input "Item" at bounding box center [351, 122] width 218 height 23
drag, startPoint x: 339, startPoint y: 111, endPoint x: 548, endPoint y: 12, distance: 231.0
click at [496, 42] on div "Inventory import stock status Pilar Pacheco eq3 toronto - king Import Stock Sta…" at bounding box center [466, 188] width 932 height 377
click at [105, 119] on input "SKU" at bounding box center [121, 122] width 218 height 23
paste input "3180-418-0"
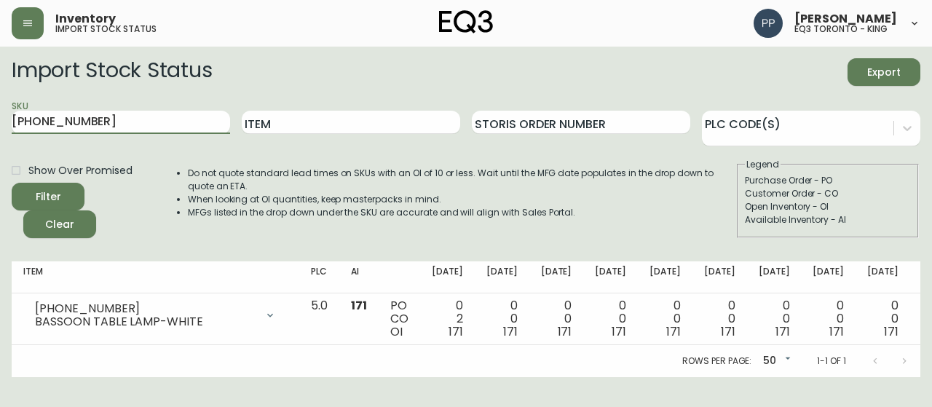
type input "3180-418-0"
click at [57, 184] on button "Filter" at bounding box center [48, 197] width 73 height 28
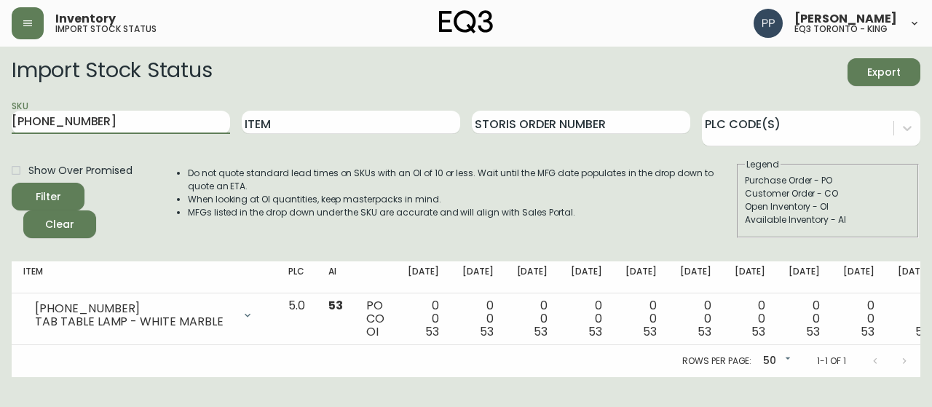
drag, startPoint x: 109, startPoint y: 124, endPoint x: 0, endPoint y: 103, distance: 111.1
click at [0, 119] on main "Import Stock Status Export SKU 3180-418-0 Item Storis Order Number PLC Code(s) …" at bounding box center [466, 212] width 932 height 331
drag, startPoint x: 10, startPoint y: 24, endPoint x: 159, endPoint y: 65, distance: 154.1
click at [95, 43] on header "Inventory import stock status Pilar Pacheco eq3 toronto - king" at bounding box center [466, 23] width 932 height 47
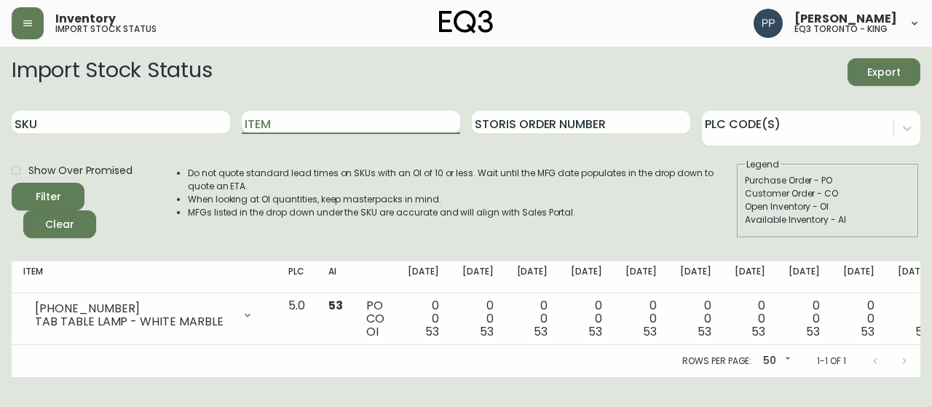
click at [334, 126] on input "Item" at bounding box center [351, 122] width 218 height 23
type input "TRUFFLE"
click at [78, 190] on button "Filter" at bounding box center [48, 197] width 73 height 28
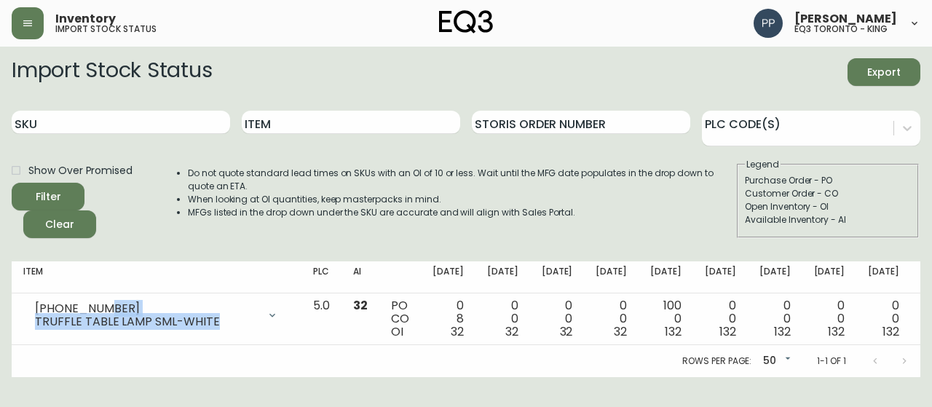
drag, startPoint x: 98, startPoint y: 309, endPoint x: 197, endPoint y: 240, distance: 121.4
click at [223, 331] on td "1180-101-0 TRUFFLE TABLE LAMP SML-WHITE Opening Balance 40 ( Sep 02, 2025 ) Cus…" at bounding box center [157, 319] width 290 height 52
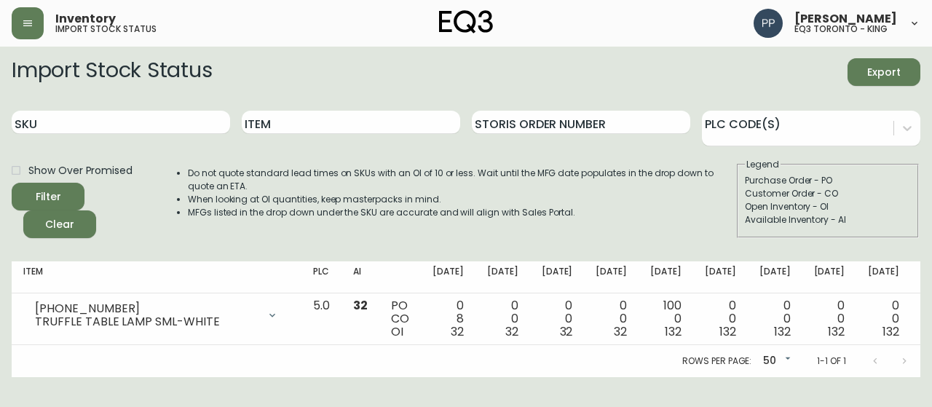
click at [197, 237] on div "Do not quote standard lead times on SKUs with an OI of 10 or less. Wait until t…" at bounding box center [447, 198] width 577 height 80
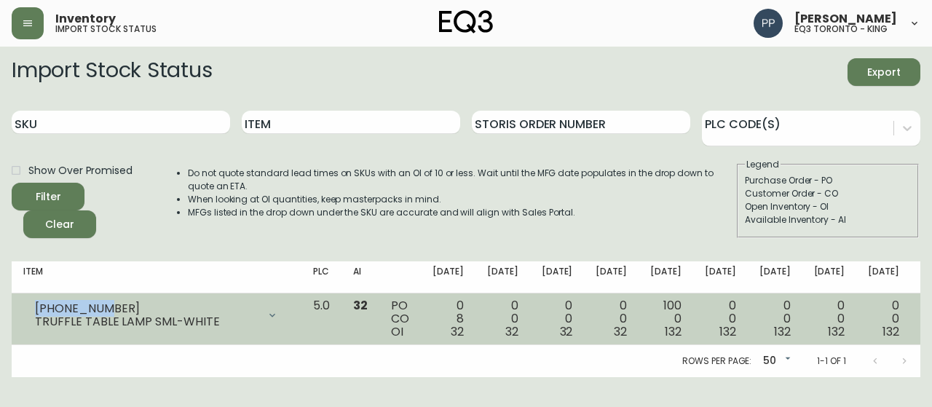
drag, startPoint x: 102, startPoint y: 305, endPoint x: 28, endPoint y: 305, distance: 74.3
click at [28, 305] on div "1180-101-0 TRUFFLE TABLE LAMP SML-WHITE" at bounding box center [156, 315] width 267 height 32
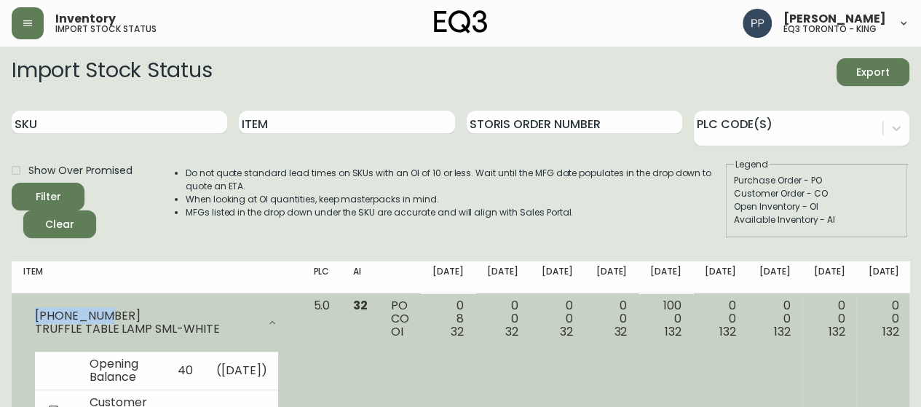
click at [28, 305] on div "1180-101-0 TRUFFLE TABLE LAMP SML-WHITE" at bounding box center [156, 322] width 267 height 47
copy div "[PHONE_NUMBER]"
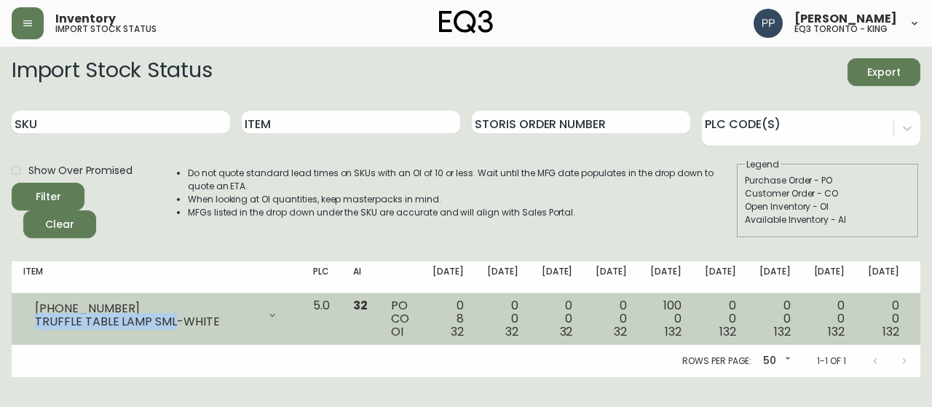
drag, startPoint x: 170, startPoint y: 322, endPoint x: 36, endPoint y: 328, distance: 134.9
click at [36, 328] on div "TRUFFLE TABLE LAMP SML-WHITE" at bounding box center [146, 321] width 223 height 13
copy div "TRUFFLE TABLE LAMP SML"
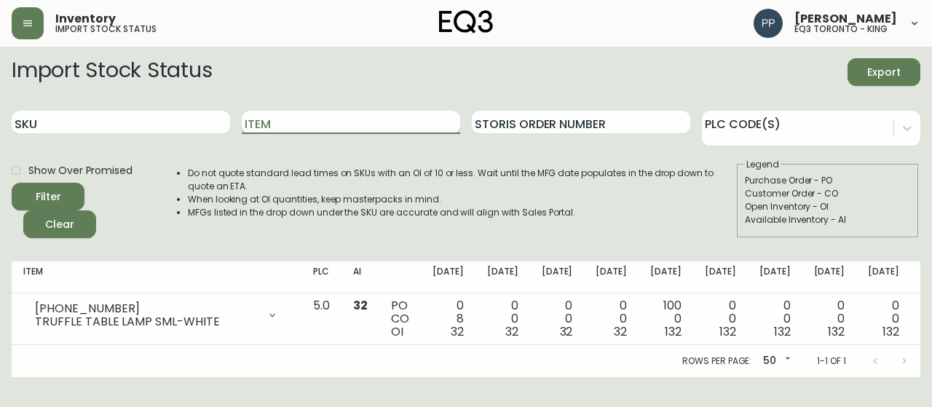
click at [272, 121] on input "Item" at bounding box center [351, 122] width 218 height 23
click at [118, 132] on input "SKU" at bounding box center [121, 122] width 218 height 23
click at [121, 123] on input "SKU" at bounding box center [121, 122] width 218 height 23
paste input "[PHONE_NUMBER]"
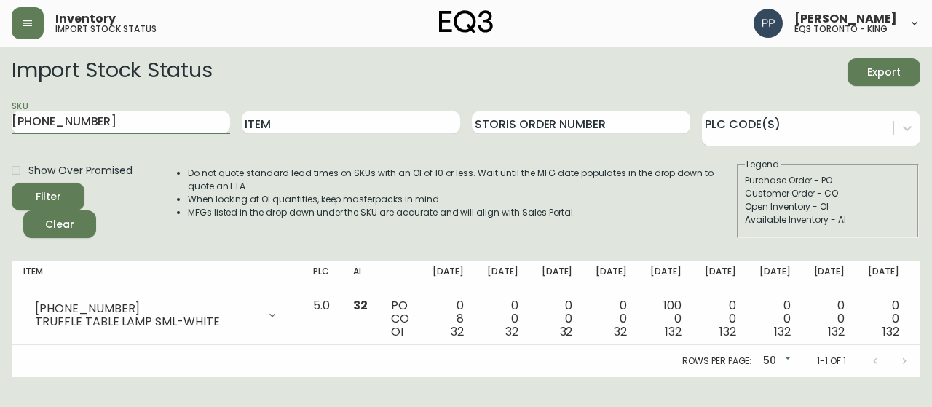
drag, startPoint x: 122, startPoint y: 122, endPoint x: 103, endPoint y: 162, distance: 45.0
click at [103, 162] on form "Import Stock Status Export SKU 1180-103-0 Item Storis Order Number PLC Code(s) …" at bounding box center [466, 148] width 909 height 180
click at [72, 191] on span "Filter" at bounding box center [48, 197] width 50 height 18
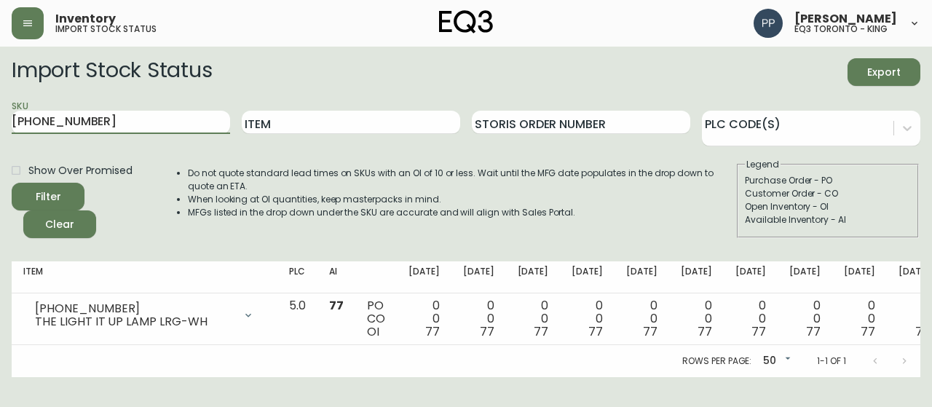
drag, startPoint x: 111, startPoint y: 124, endPoint x: 0, endPoint y: 117, distance: 110.9
click at [0, 117] on main "Import Stock Status Export SKU 1180-103-0 Item Storis Order Number PLC Code(s) …" at bounding box center [466, 212] width 932 height 331
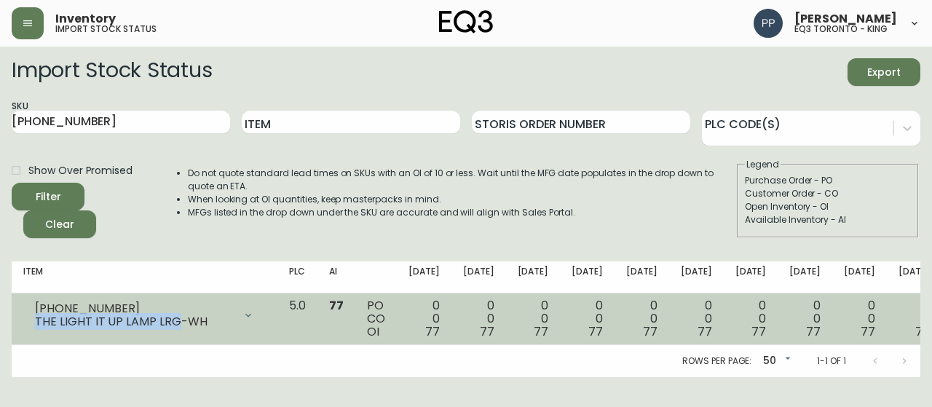
drag, startPoint x: 178, startPoint y: 320, endPoint x: 24, endPoint y: 323, distance: 153.7
click at [24, 323] on div "1180-103-0 THE LIGHT IT UP LAMP LRG-WH" at bounding box center [144, 315] width 243 height 32
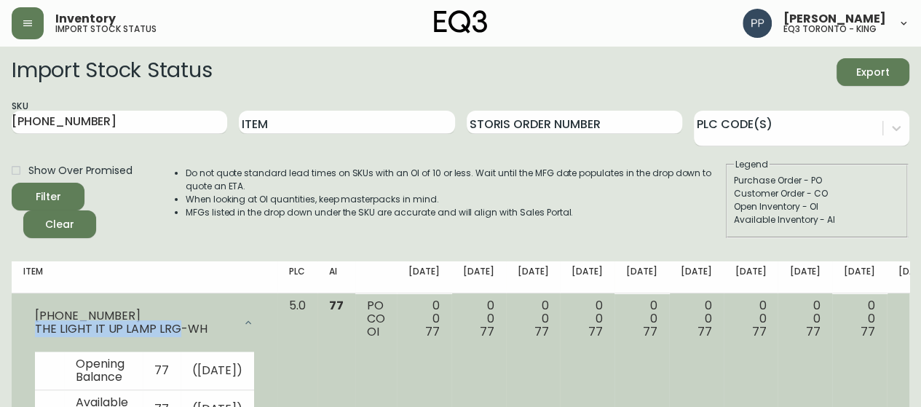
copy div "THE LIGHT IT UP LAMP LRG"
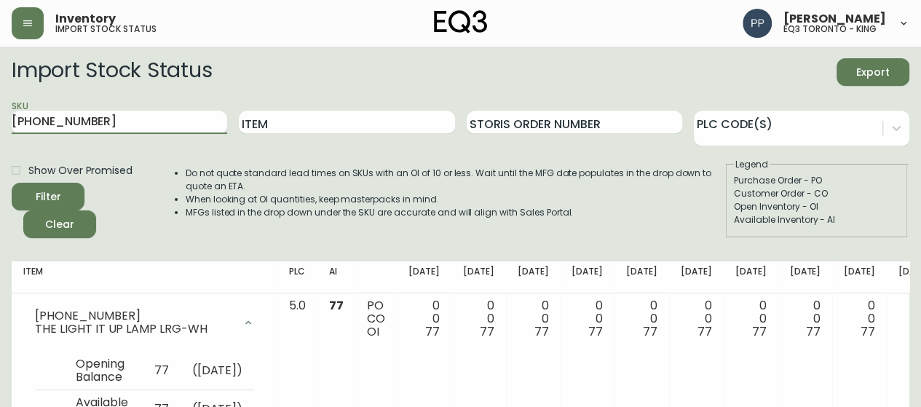
drag, startPoint x: 108, startPoint y: 119, endPoint x: 0, endPoint y: 129, distance: 108.2
click at [0, 129] on main "Import Stock Status Export SKU 1180-103-0 Item Storis Order Number PLC Code(s) …" at bounding box center [460, 263] width 921 height 433
paste input "3180-402"
type input "3180-402-0"
click at [68, 192] on span "Filter" at bounding box center [48, 197] width 50 height 18
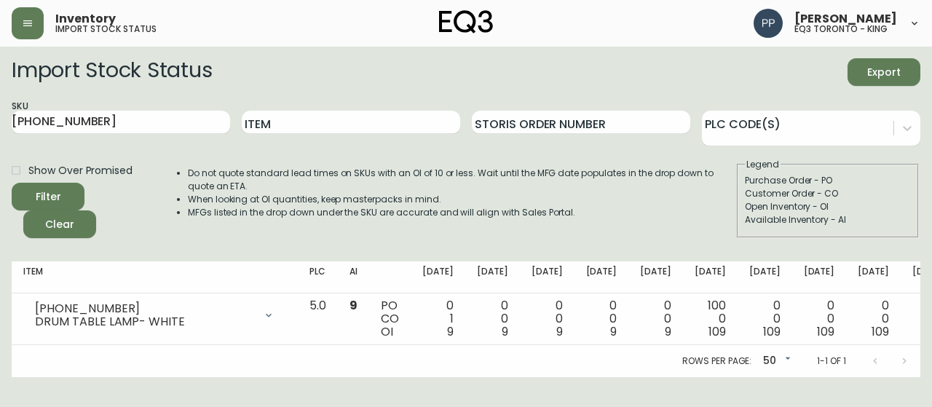
drag, startPoint x: 0, startPoint y: 124, endPoint x: 0, endPoint y: 116, distance: 8.0
click at [0, 123] on main "Import Stock Status Export SKU 3180-402-0 Item Storis Order Number PLC Code(s) …" at bounding box center [466, 212] width 932 height 331
click at [309, 122] on input "Item" at bounding box center [351, 122] width 218 height 23
type input "BOXY"
click at [48, 190] on icon "submit" at bounding box center [43, 195] width 20 height 20
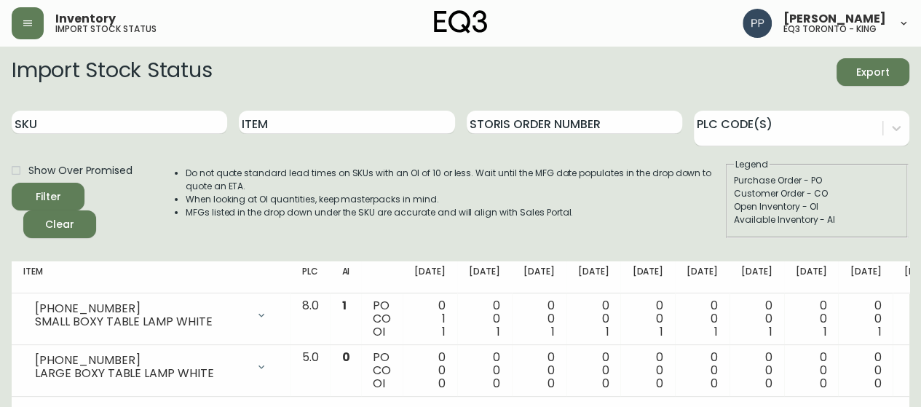
scroll to position [32, 0]
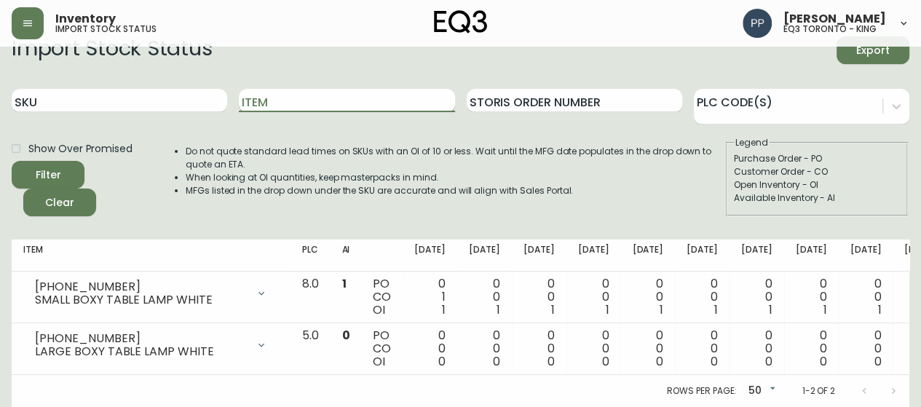
click at [338, 94] on input "Item" at bounding box center [347, 100] width 216 height 23
type input "PINKIE"
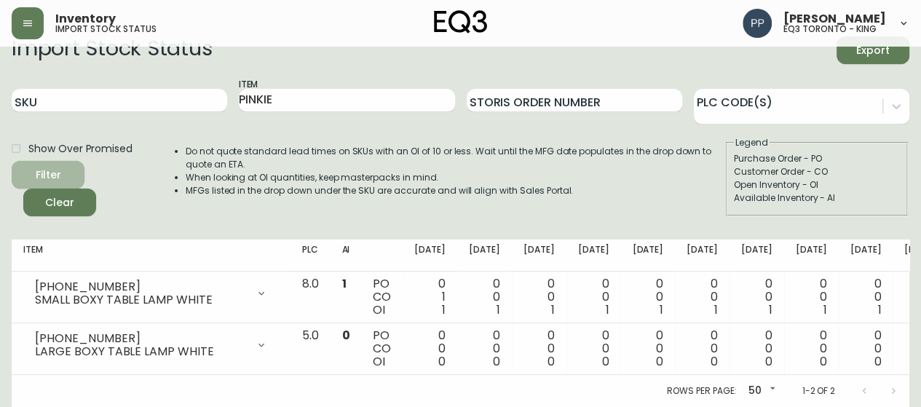
click at [52, 166] on span "Filter" at bounding box center [48, 175] width 25 height 18
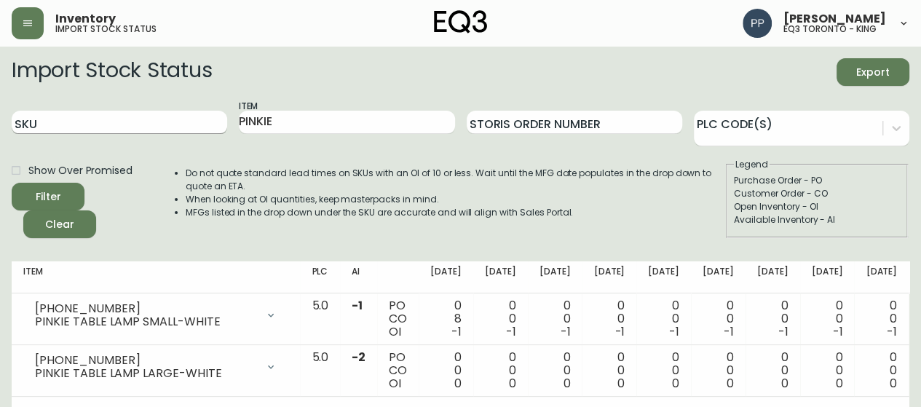
click at [115, 119] on input "SKU" at bounding box center [120, 122] width 216 height 23
drag, startPoint x: 312, startPoint y: 125, endPoint x: 87, endPoint y: 123, distance: 225.8
click at [94, 126] on div "SKU Item PINKIE Storis Order Number PLC Code(s)" at bounding box center [461, 122] width 898 height 47
click at [75, 118] on input "SKU" at bounding box center [120, 122] width 216 height 23
paste input "3180-375-8"
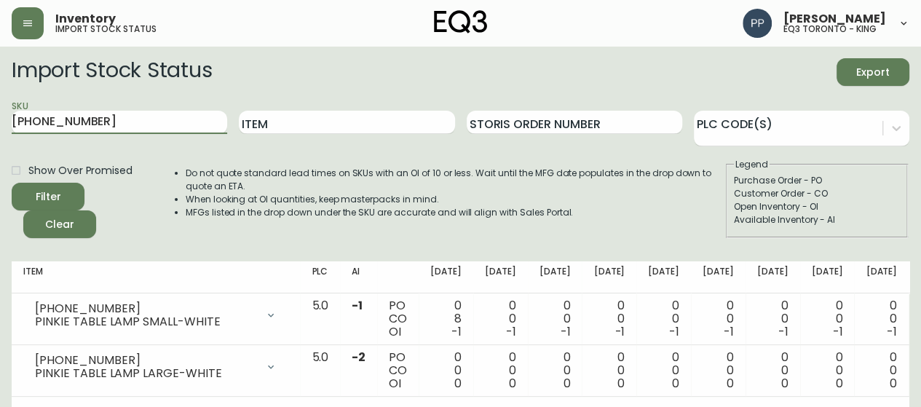
type input "3180-375-8"
click at [49, 184] on button "Filter" at bounding box center [48, 197] width 73 height 28
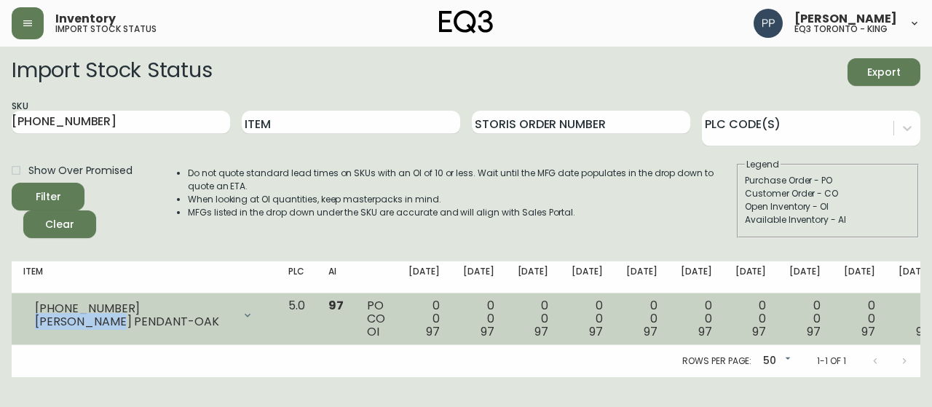
drag, startPoint x: 116, startPoint y: 320, endPoint x: 21, endPoint y: 319, distance: 94.7
click at [21, 319] on td "3180-375-8 LUCY PENDANT-OAK Opening Balance 97 ( Sep 02, 2025 ) Available Inven…" at bounding box center [144, 319] width 265 height 52
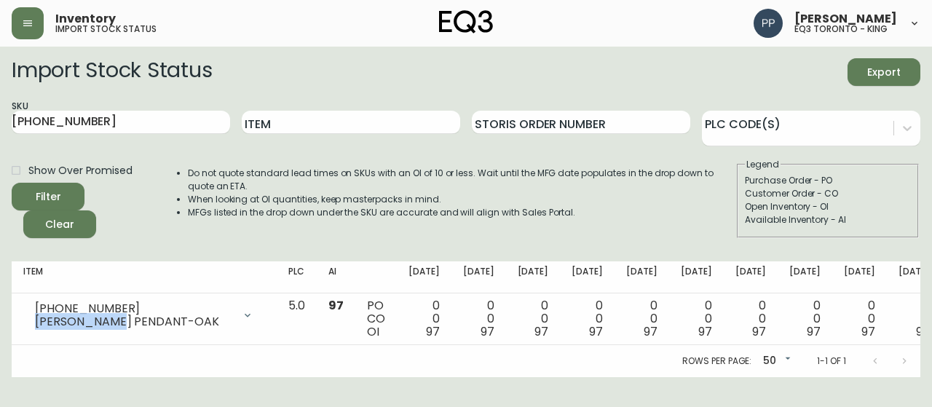
copy div "LUCY PENDANT"
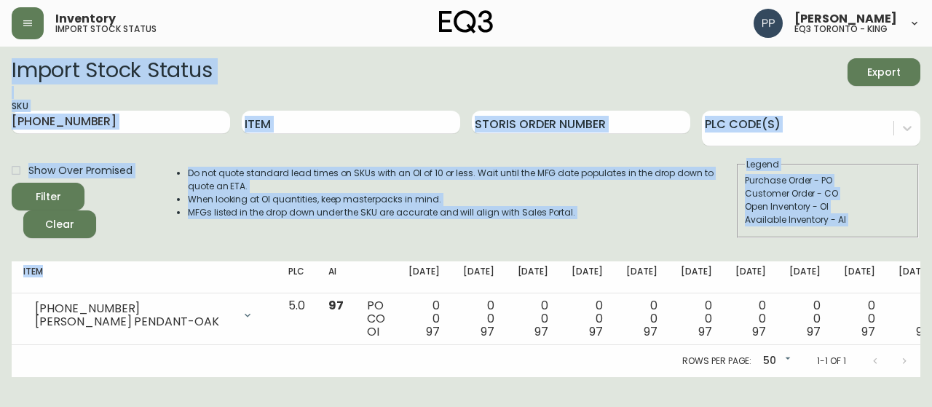
drag, startPoint x: 562, startPoint y: -87, endPoint x: 638, endPoint y: 136, distance: 235.4
click at [563, 0] on html "Inventory import stock status Pilar Pacheco eq3 toronto - king Import Stock Sta…" at bounding box center [466, 188] width 932 height 377
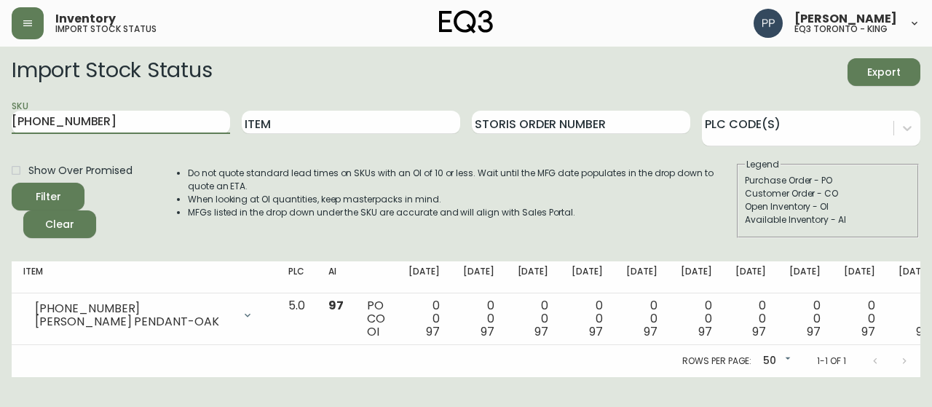
click at [0, 119] on main "Import Stock Status Export SKU 3180-375-8 Item Storis Order Number PLC Code(s) …" at bounding box center [466, 212] width 932 height 331
click at [318, 127] on input "Item" at bounding box center [351, 122] width 218 height 23
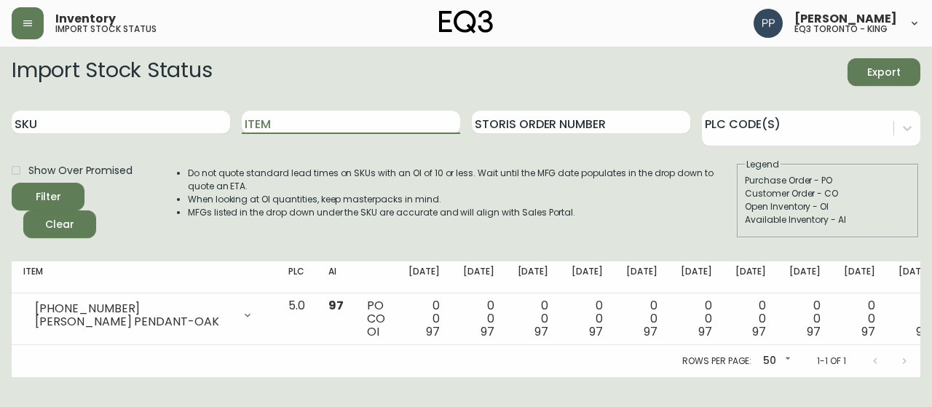
type input "n"
type input "\"
type input "metro"
click at [65, 199] on span "Filter" at bounding box center [48, 197] width 50 height 18
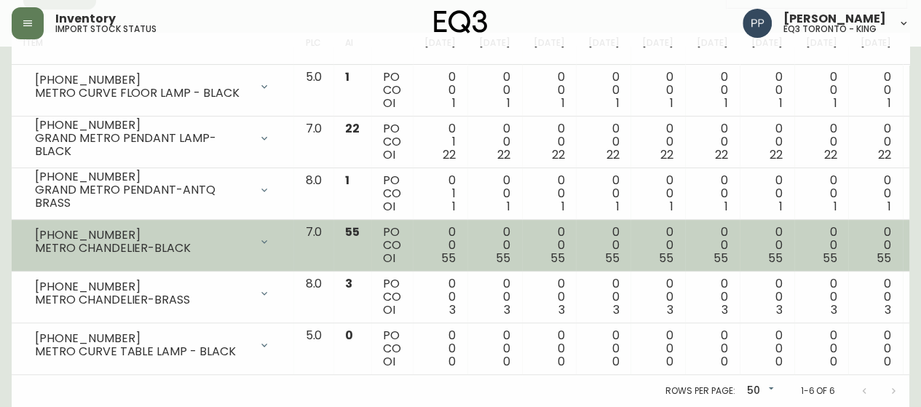
scroll to position [238, 0]
